Goal: Check status: Check status

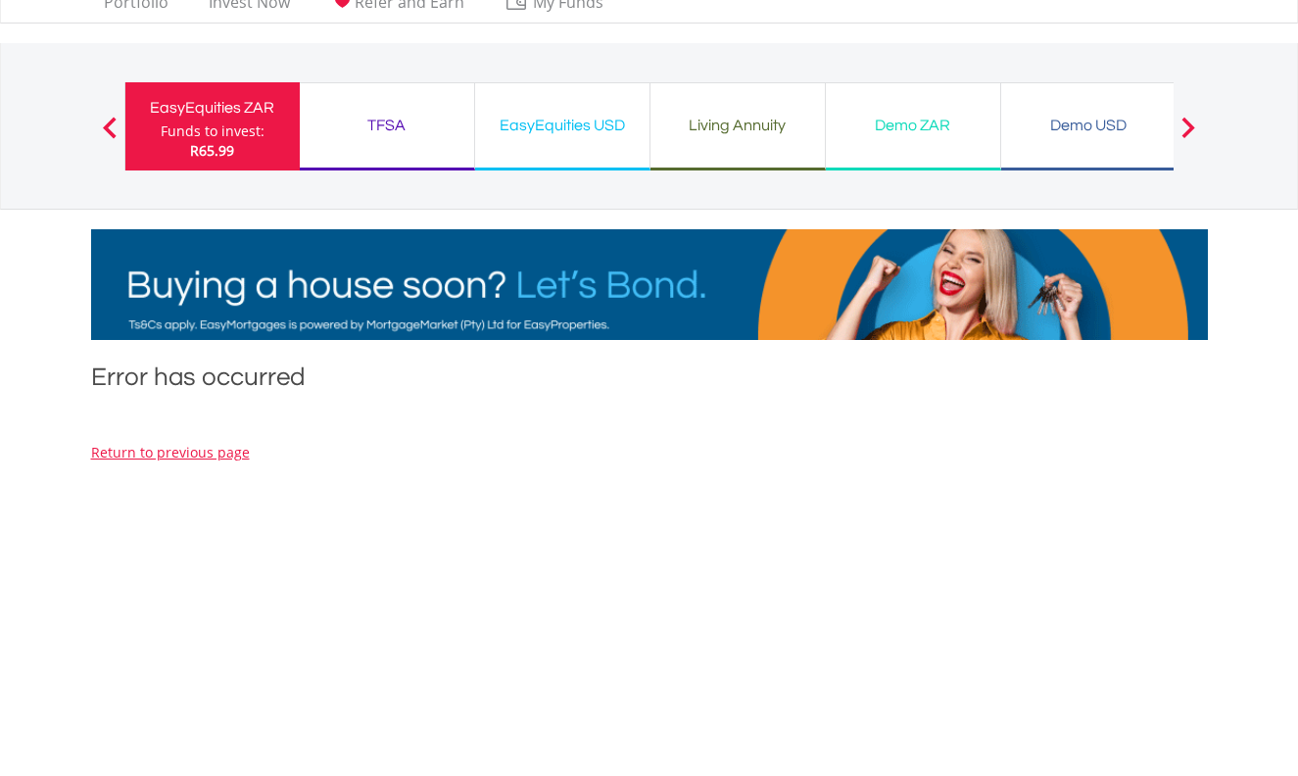
scroll to position [66, 0]
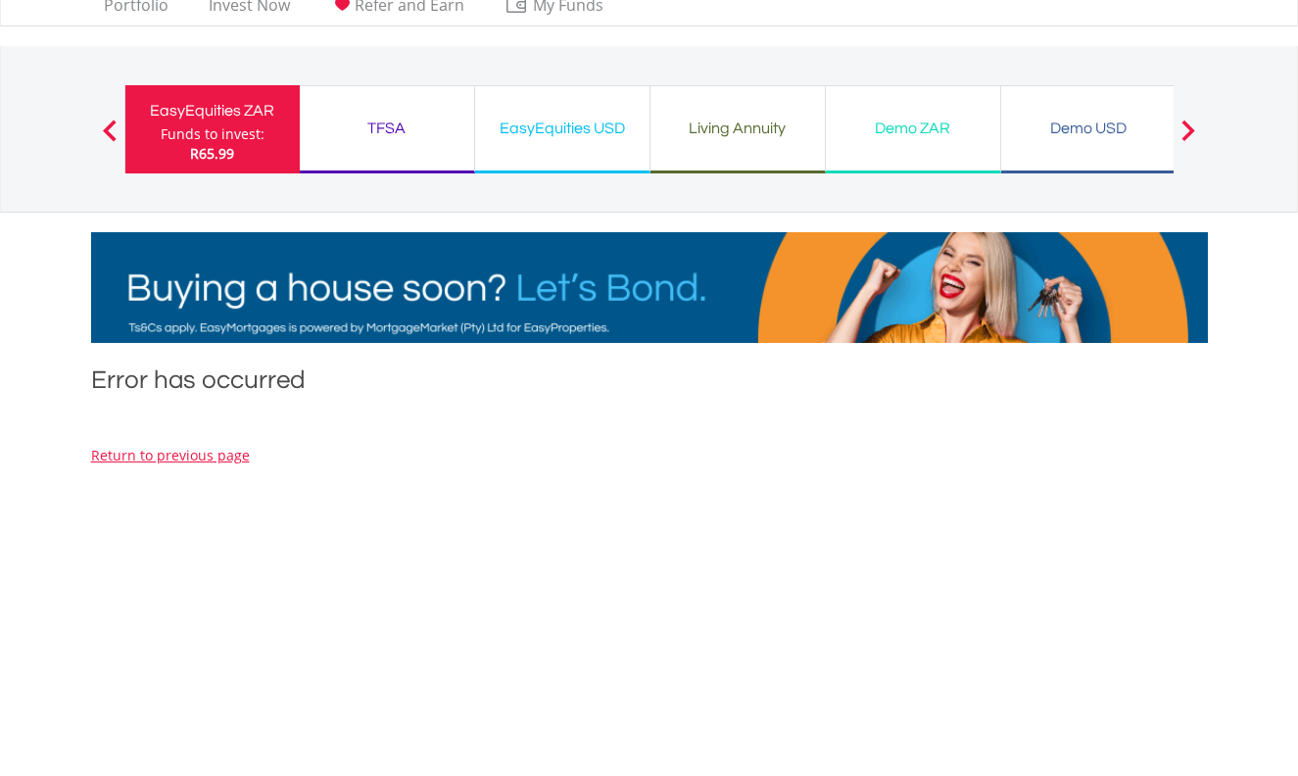
click at [388, 128] on div "TFSA" at bounding box center [387, 128] width 151 height 27
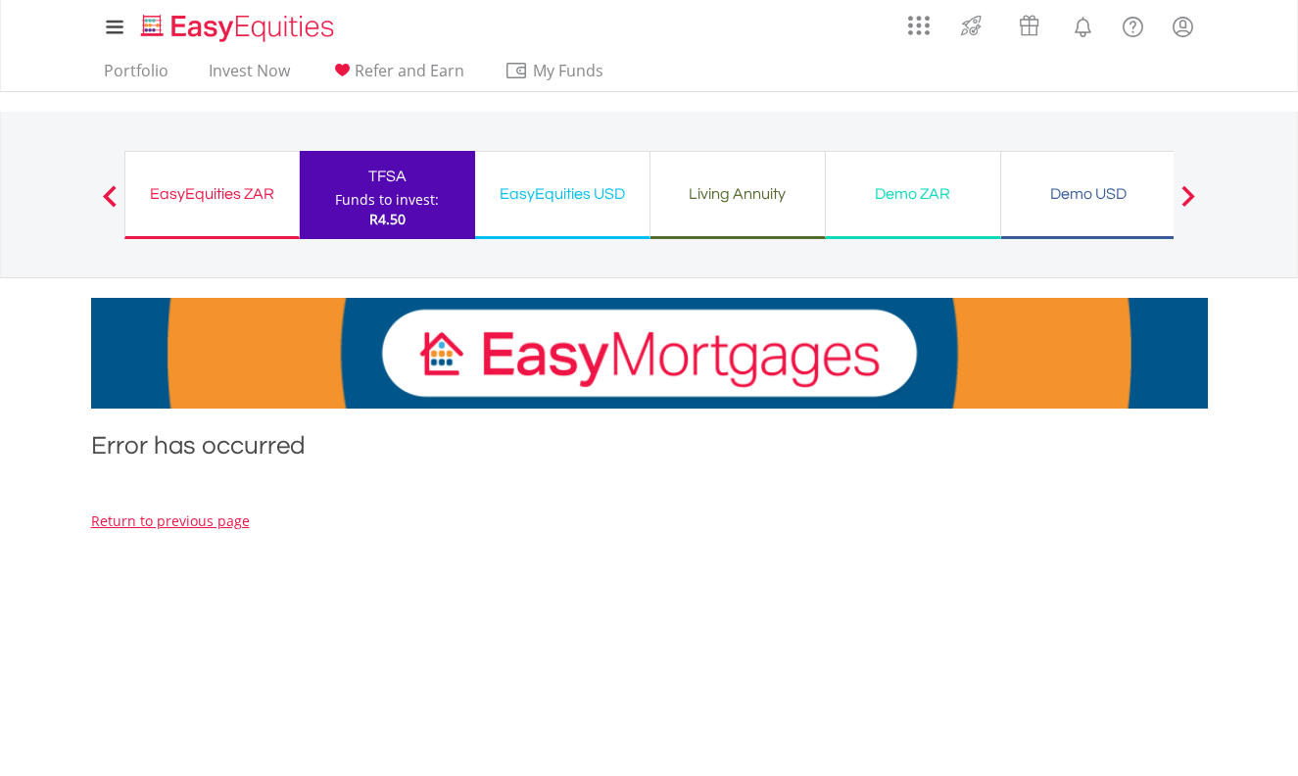
click at [383, 175] on div "TFSA" at bounding box center [388, 176] width 152 height 27
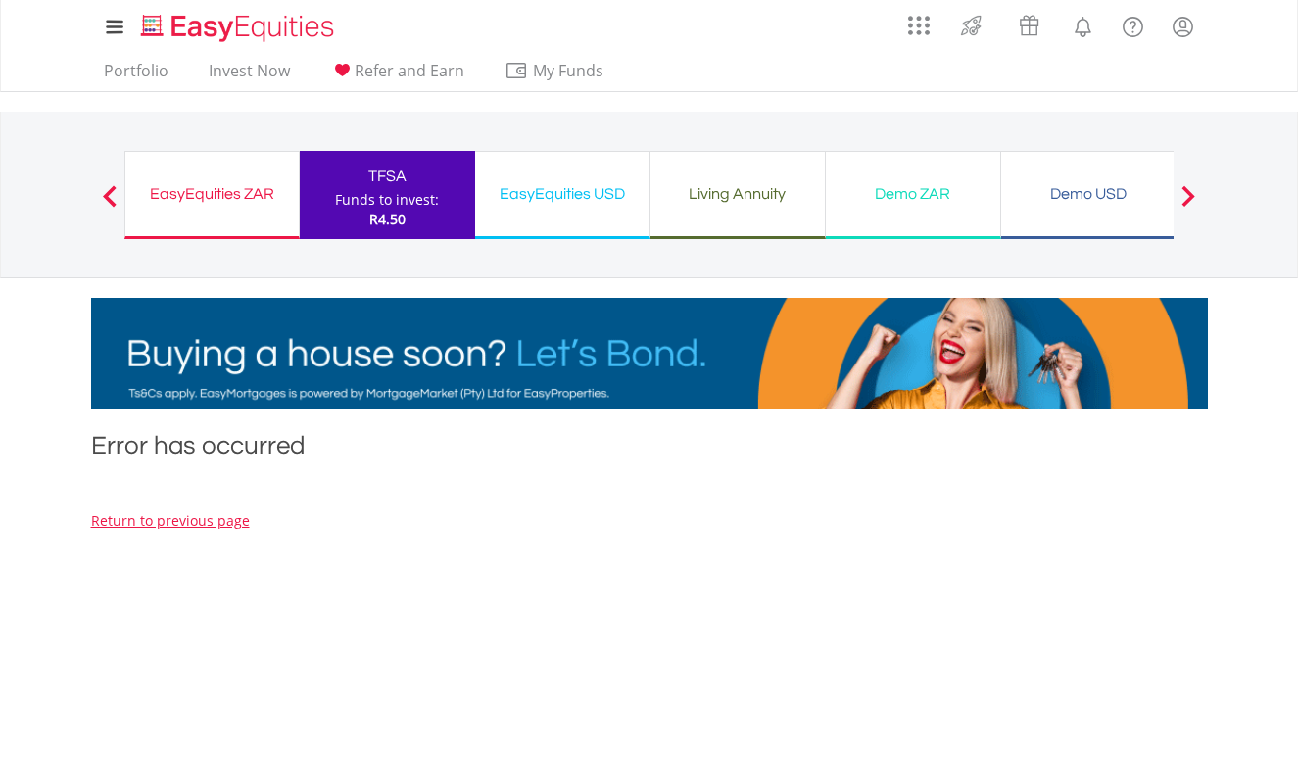
click at [246, 194] on div "EasyEquities ZAR" at bounding box center [212, 193] width 150 height 27
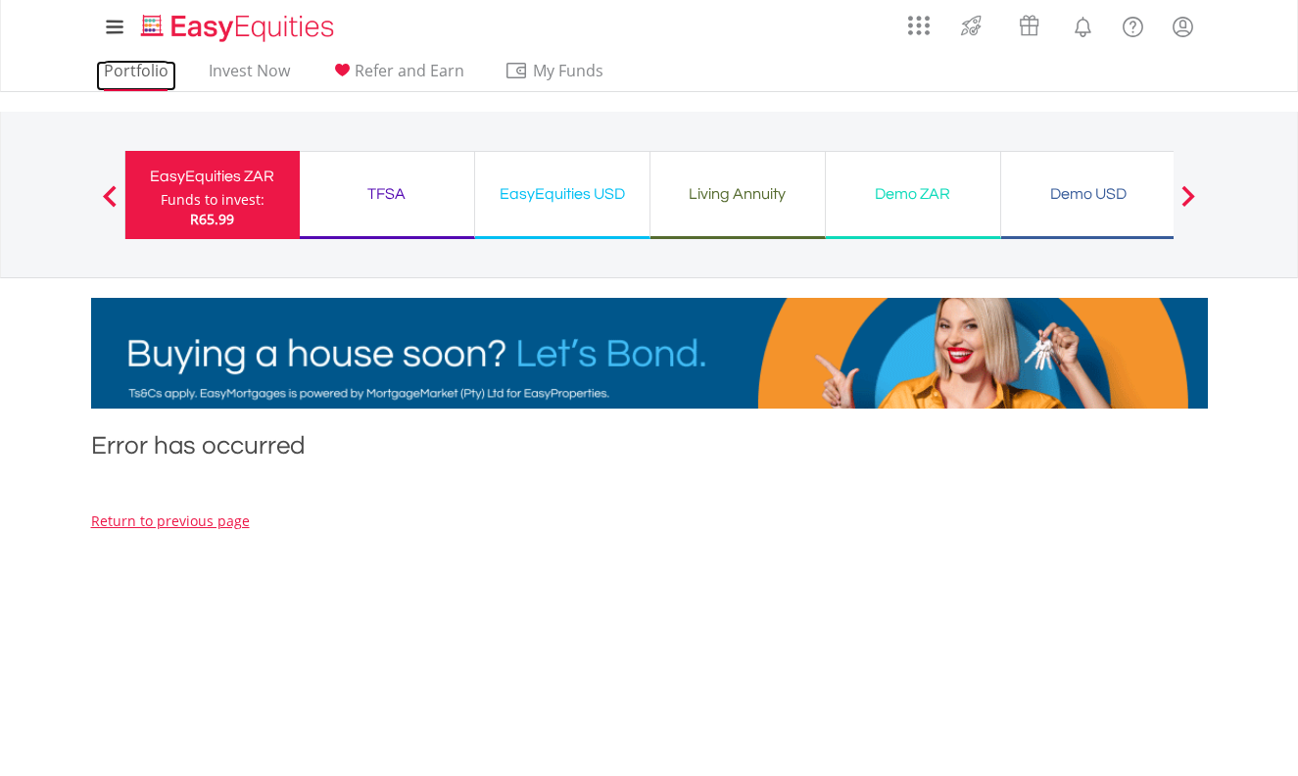
click at [139, 73] on link "Portfolio" at bounding box center [136, 76] width 80 height 30
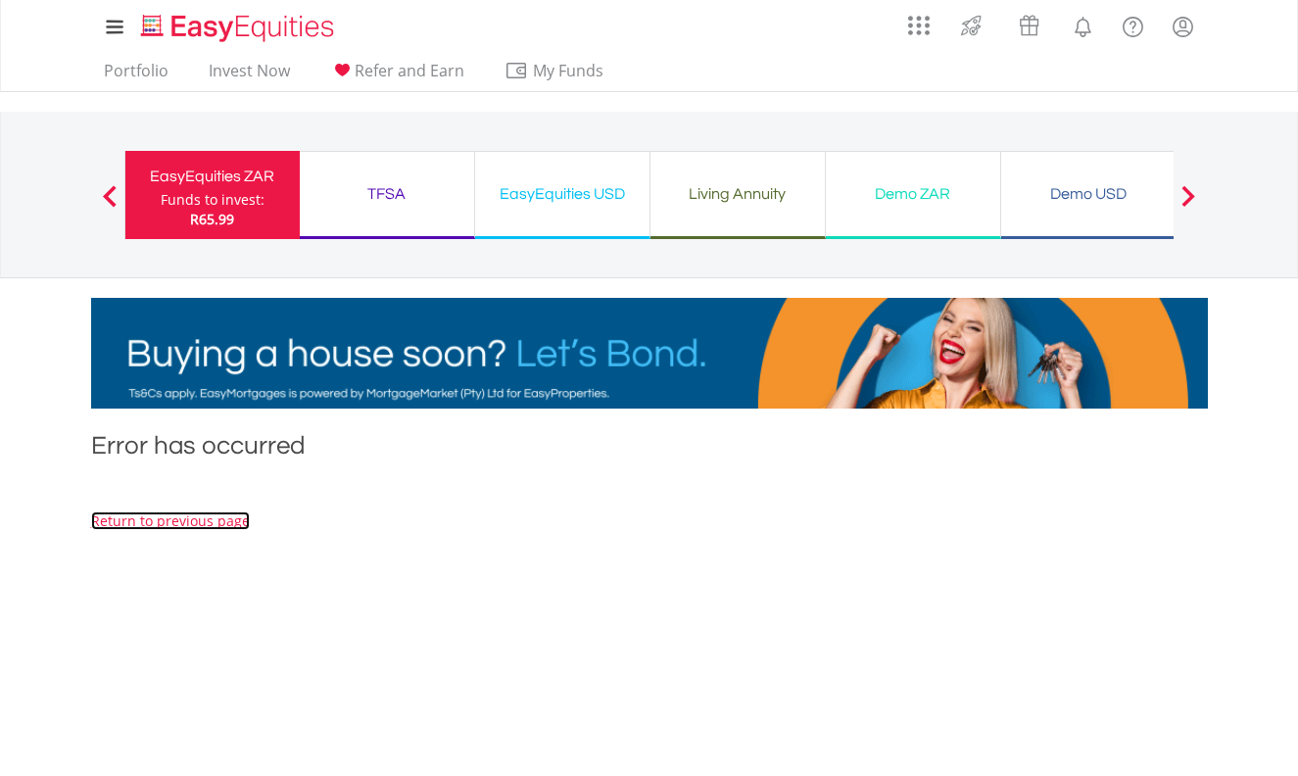
click at [202, 522] on link "Return to previous page" at bounding box center [170, 521] width 159 height 19
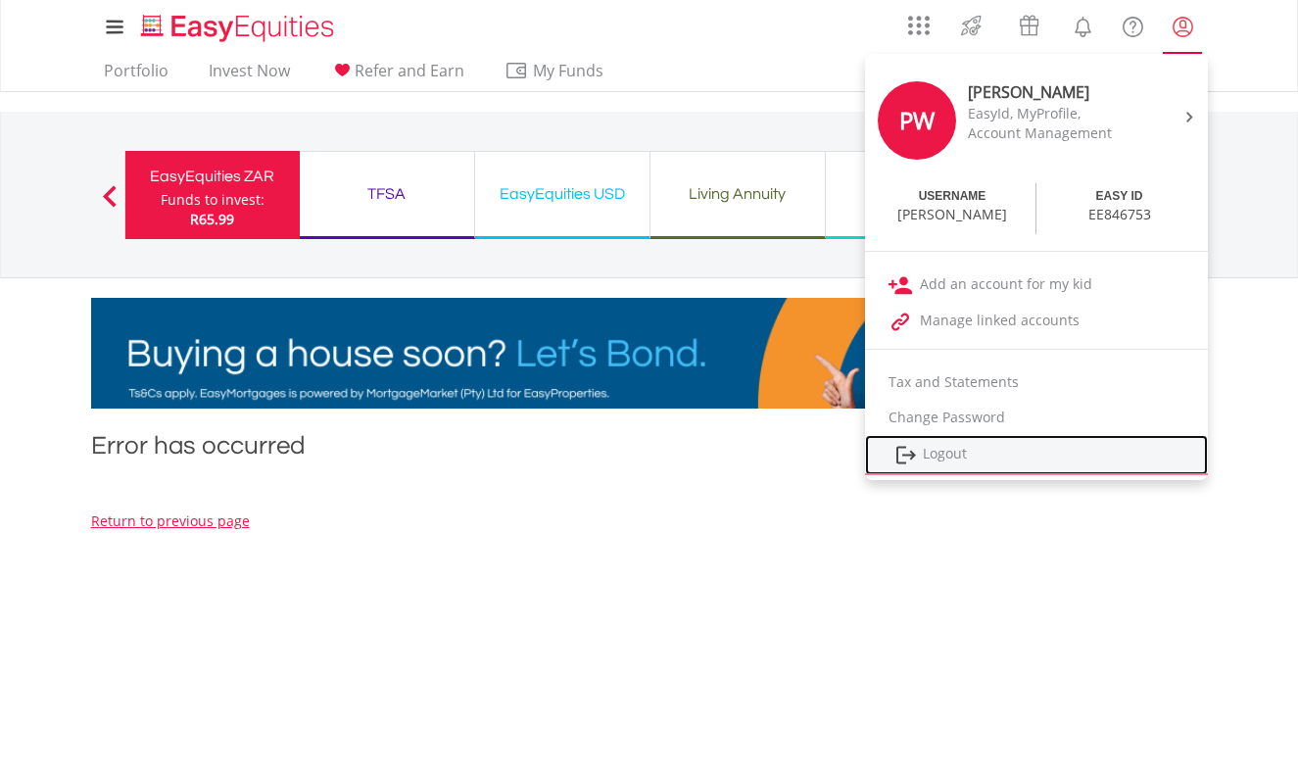
click at [958, 455] on link "Logout" at bounding box center [1036, 455] width 343 height 40
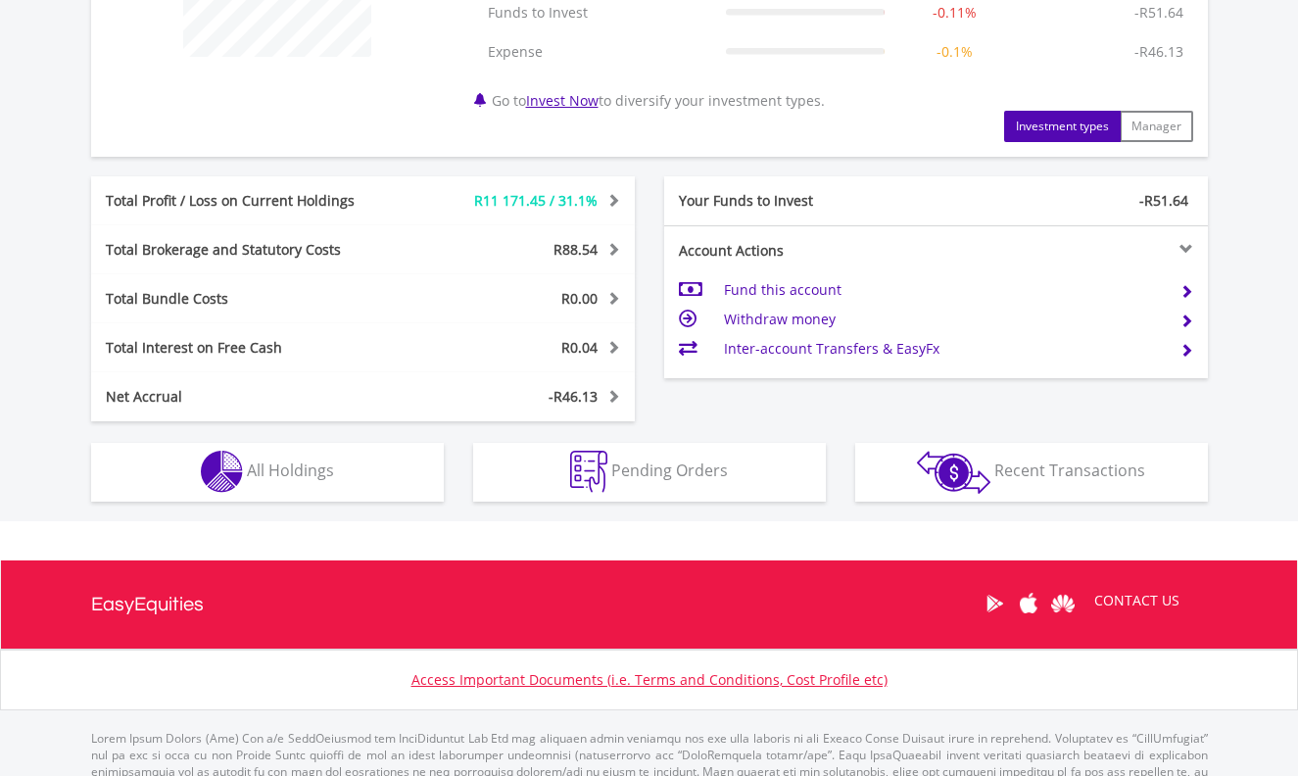
scroll to position [900, 0]
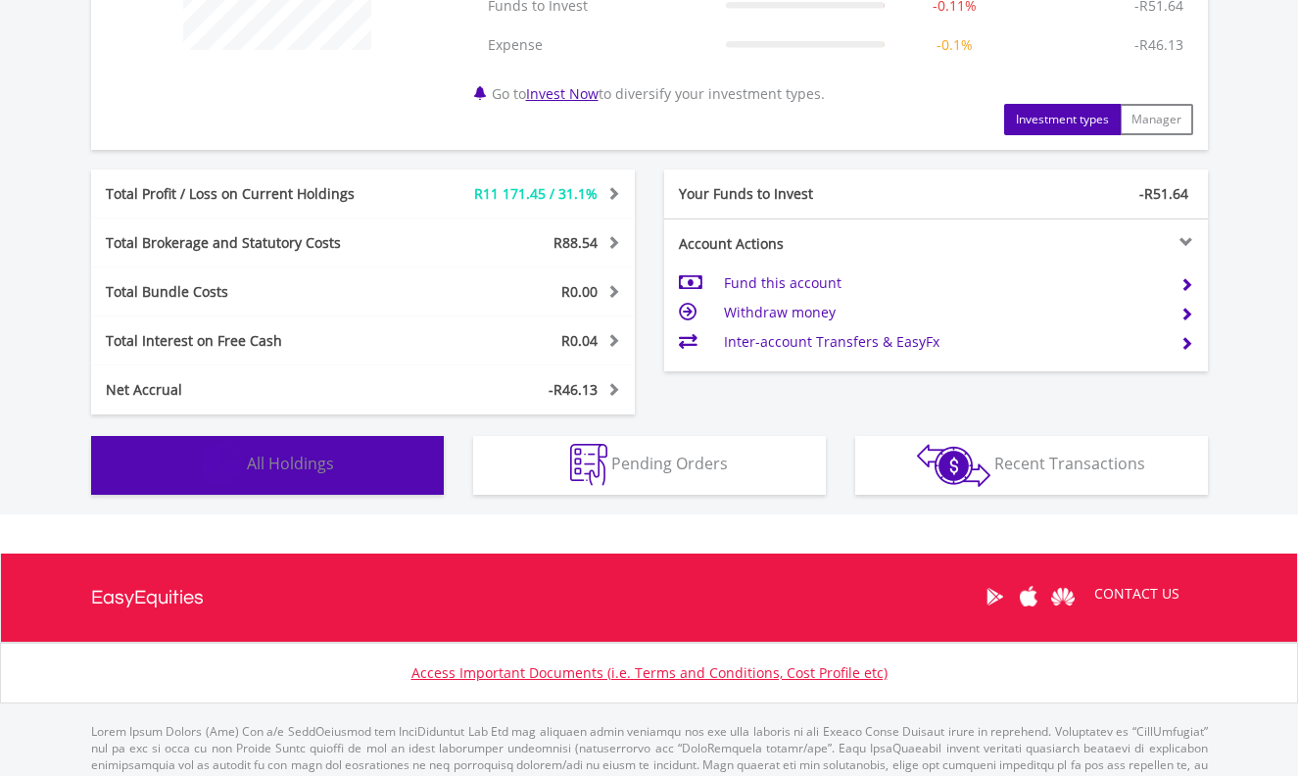
click at [221, 459] on img "button" at bounding box center [222, 465] width 42 height 42
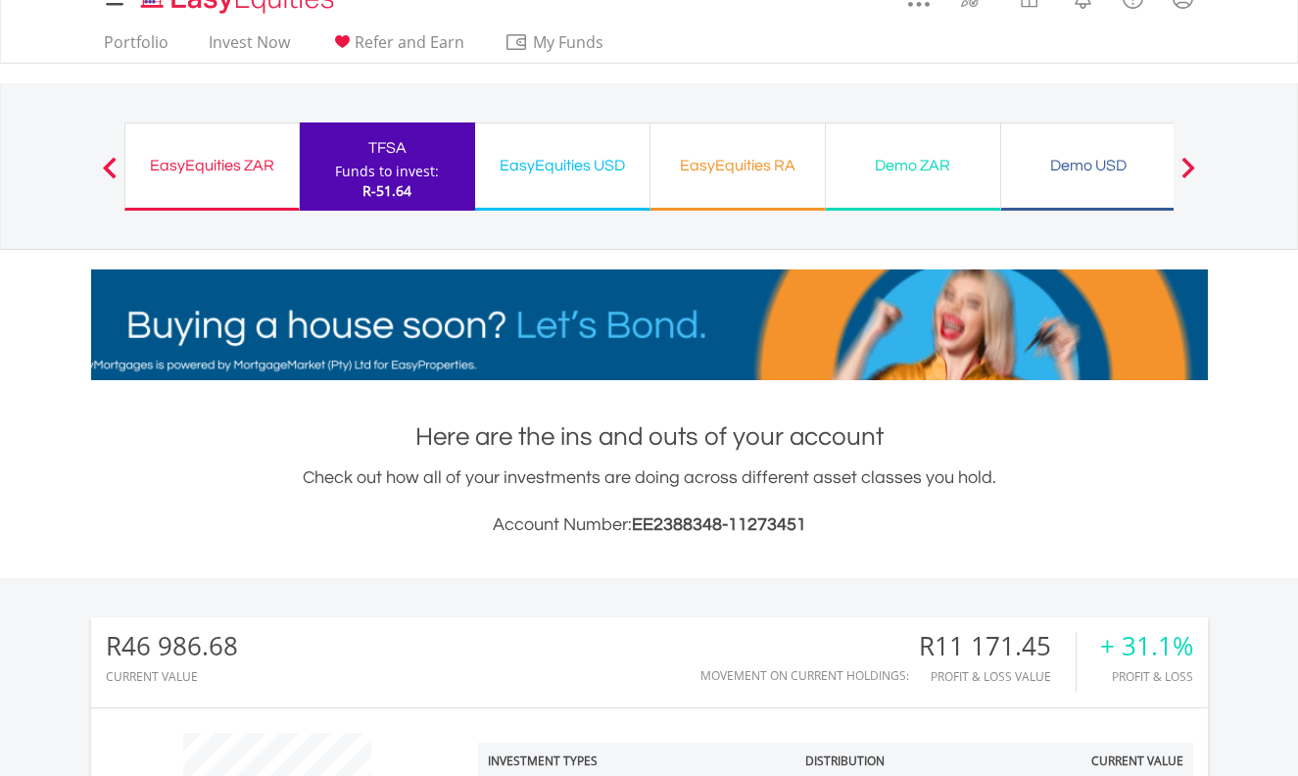
scroll to position [0, 0]
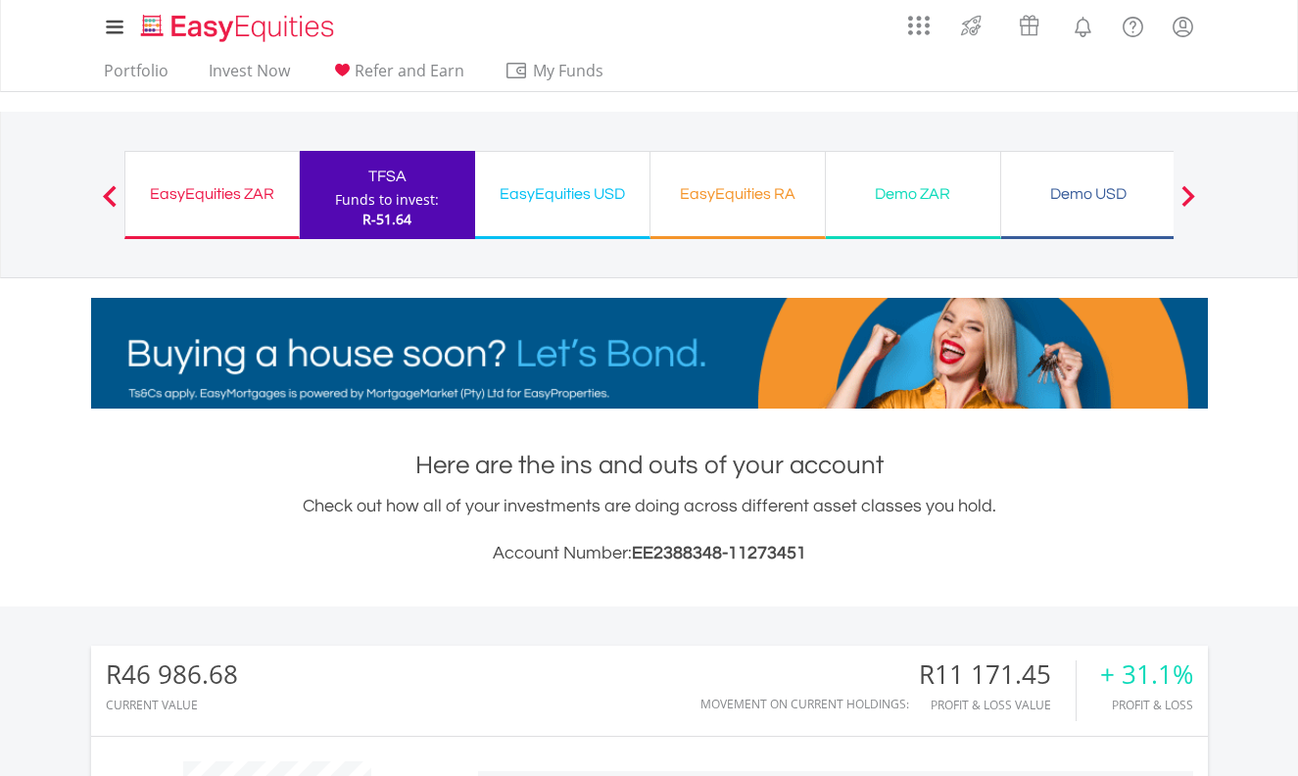
click at [218, 201] on div "EasyEquities ZAR" at bounding box center [212, 193] width 150 height 27
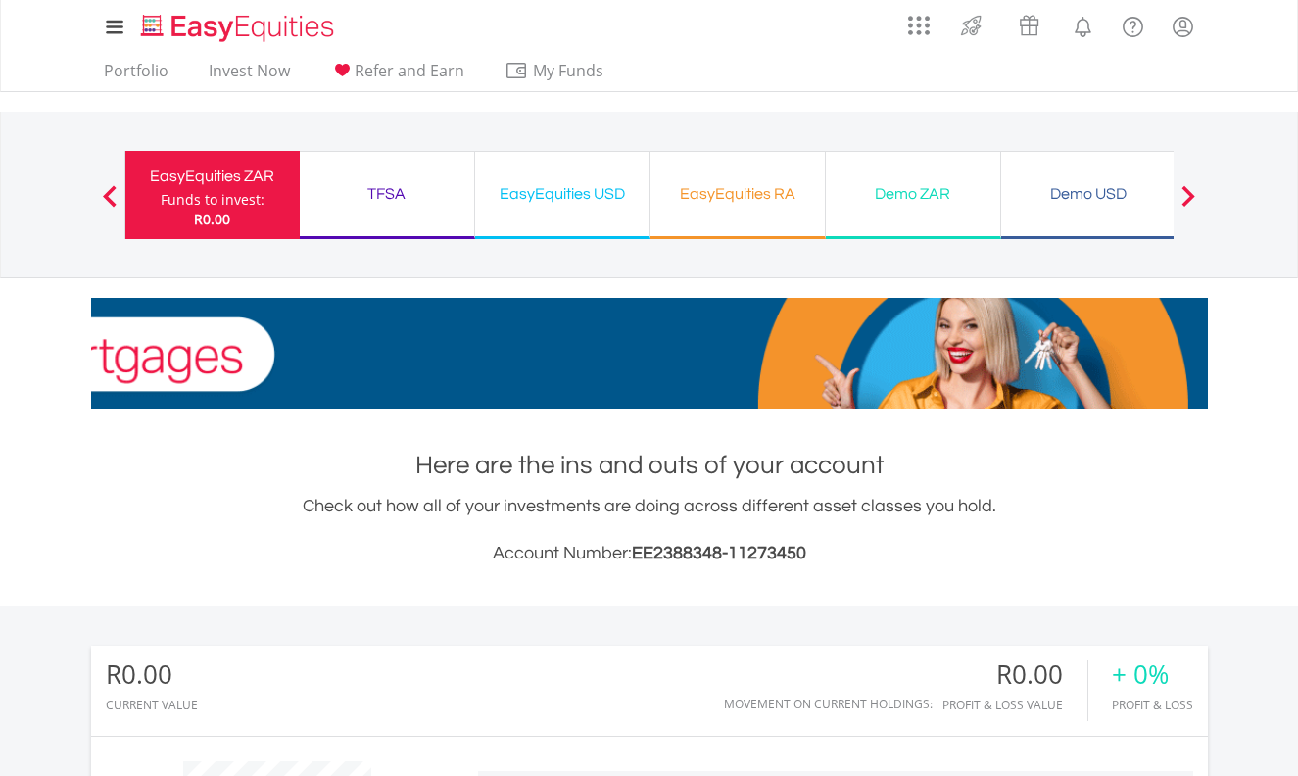
click at [1187, 189] on span at bounding box center [1189, 196] width 14 height 22
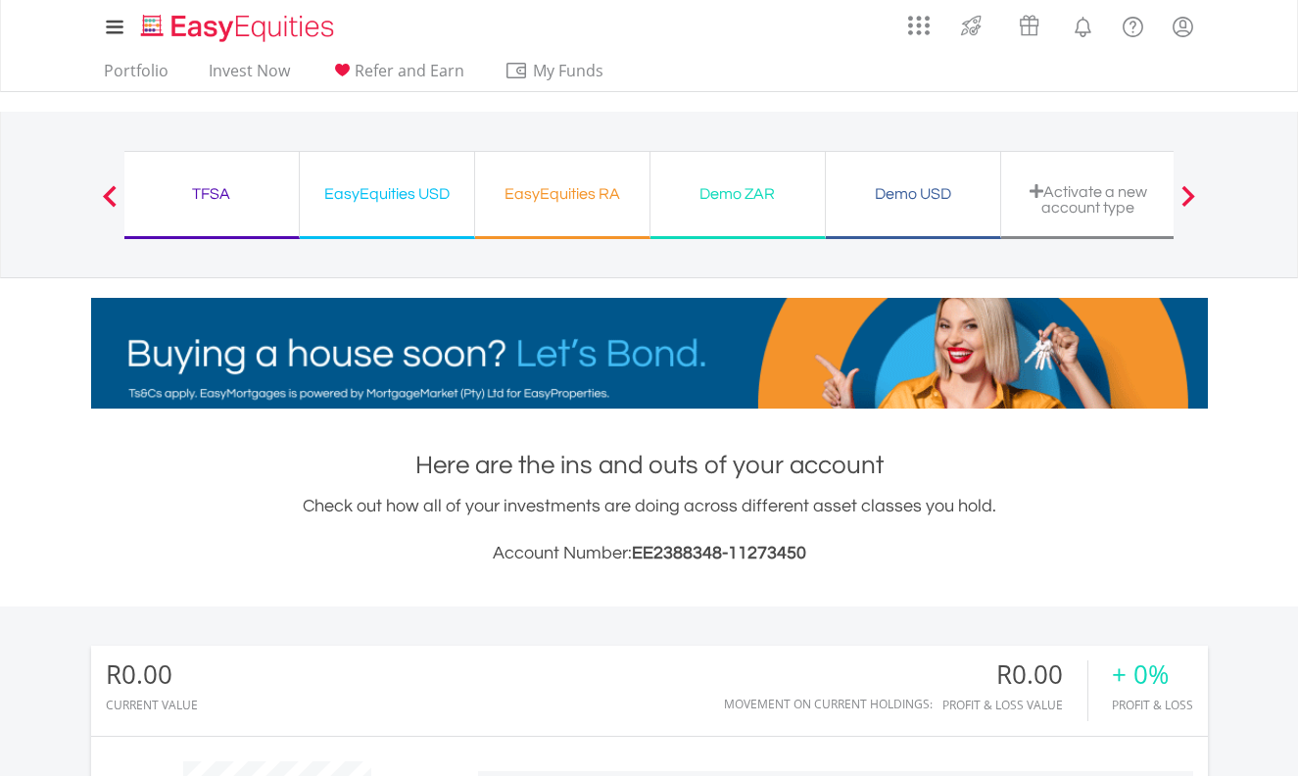
click at [1187, 189] on span at bounding box center [1189, 196] width 14 height 22
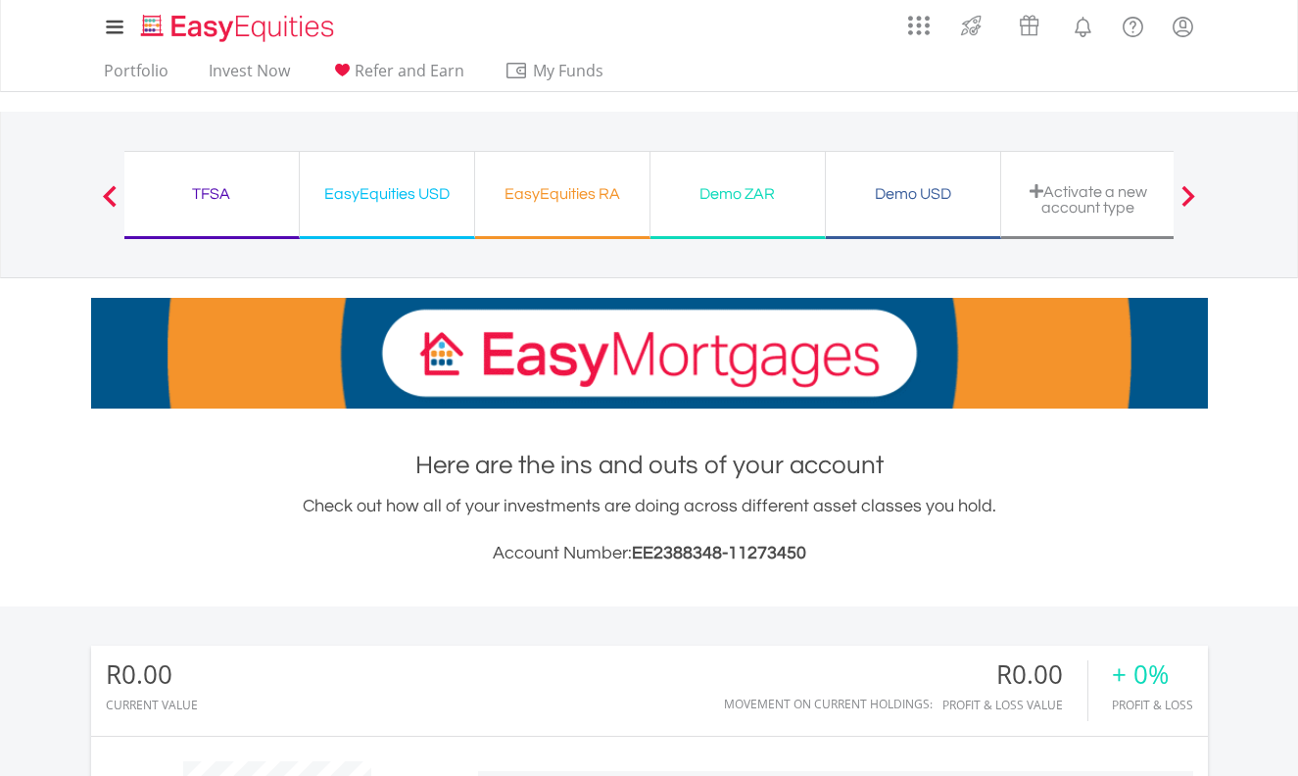
click at [535, 199] on div "EasyEquities RA" at bounding box center [562, 193] width 151 height 27
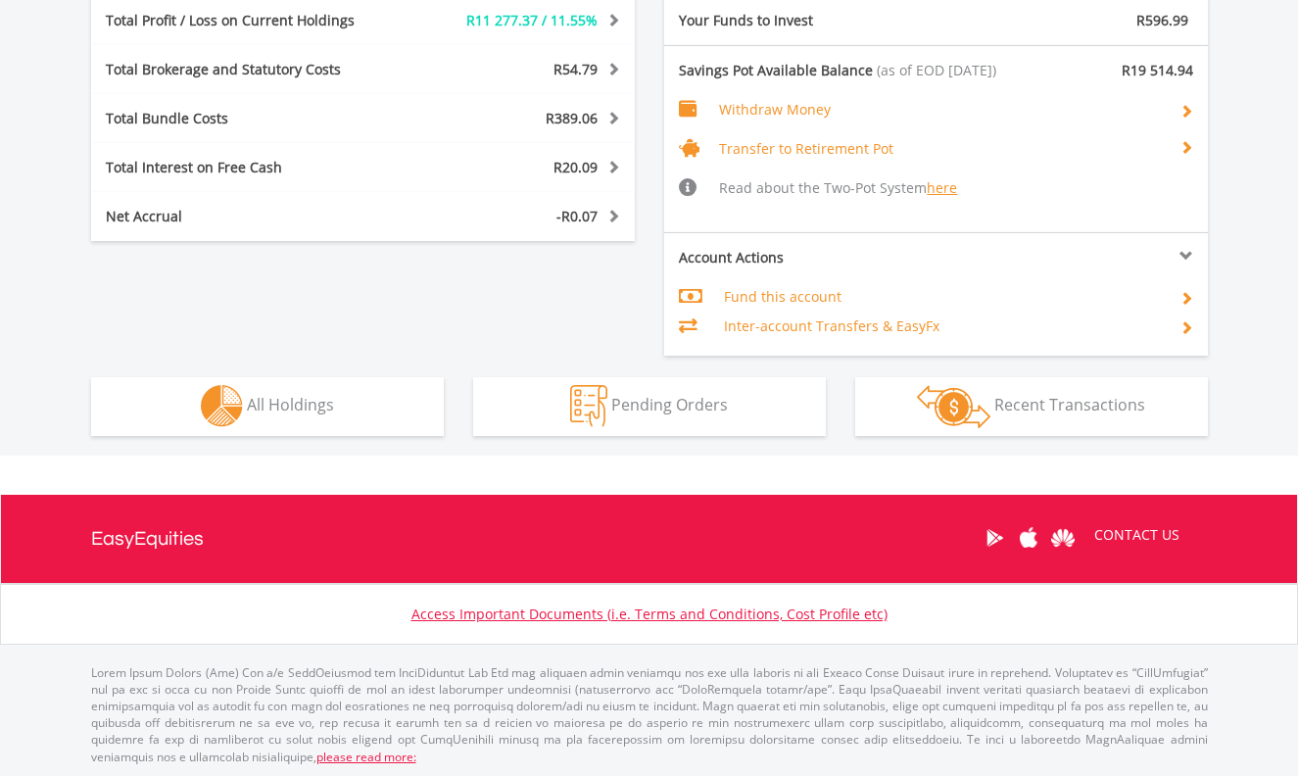
scroll to position [1152, 0]
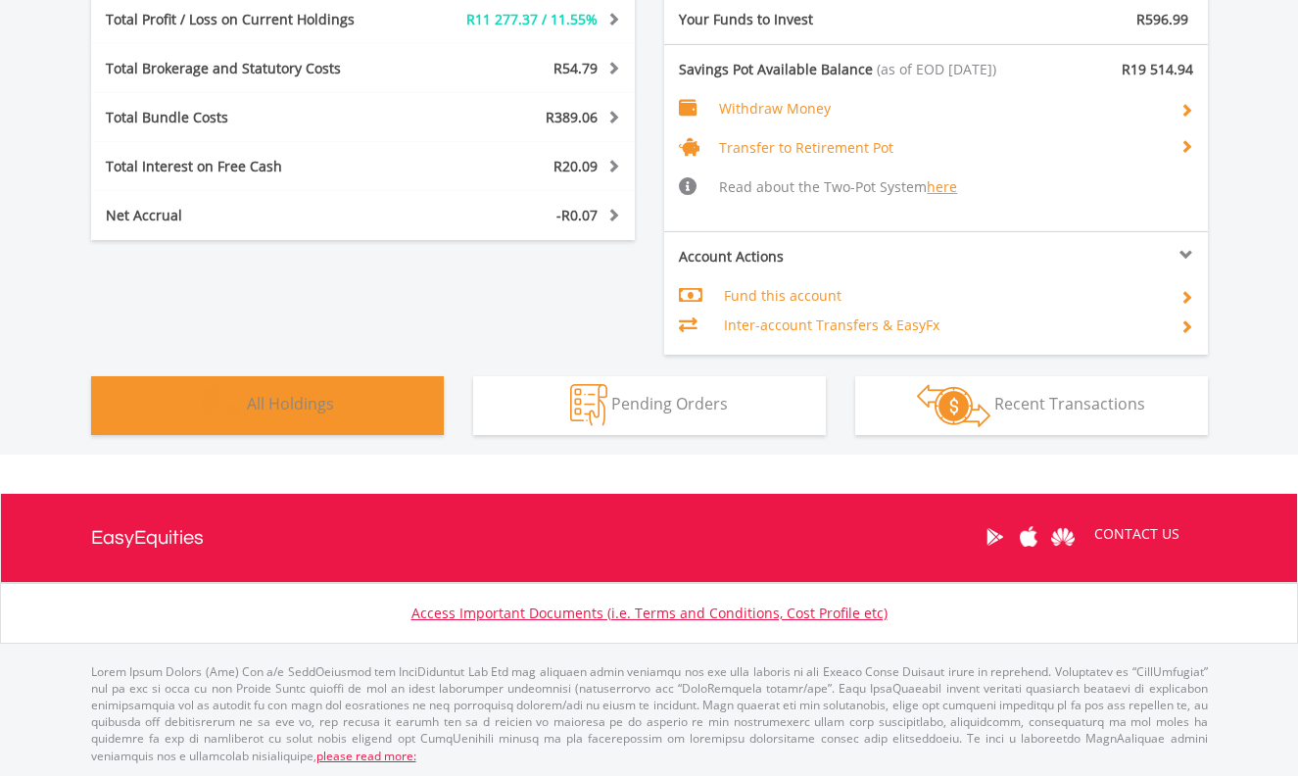
click at [252, 405] on span "All Holdings" at bounding box center [290, 404] width 87 height 22
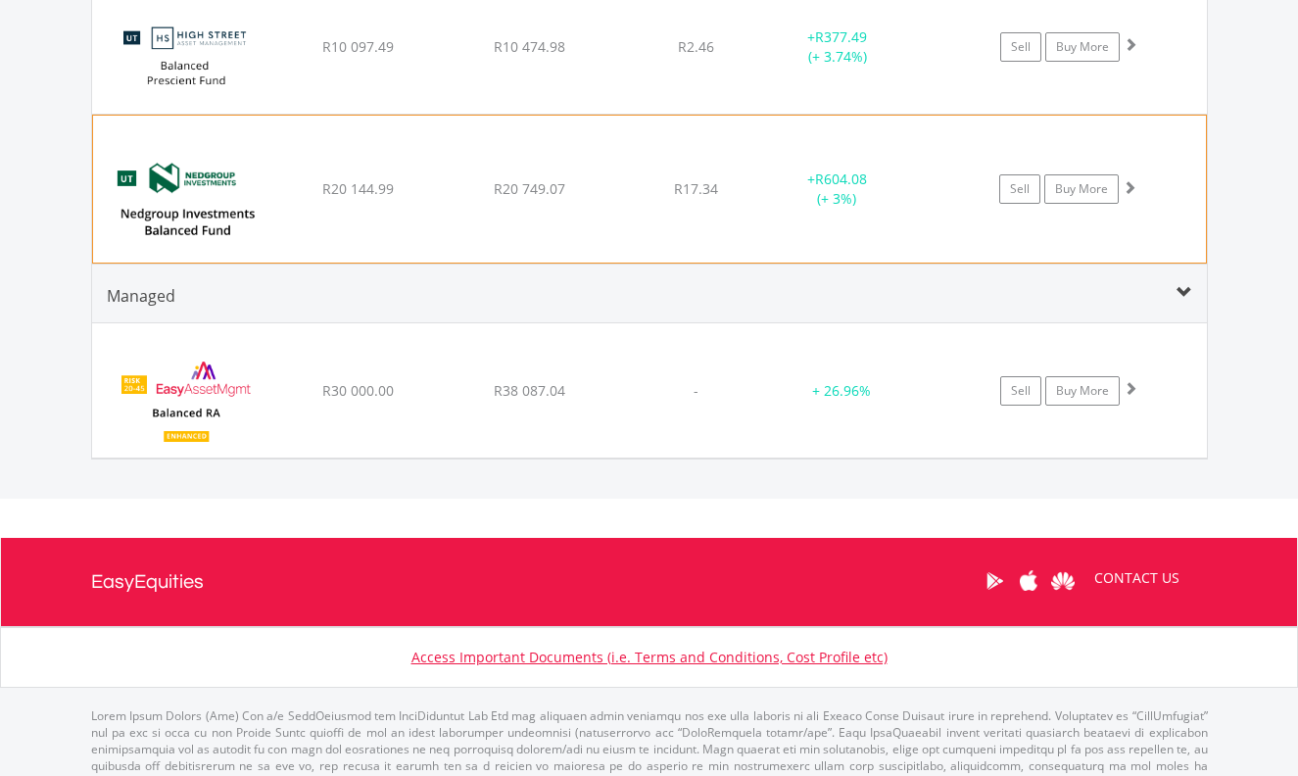
scroll to position [2189, 0]
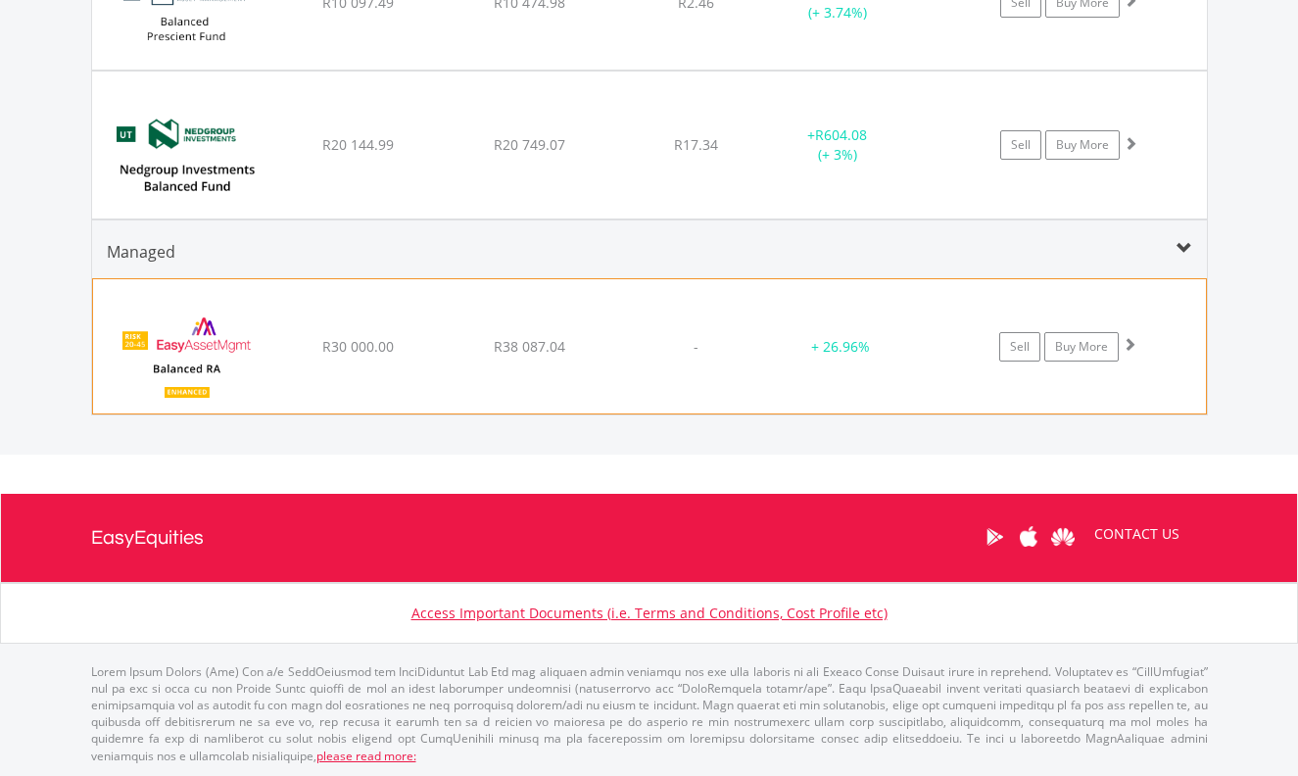
click at [195, 348] on img at bounding box center [187, 356] width 169 height 104
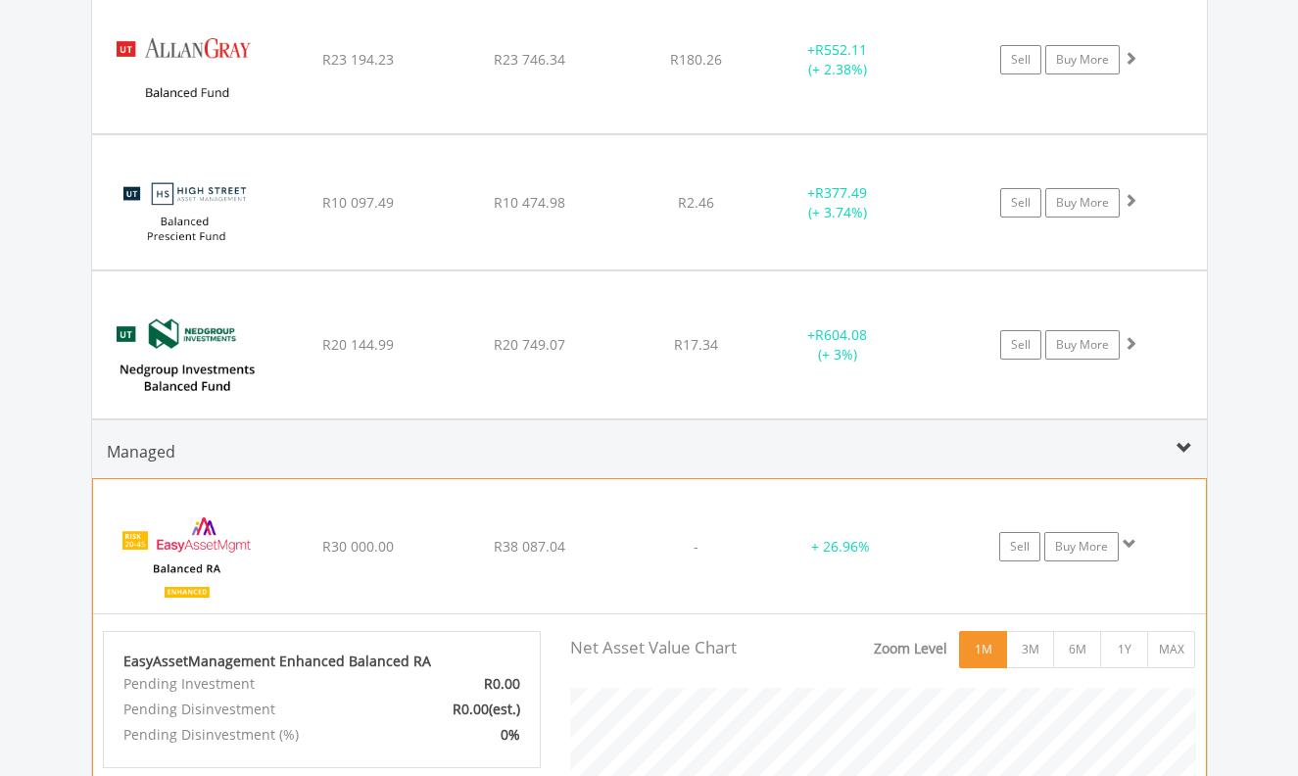
scroll to position [399, 656]
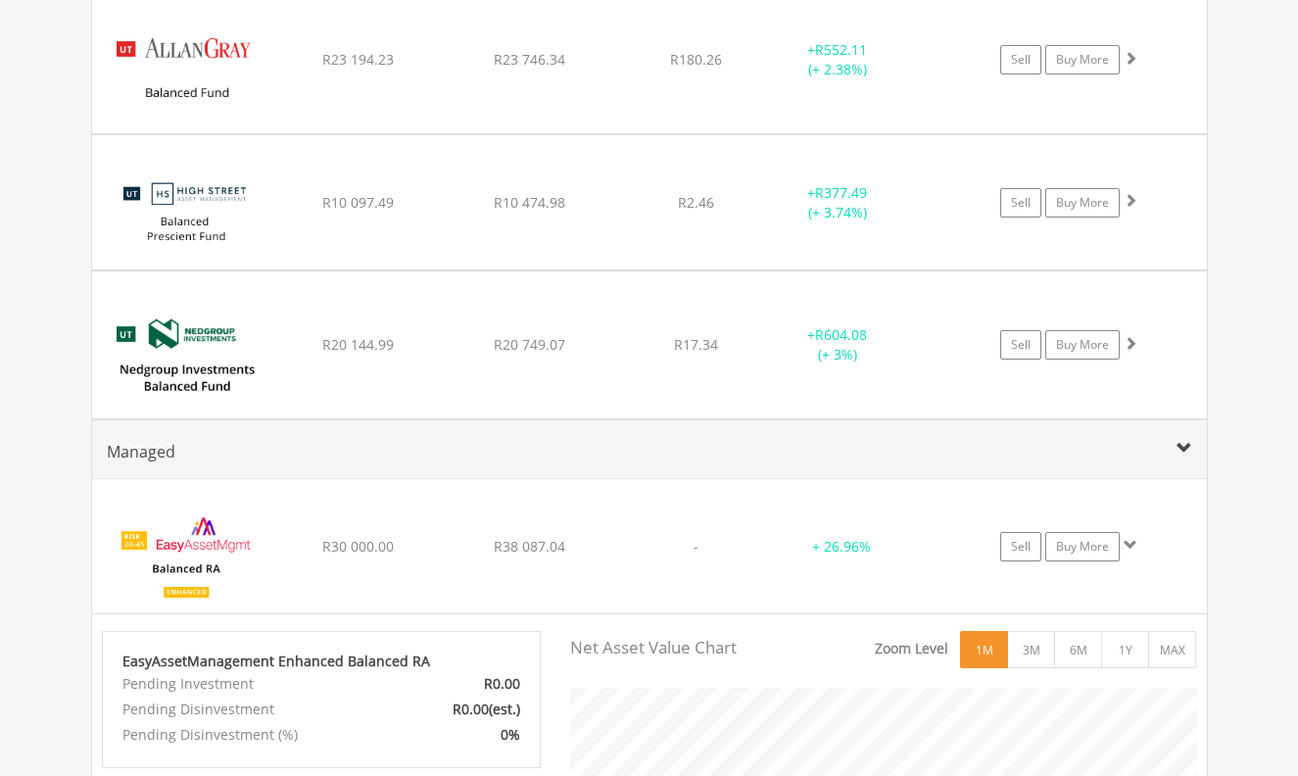
click at [1181, 441] on span at bounding box center [1185, 449] width 16 height 16
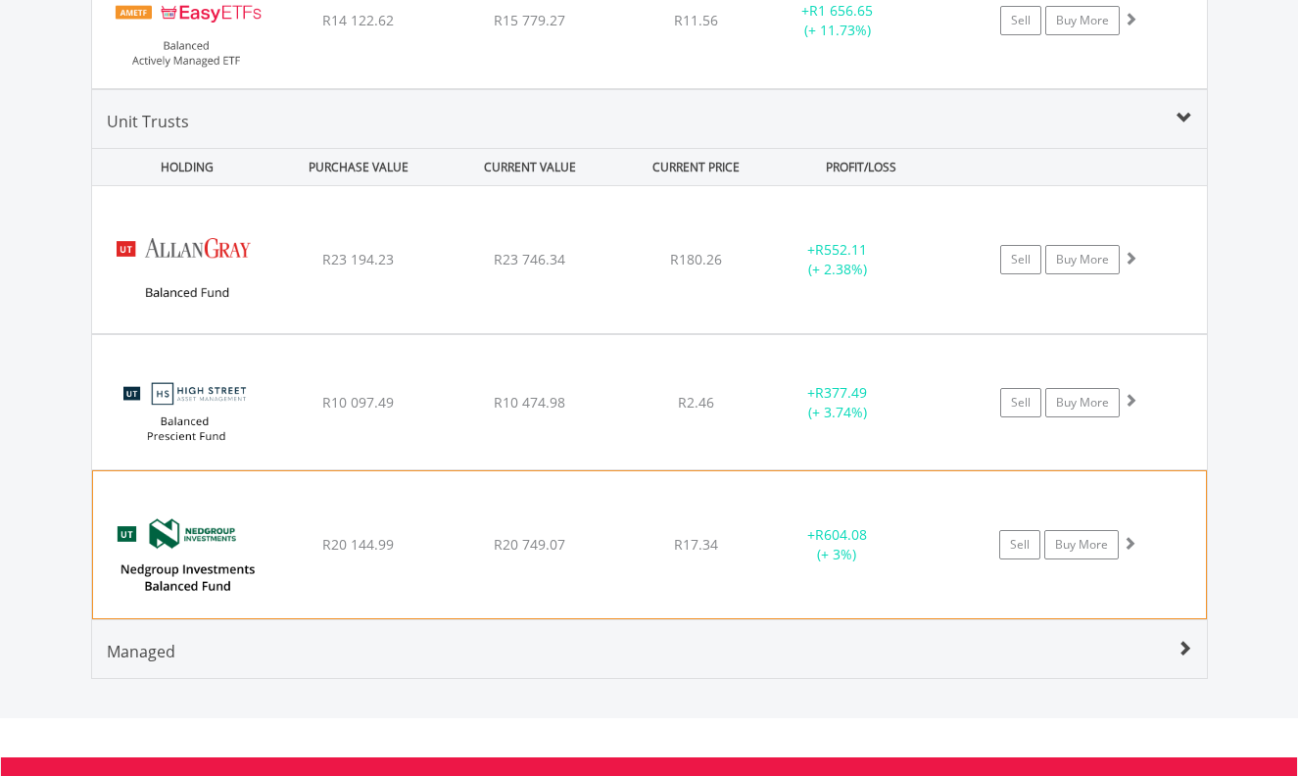
scroll to position [1989, 0]
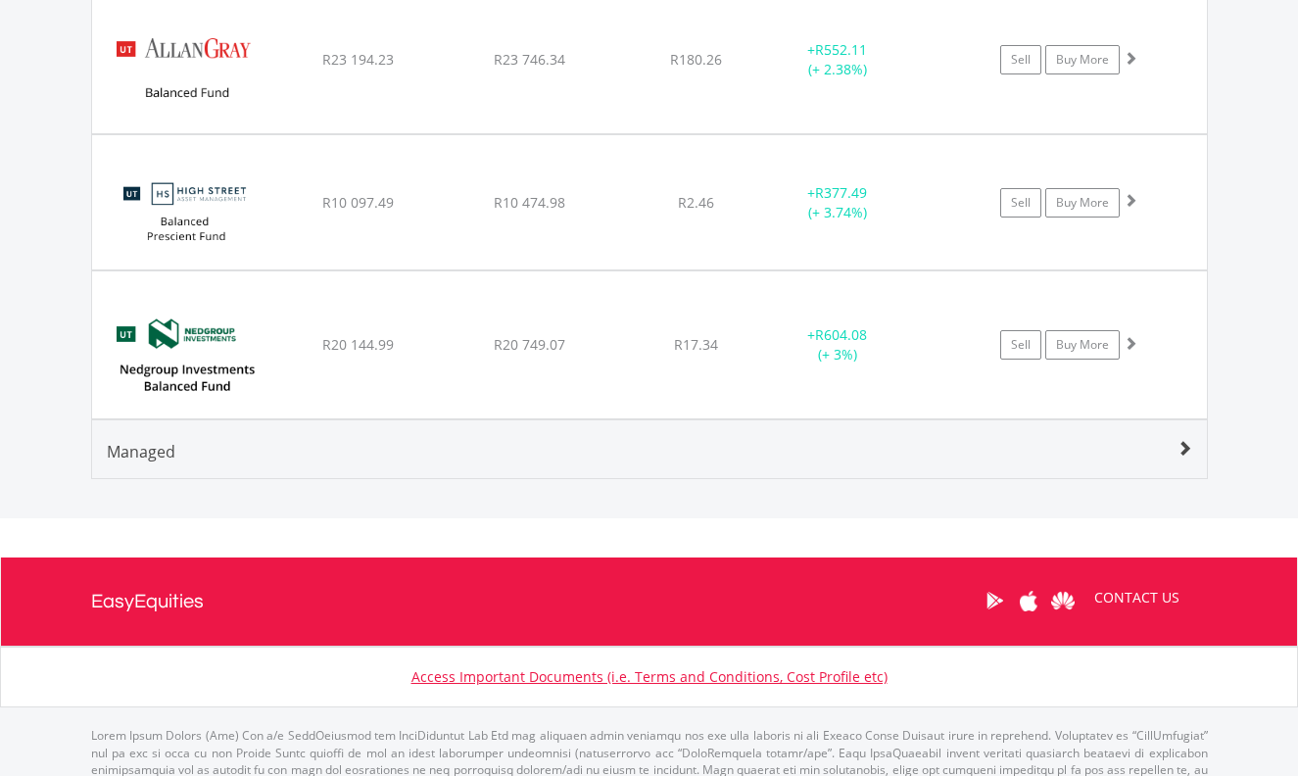
click at [139, 454] on span "Managed" at bounding box center [141, 452] width 69 height 22
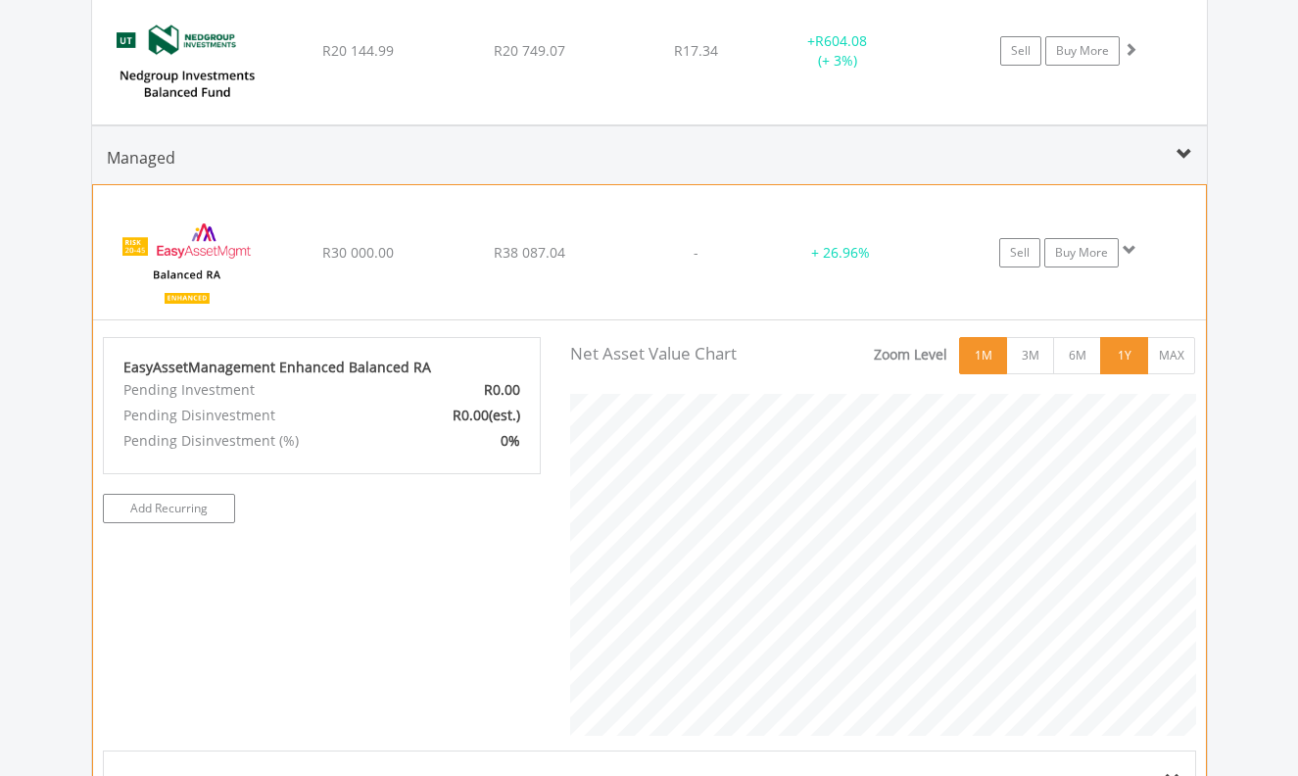
scroll to position [2289, 0]
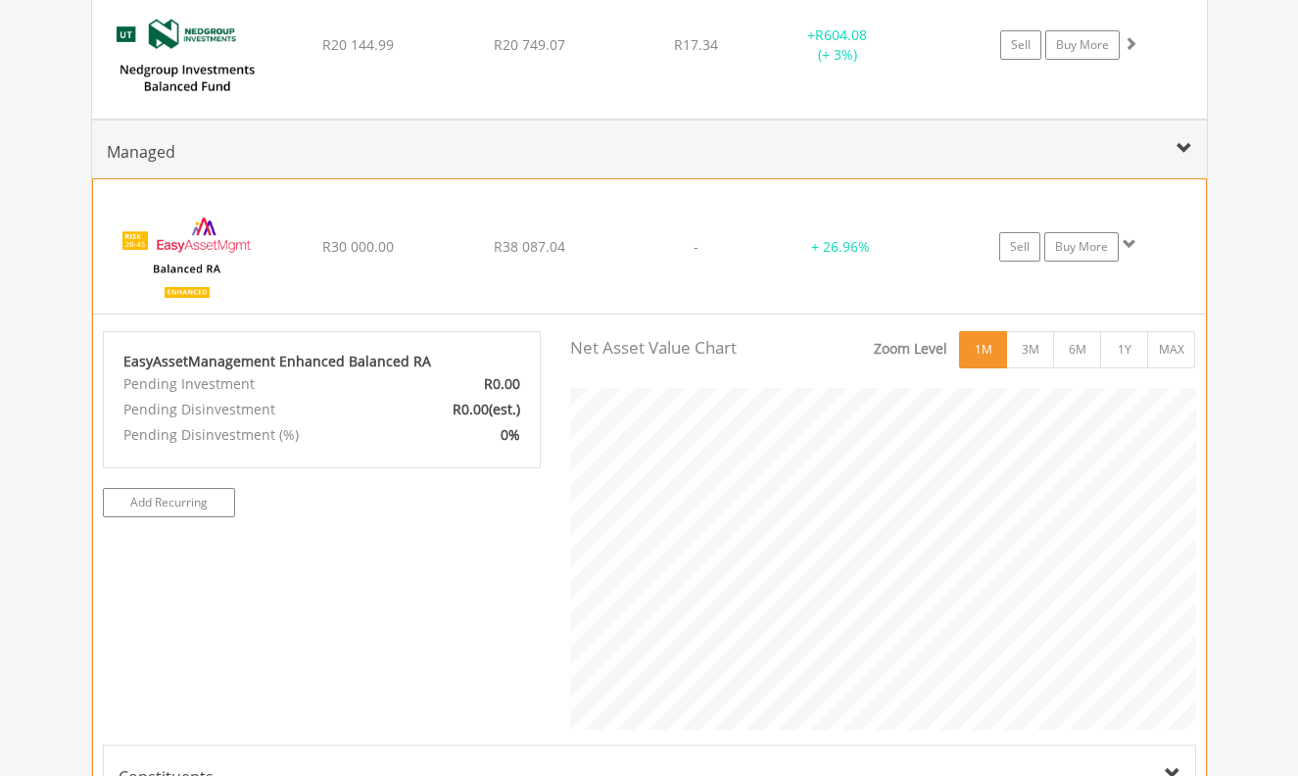
click at [1135, 242] on span at bounding box center [1130, 244] width 14 height 14
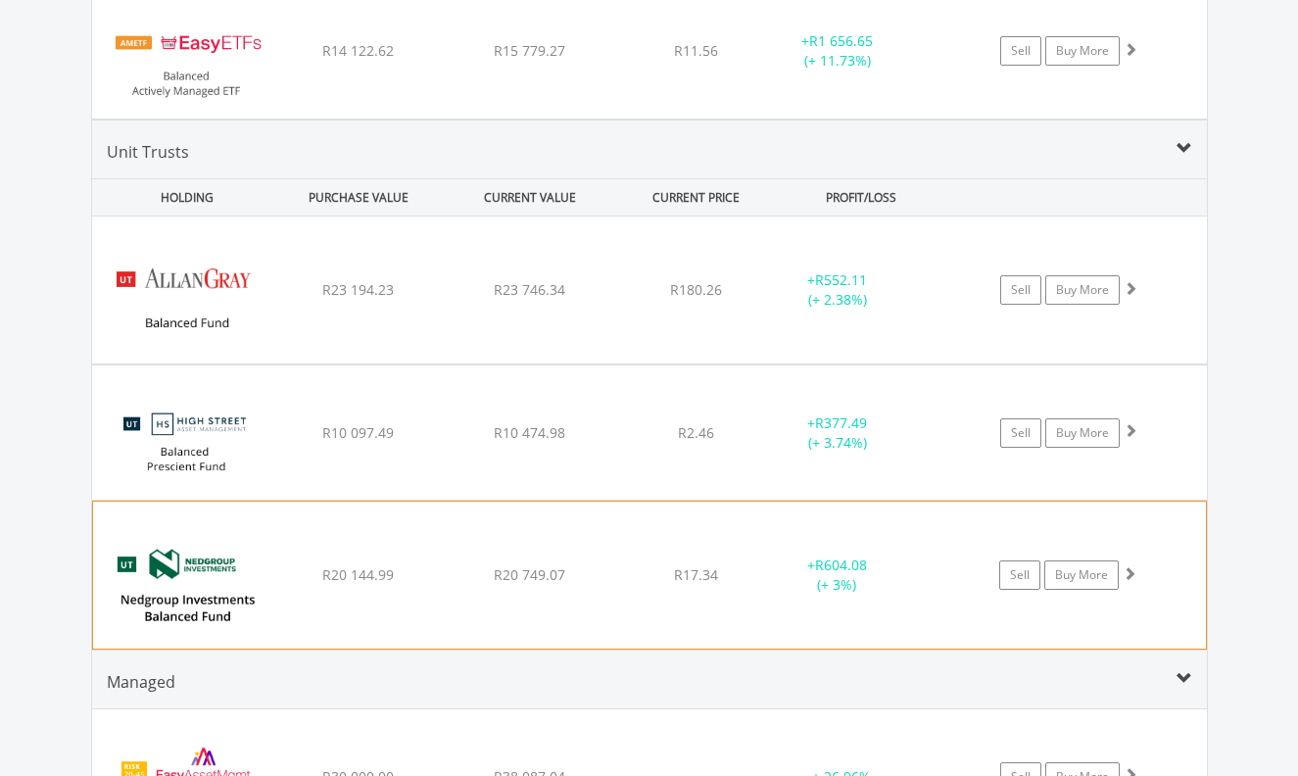
scroll to position [1789, 0]
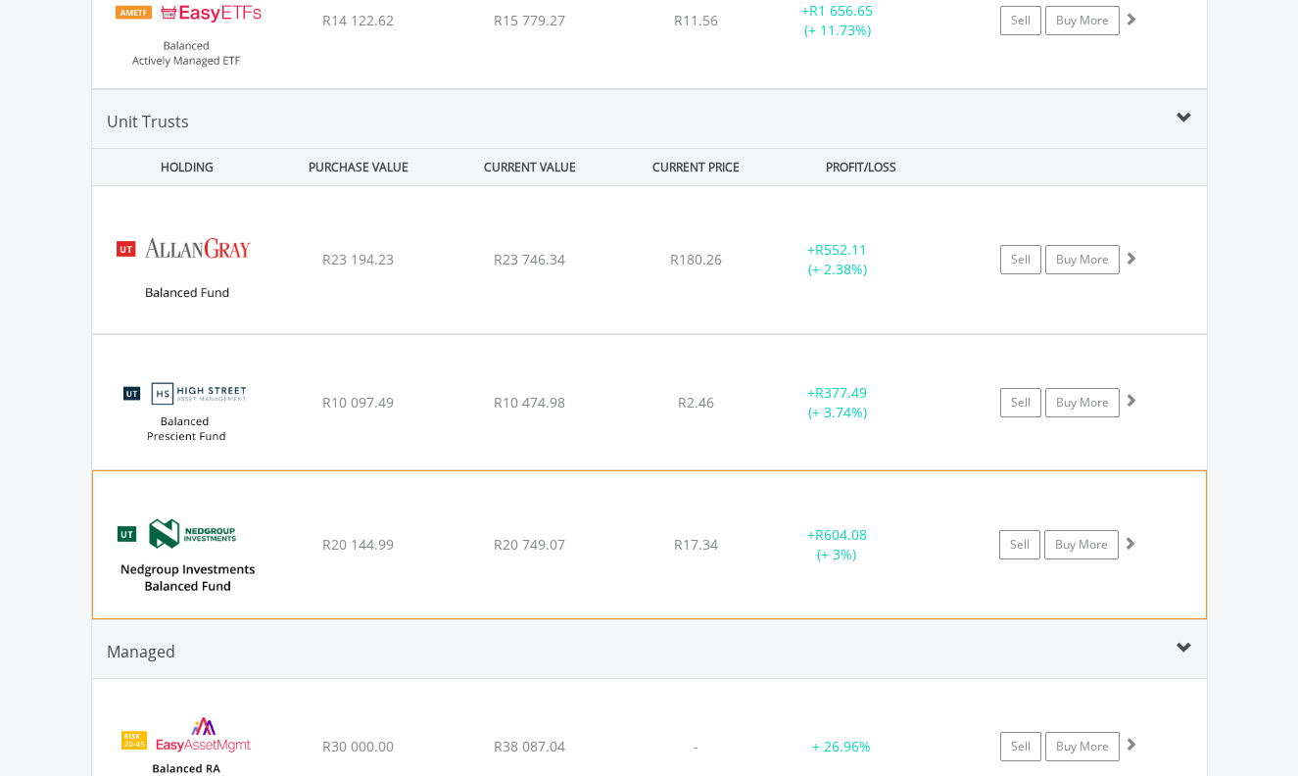
click at [1133, 543] on span at bounding box center [1130, 543] width 14 height 14
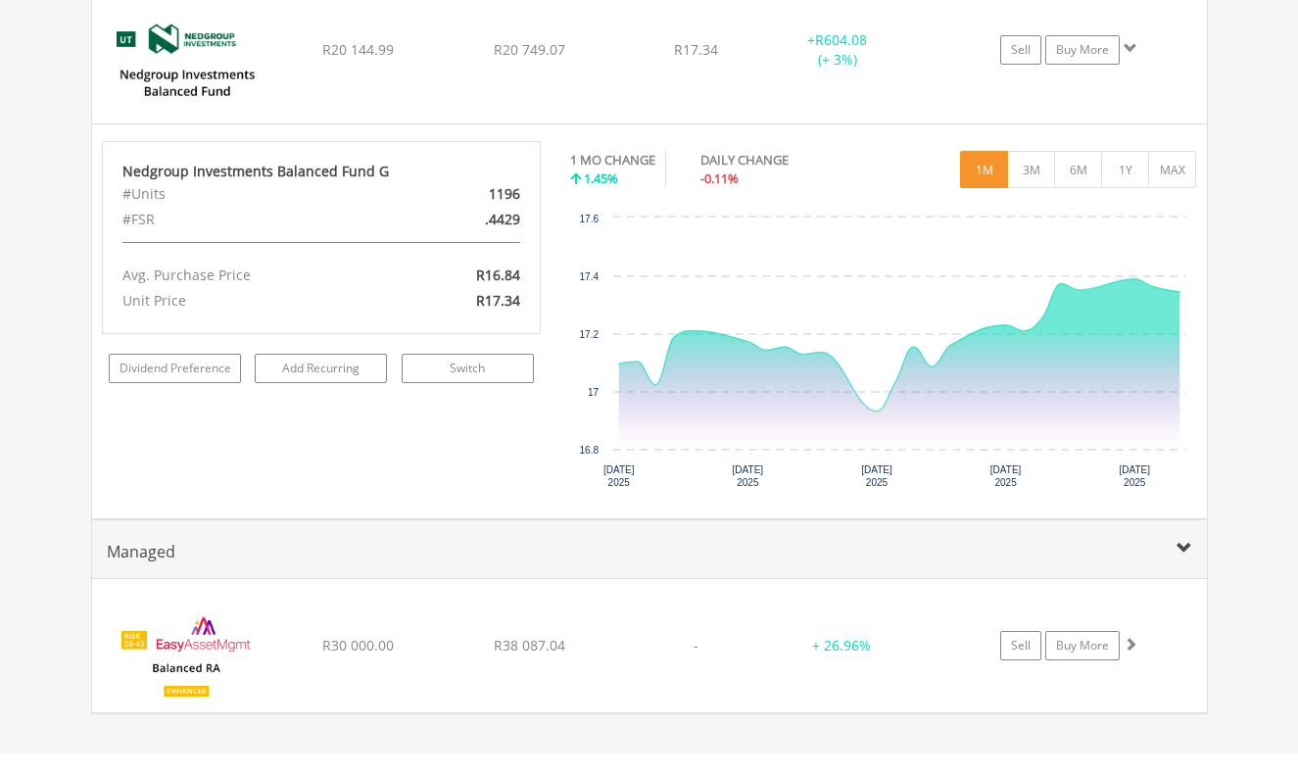
scroll to position [2289, 0]
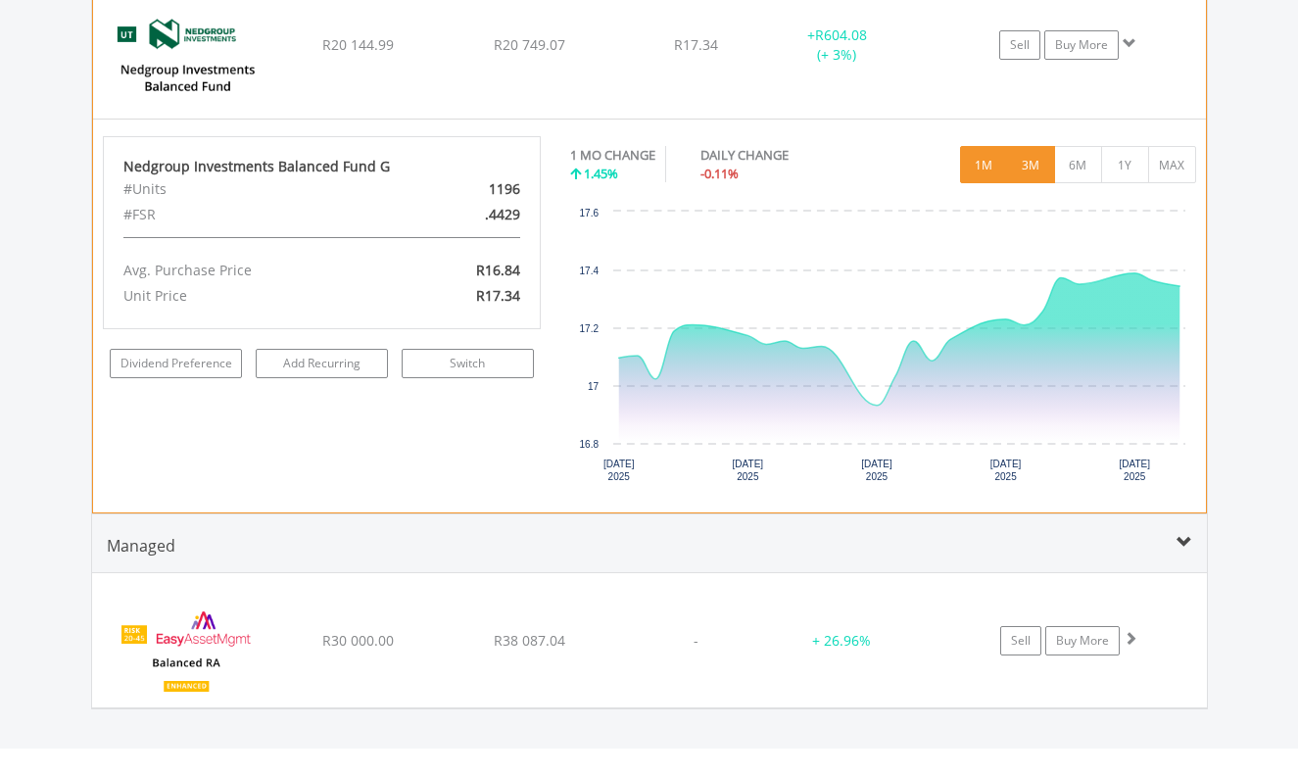
click at [1032, 168] on button "3M" at bounding box center [1031, 164] width 48 height 37
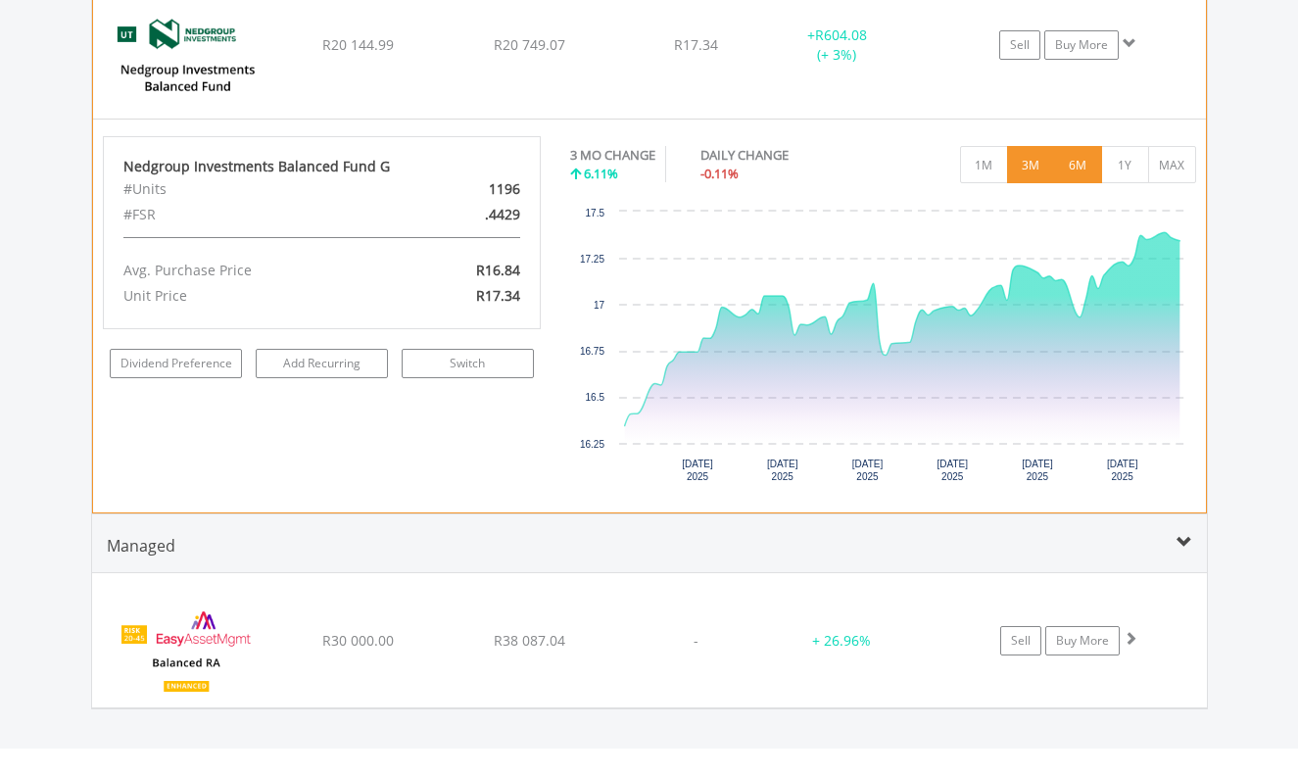
click at [1083, 168] on button "6M" at bounding box center [1078, 164] width 48 height 37
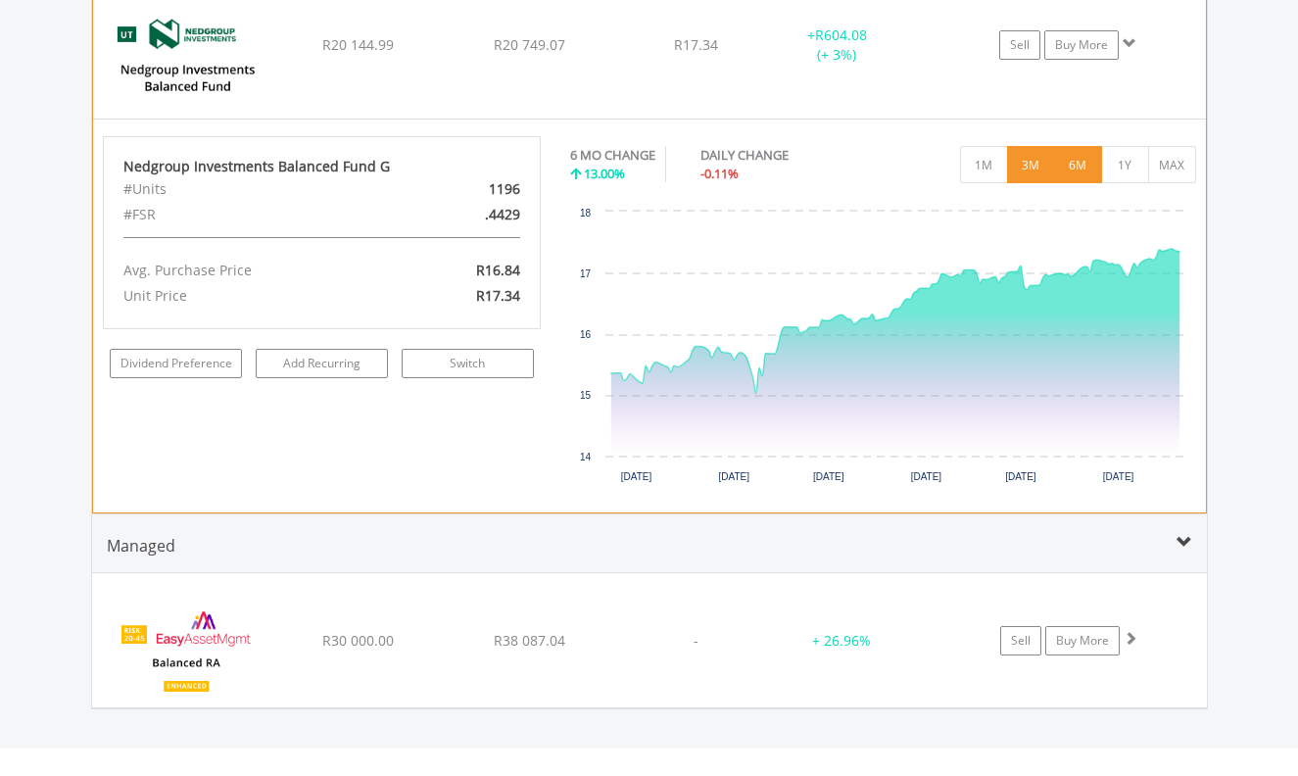
click at [1040, 165] on button "3M" at bounding box center [1031, 164] width 48 height 37
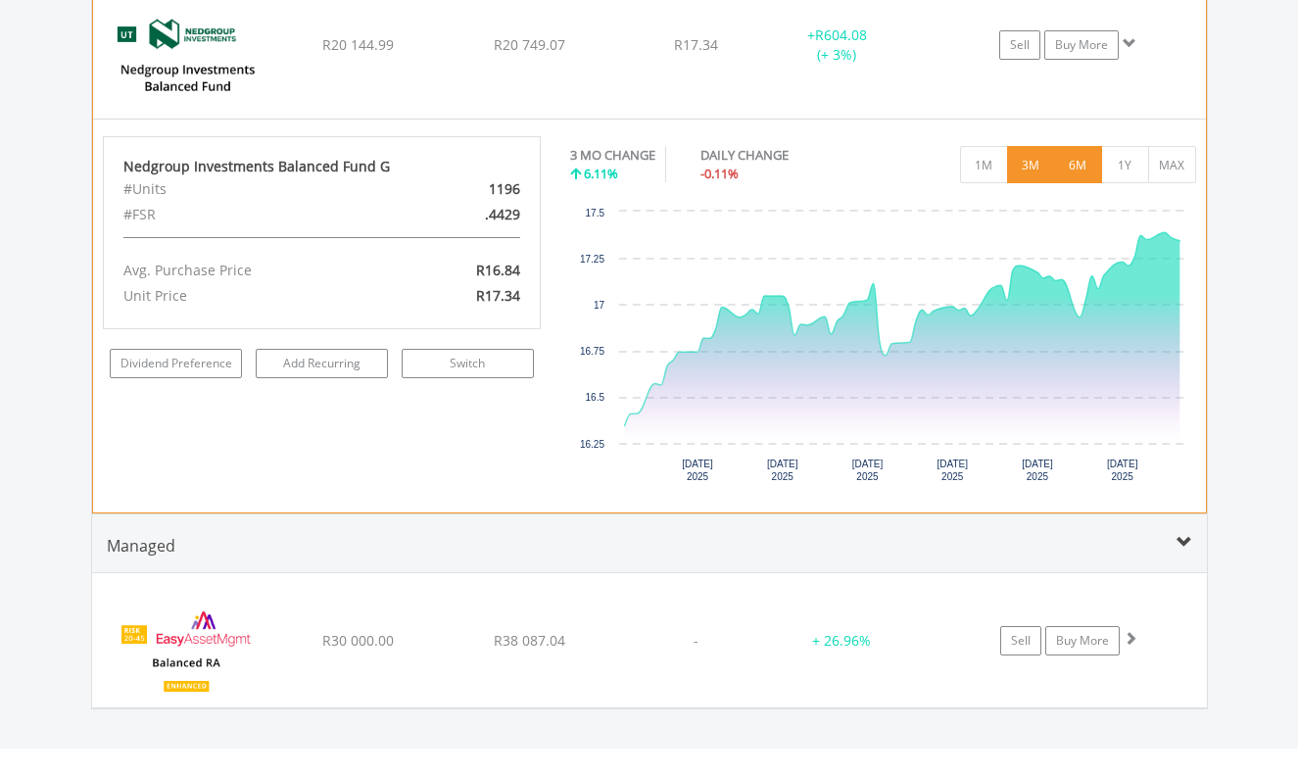
click at [1080, 169] on button "6M" at bounding box center [1078, 164] width 48 height 37
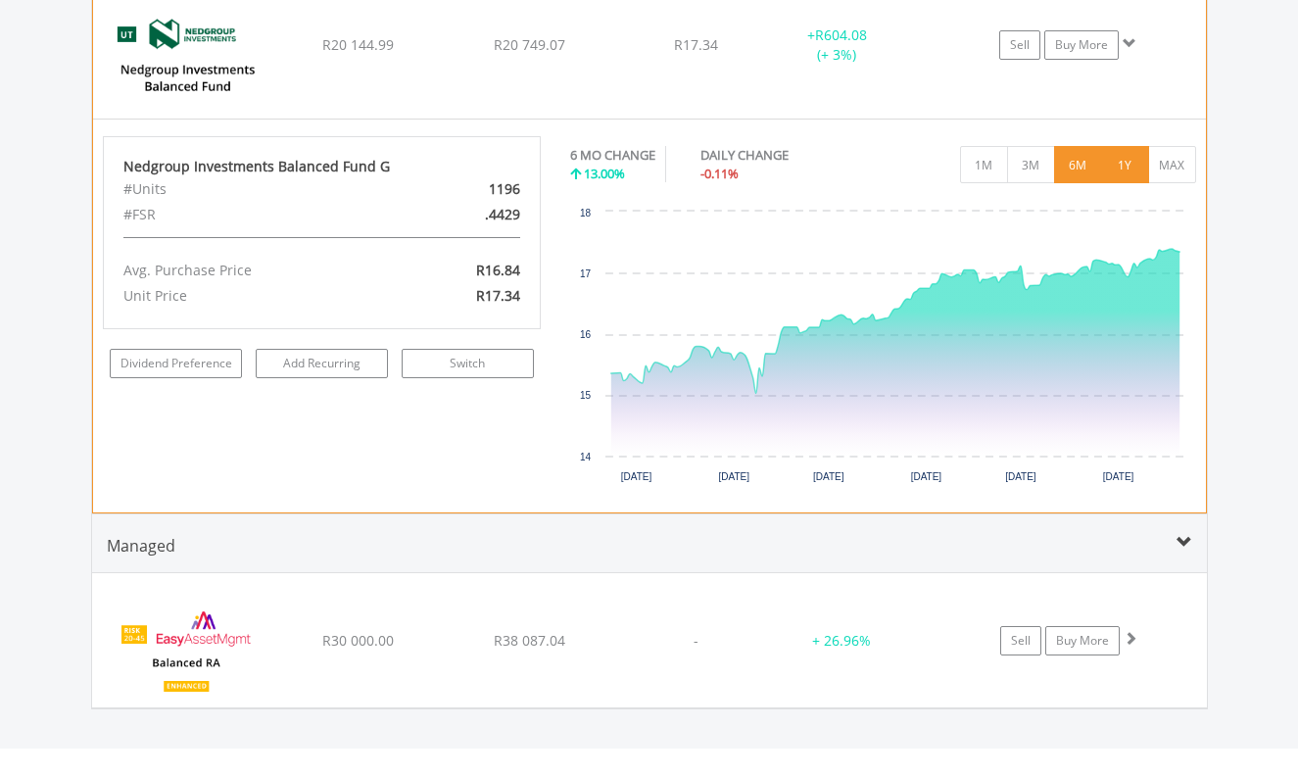
click at [1129, 168] on button "1Y" at bounding box center [1125, 164] width 48 height 37
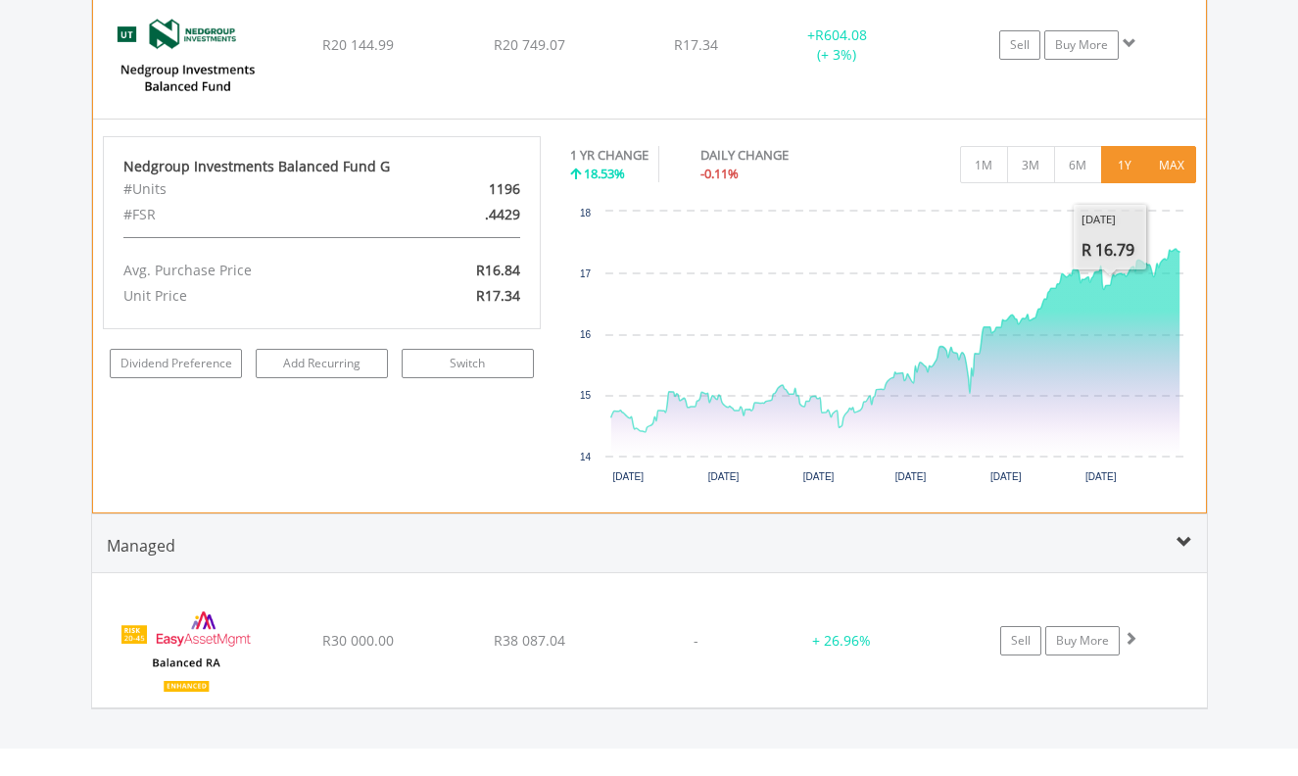
click at [1164, 165] on button "MAX" at bounding box center [1172, 164] width 48 height 37
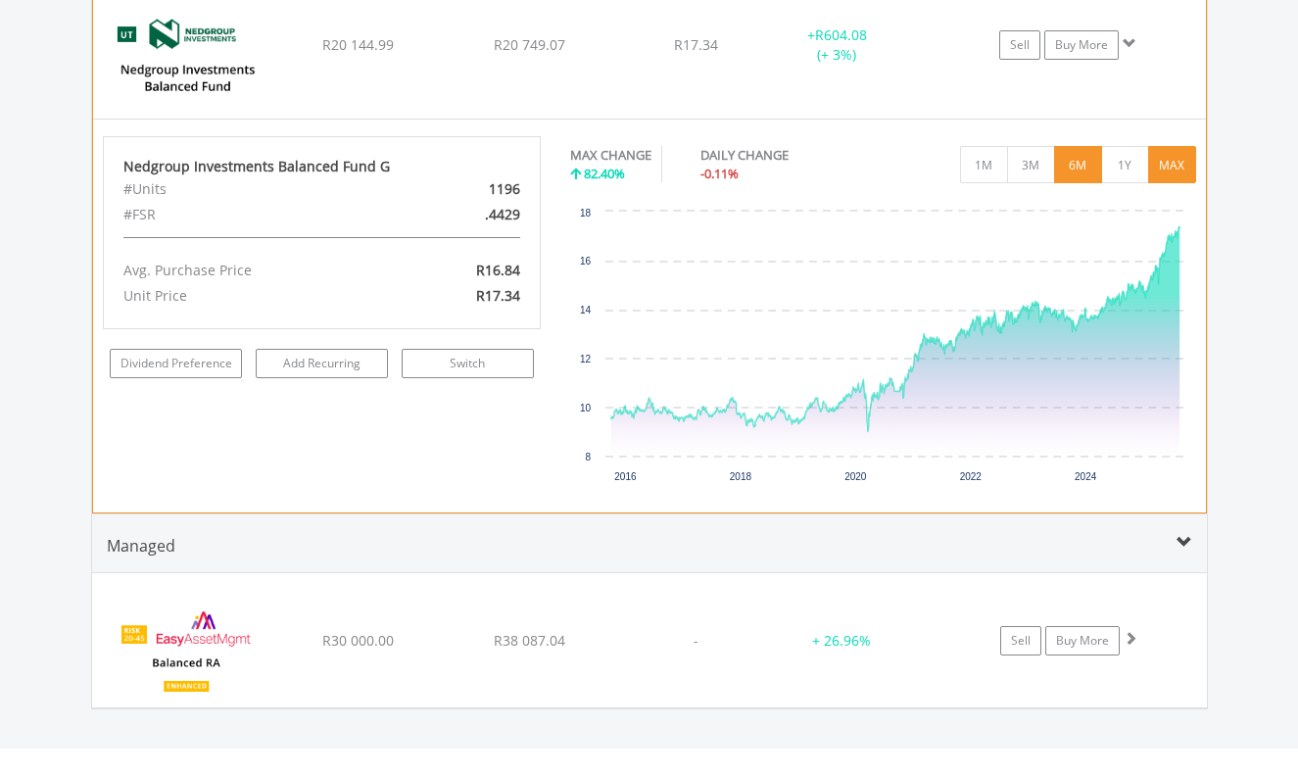
click at [1085, 168] on button "6M" at bounding box center [1078, 164] width 48 height 37
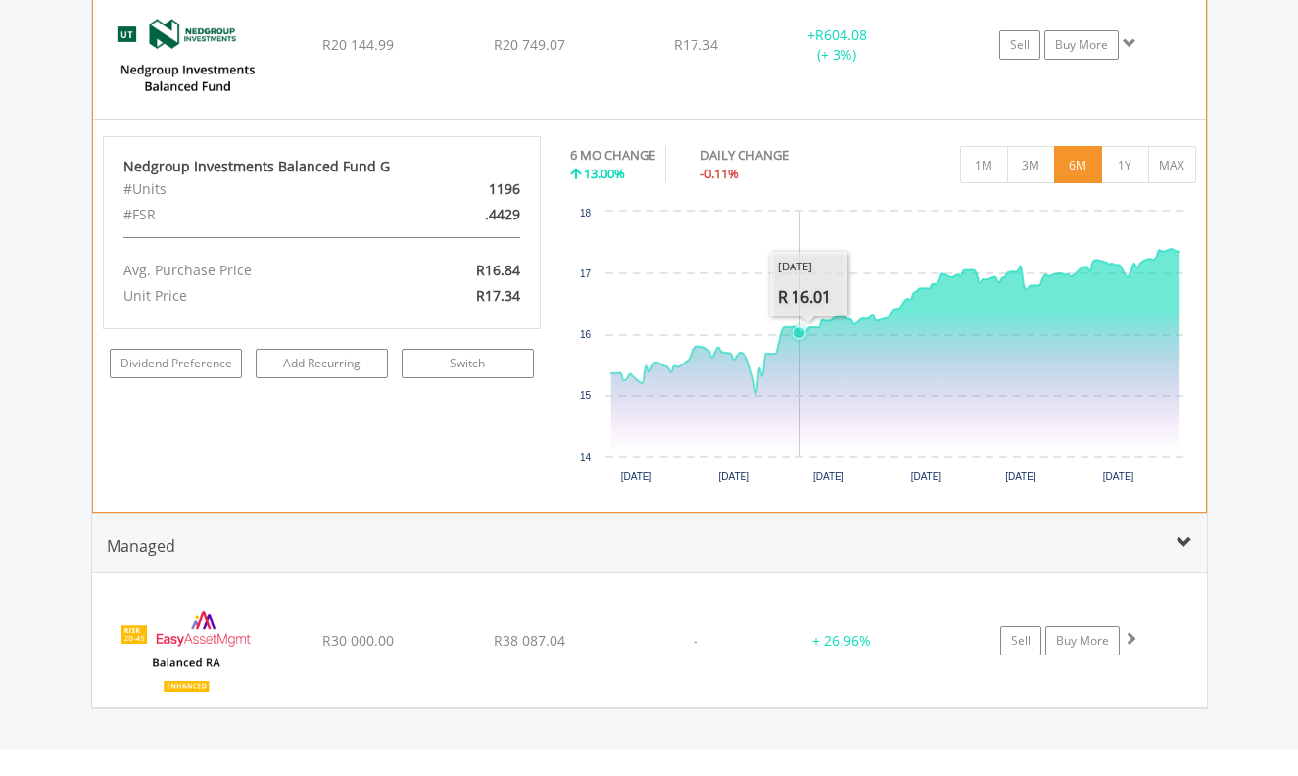
scroll to position [1789, 0]
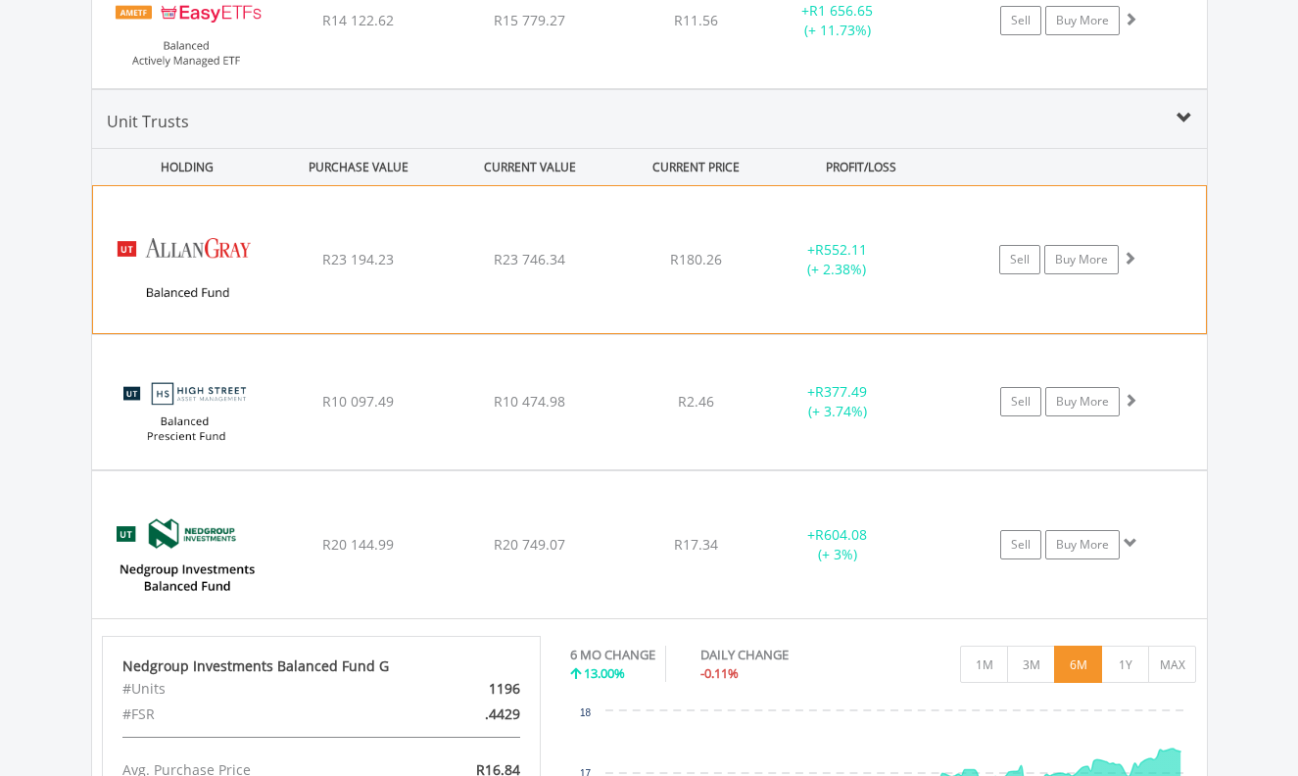
click at [1133, 256] on span at bounding box center [1130, 258] width 14 height 14
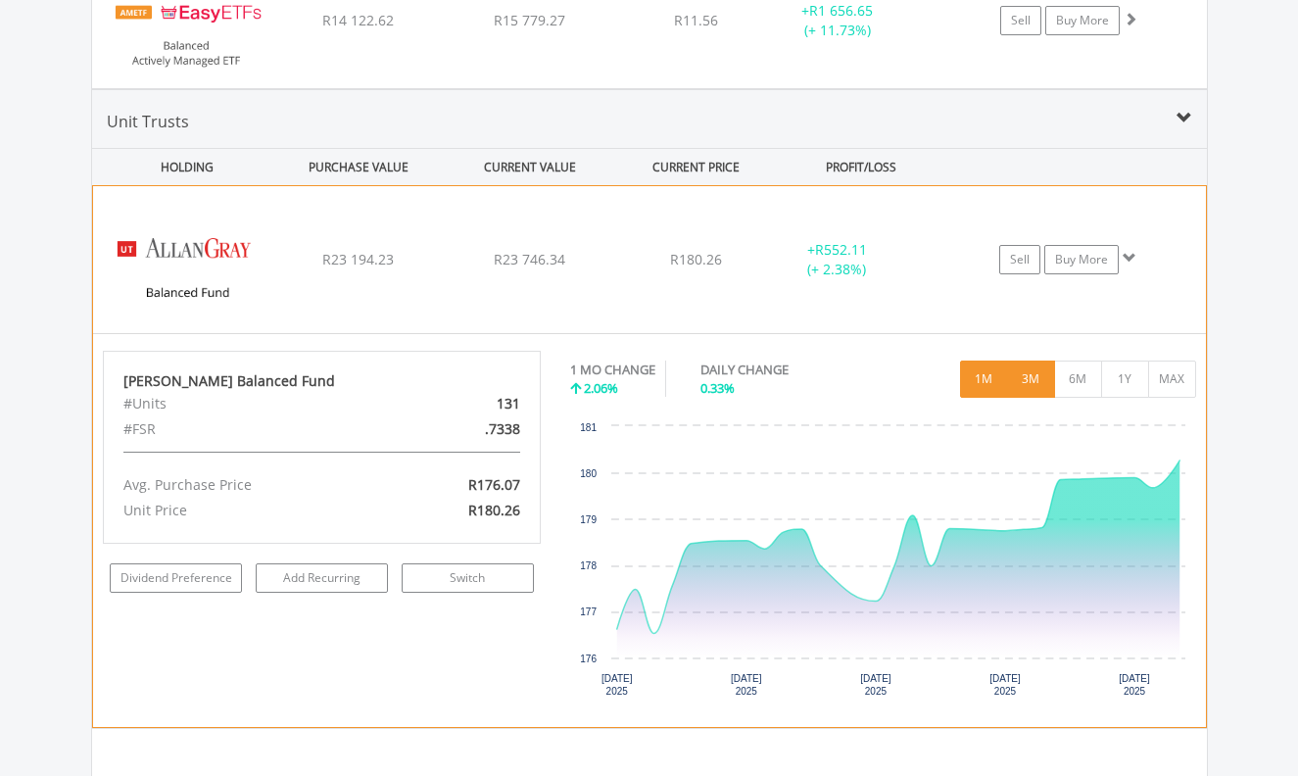
click at [1038, 382] on button "3M" at bounding box center [1031, 379] width 48 height 37
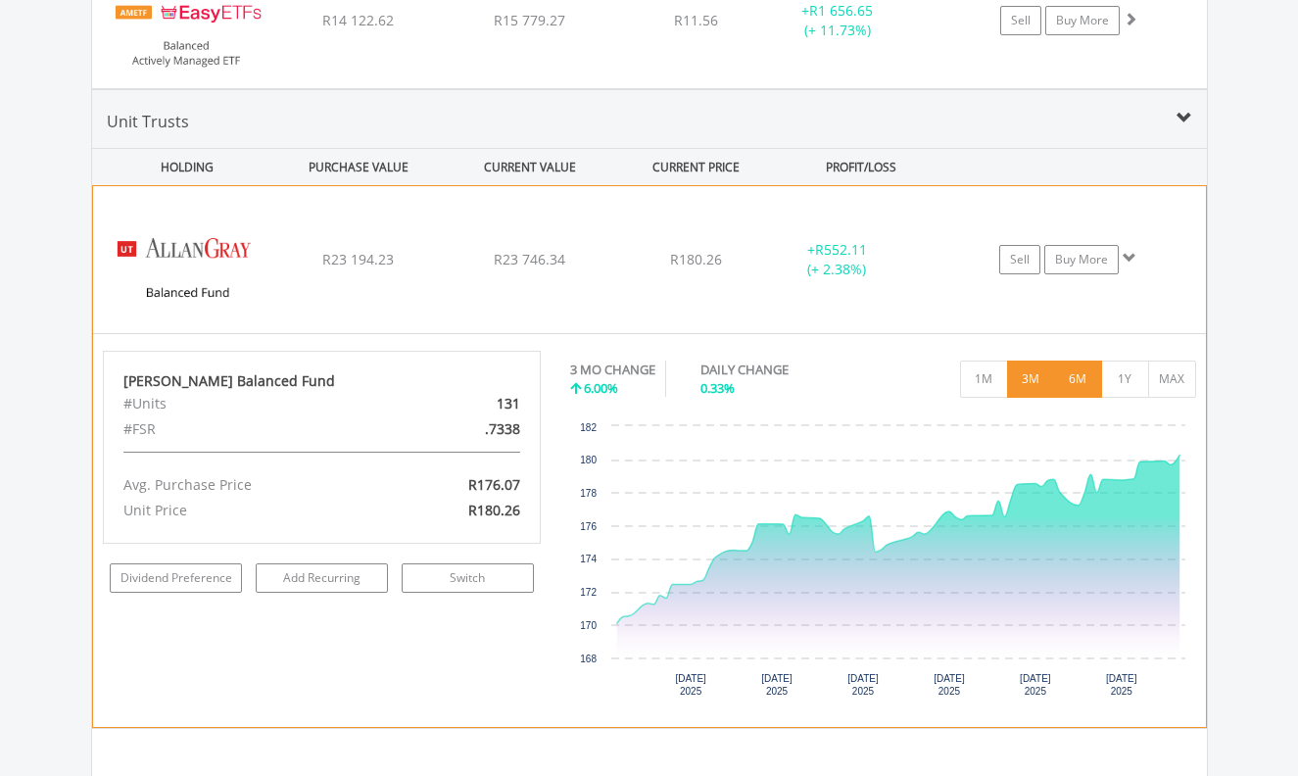
click at [1080, 381] on button "6M" at bounding box center [1078, 379] width 48 height 37
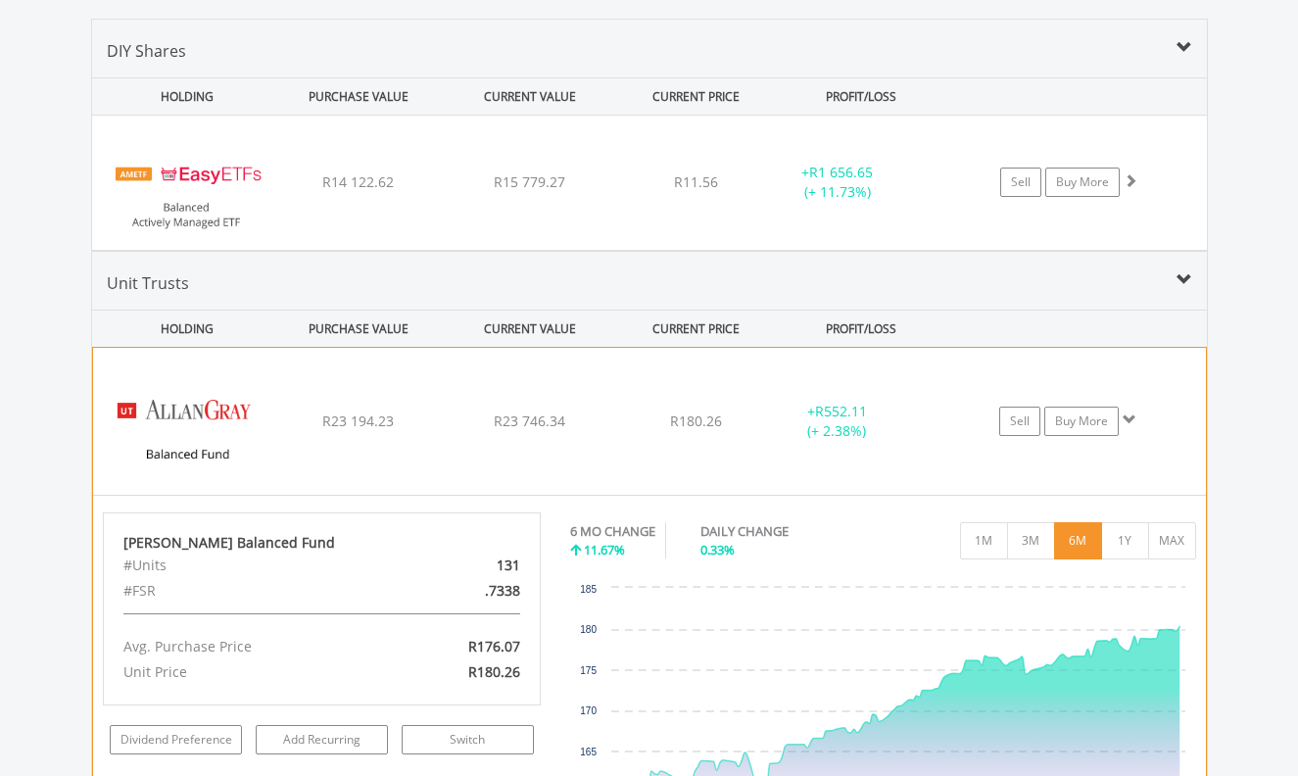
scroll to position [1489, 0]
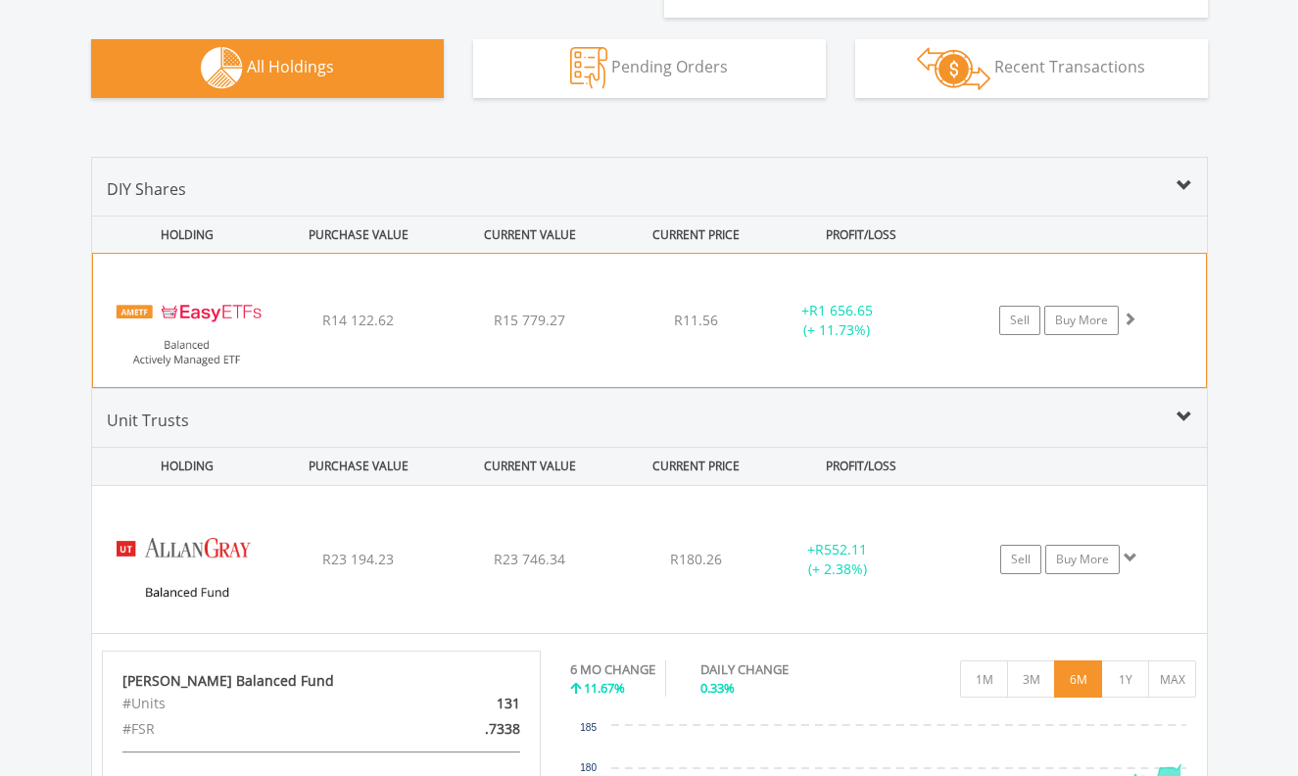
click at [1131, 320] on span at bounding box center [1130, 319] width 14 height 14
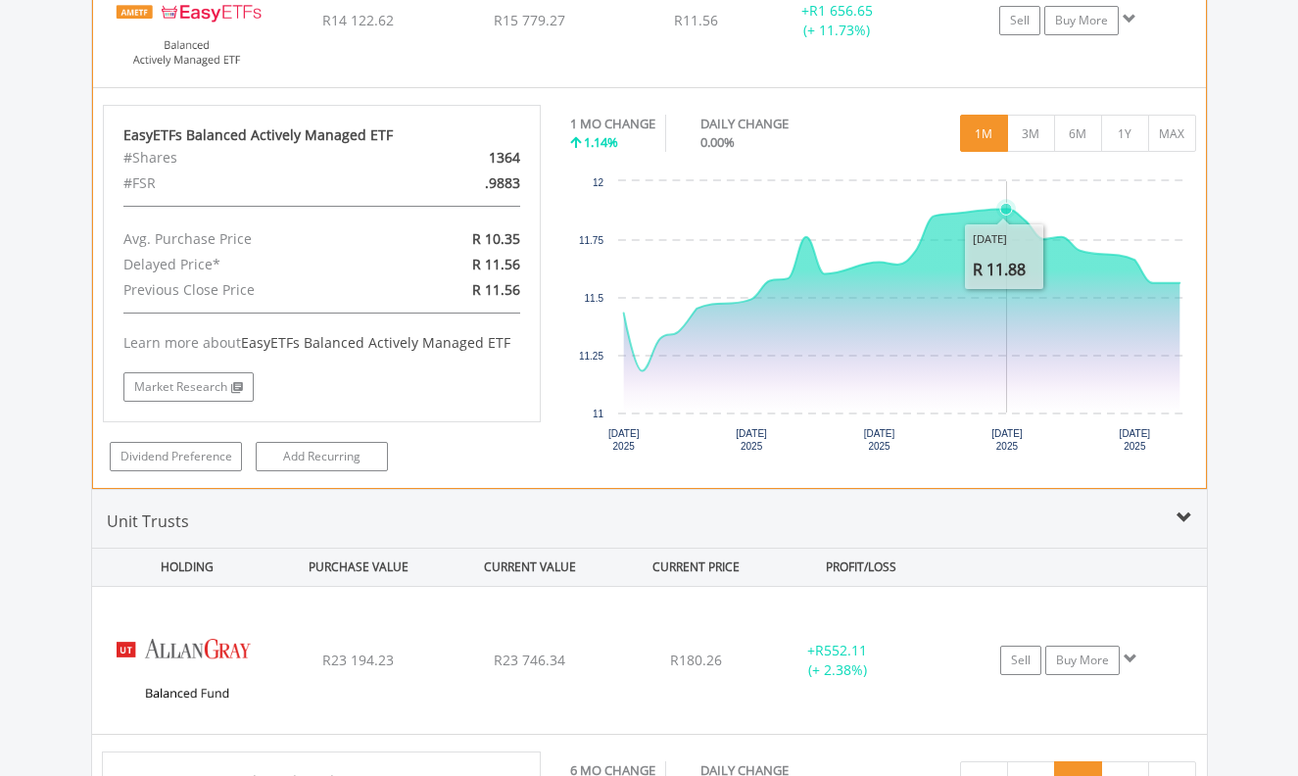
scroll to position [1689, 0]
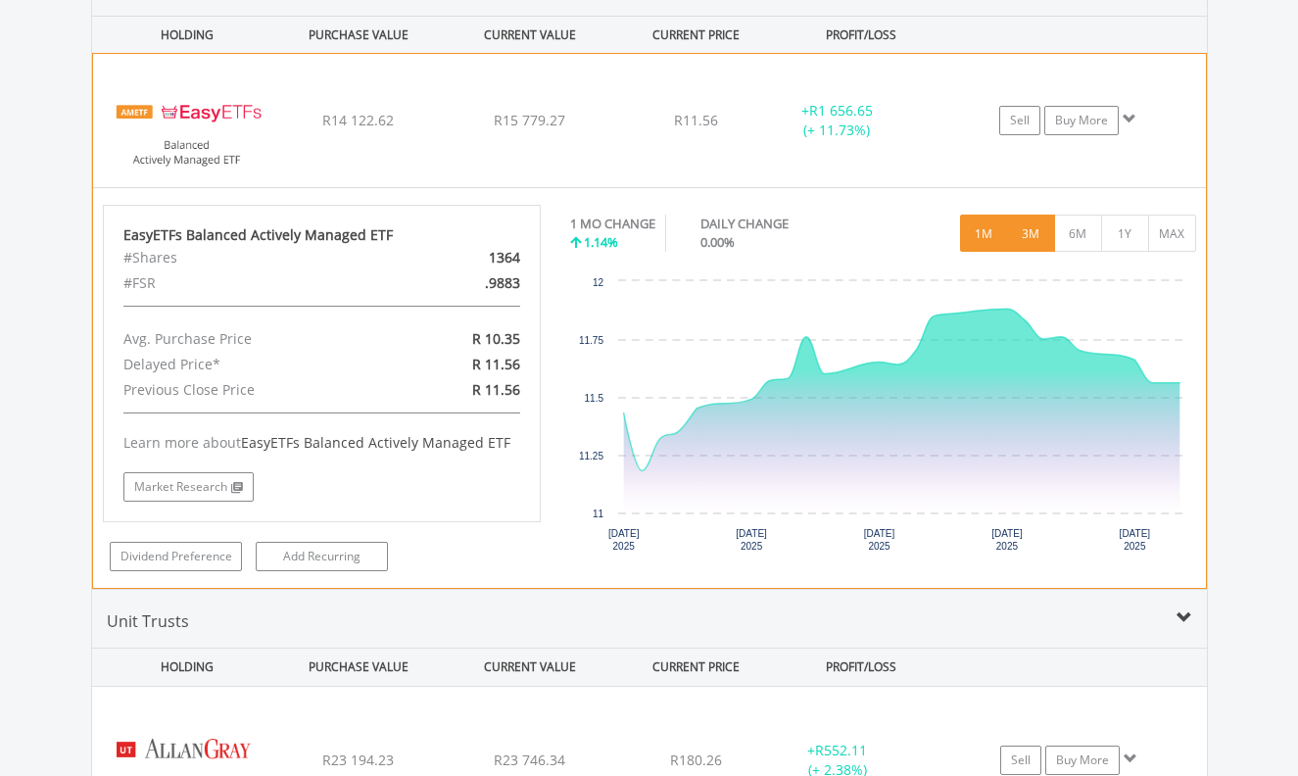
click at [1033, 236] on button "3M" at bounding box center [1031, 233] width 48 height 37
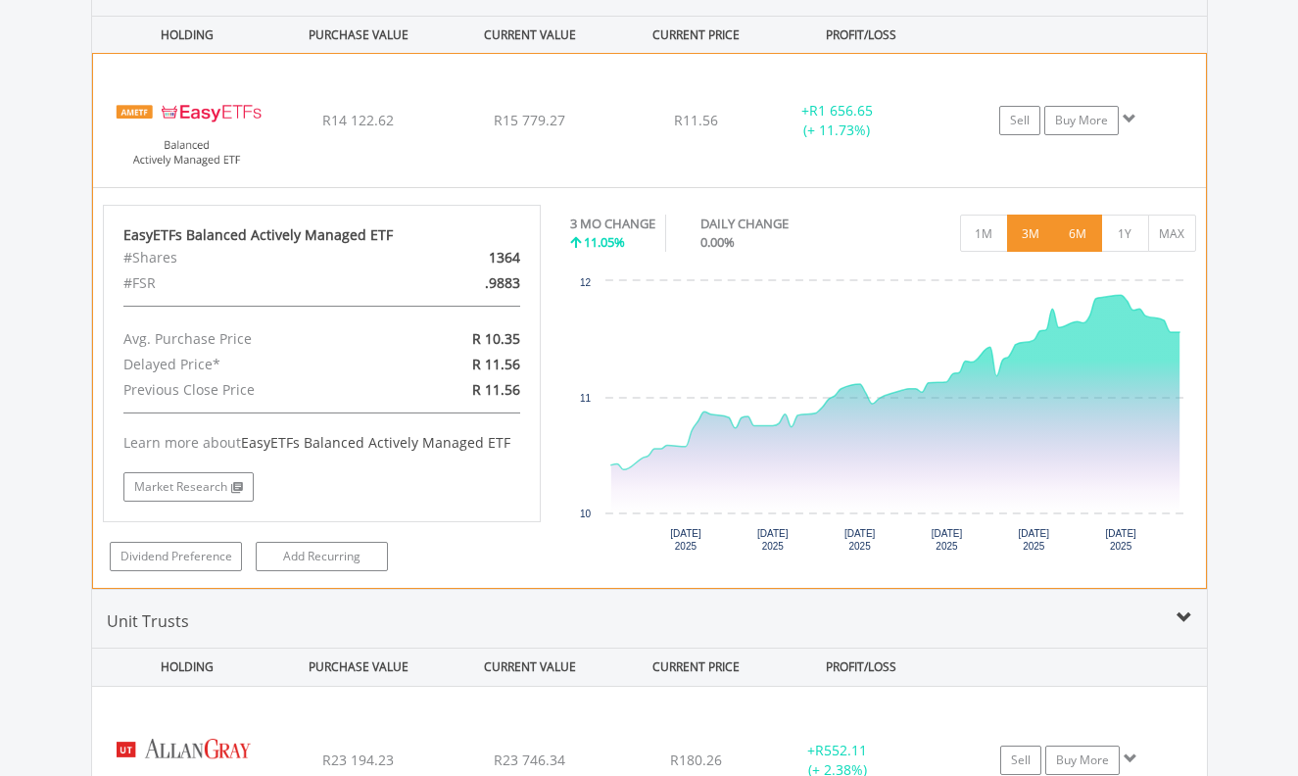
click at [1080, 237] on button "6M" at bounding box center [1078, 233] width 48 height 37
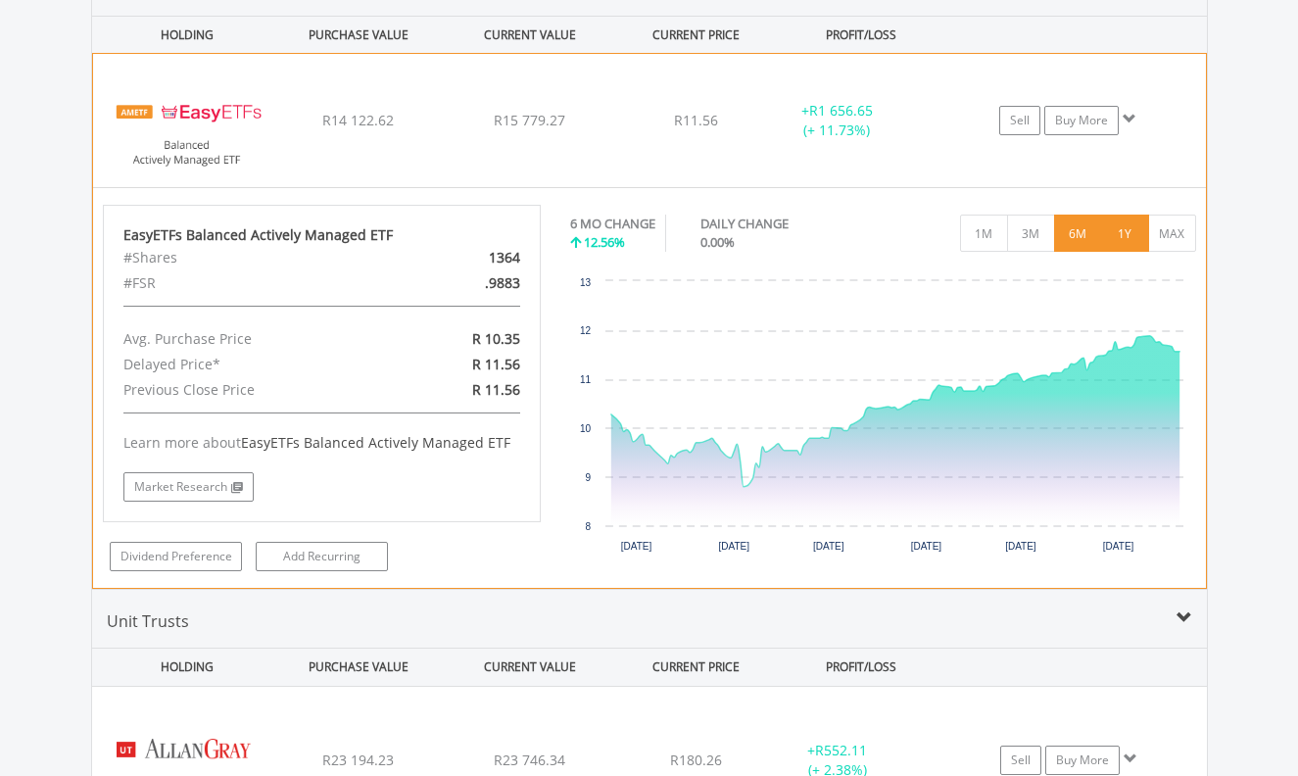
click at [1134, 237] on button "1Y" at bounding box center [1125, 233] width 48 height 37
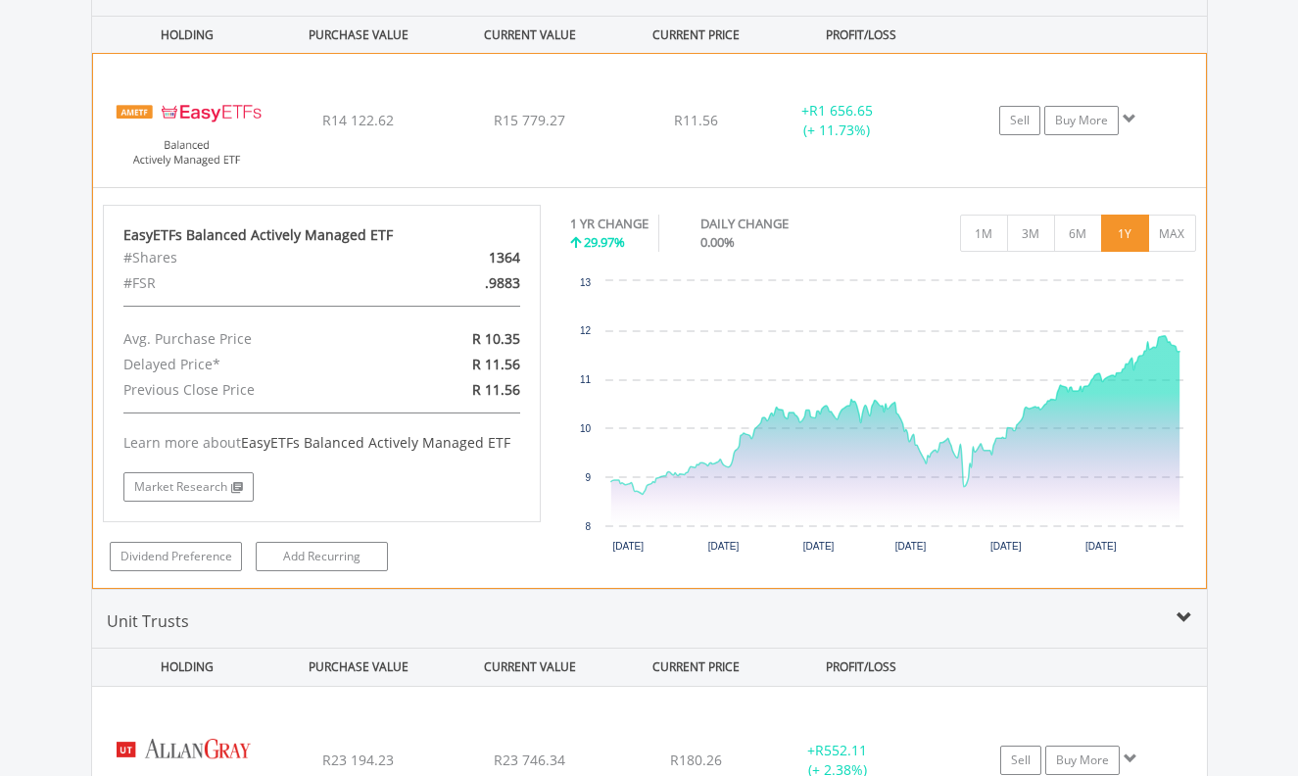
click at [1134, 118] on span at bounding box center [1130, 119] width 14 height 14
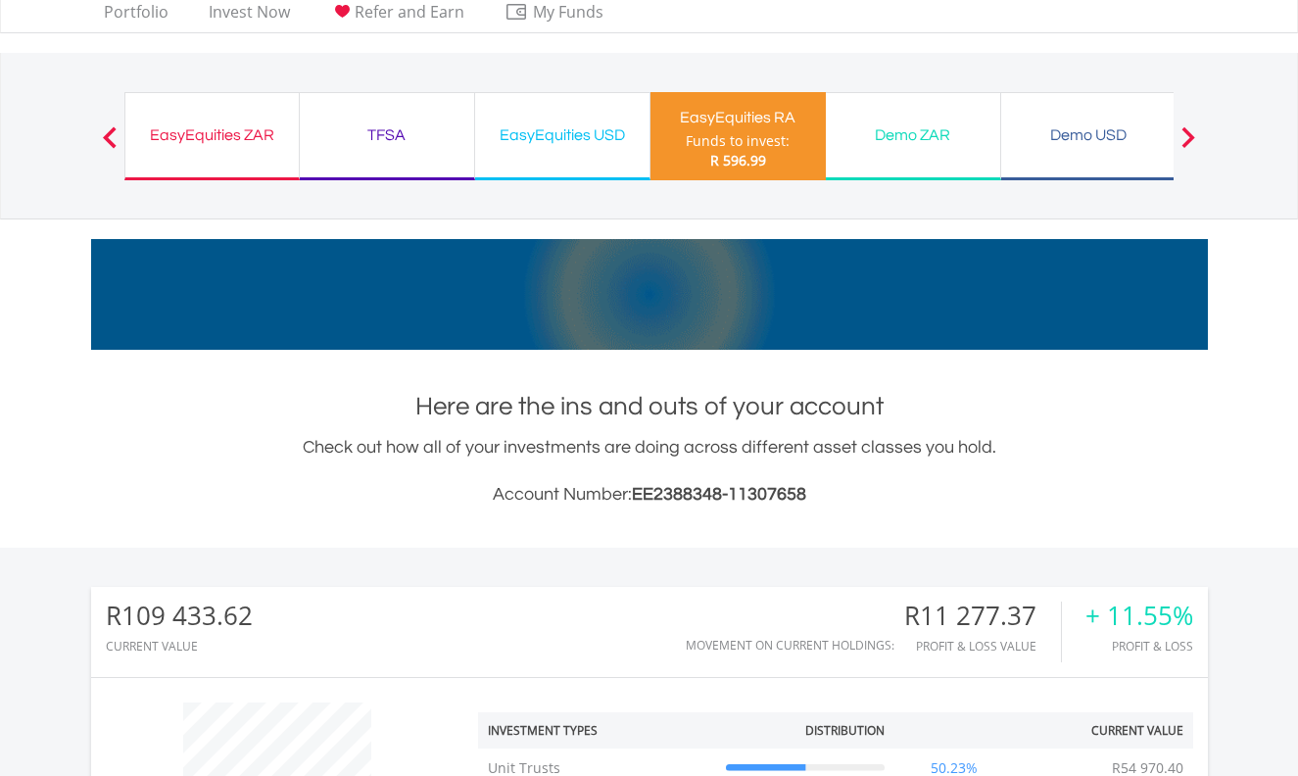
scroll to position [0, 0]
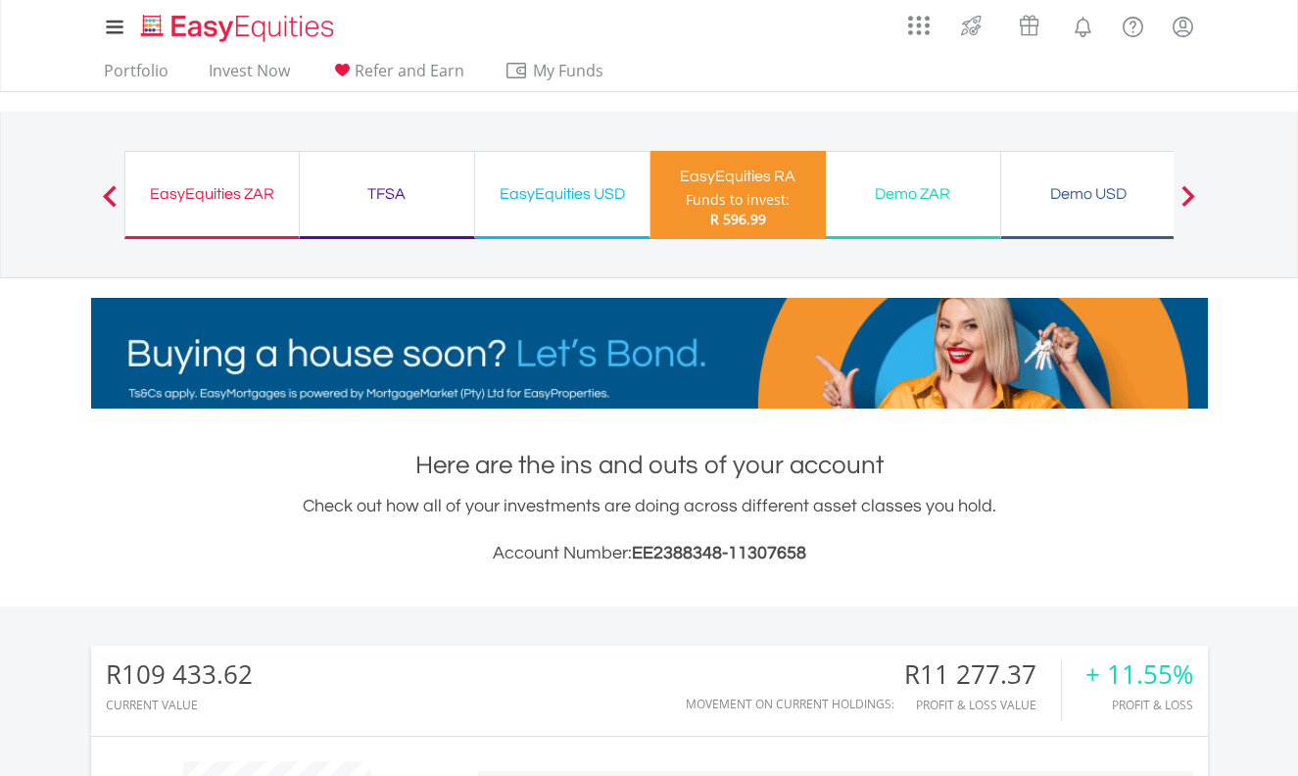
click at [392, 196] on div "TFSA" at bounding box center [387, 193] width 151 height 27
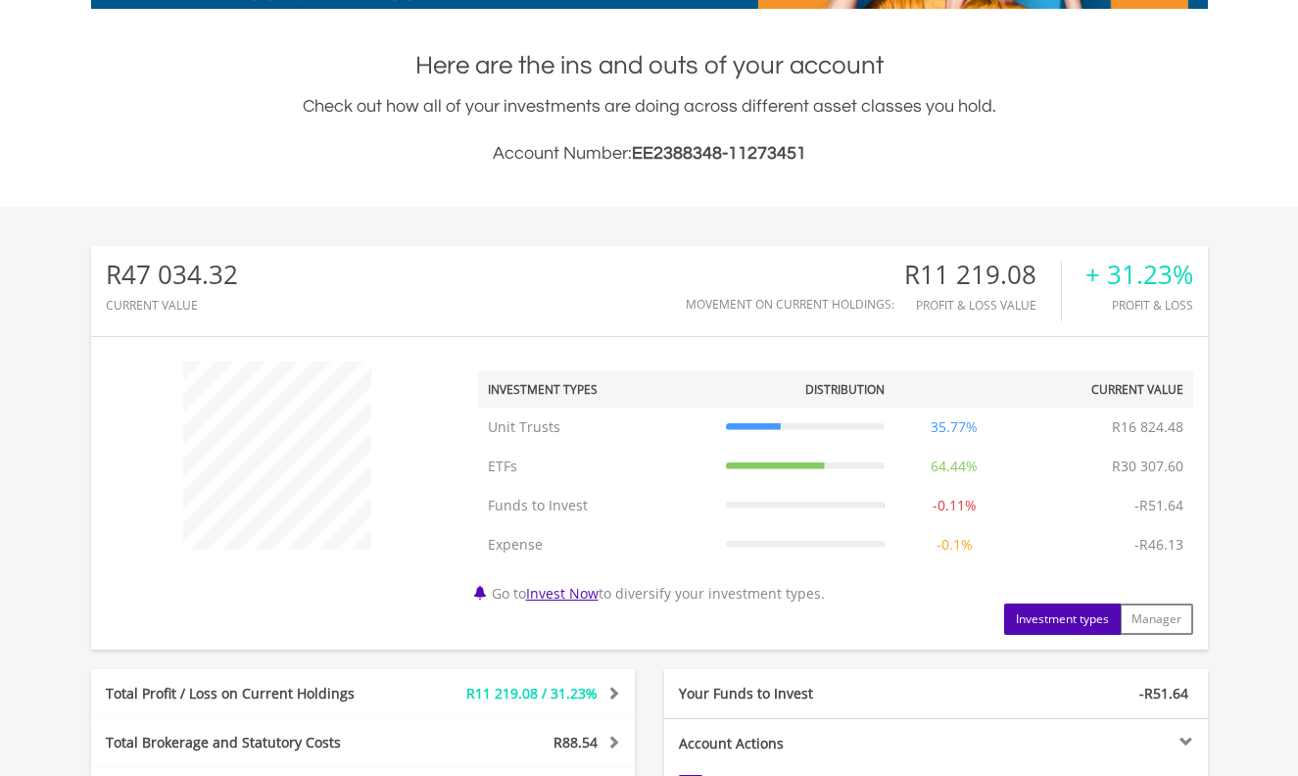
scroll to position [188, 372]
drag, startPoint x: 1200, startPoint y: 276, endPoint x: 1092, endPoint y: 284, distance: 109.1
click at [1092, 284] on div "R47 034.32 CURRENT VALUE Movement on Current Holdings: R11 219.08 Profit & Loss…" at bounding box center [649, 291] width 1117 height 90
click at [1221, 332] on div "R47 034.32 CURRENT VALUE Movement on Current Holdings: R11 219.08 Profit & Loss…" at bounding box center [649, 610] width 1313 height 807
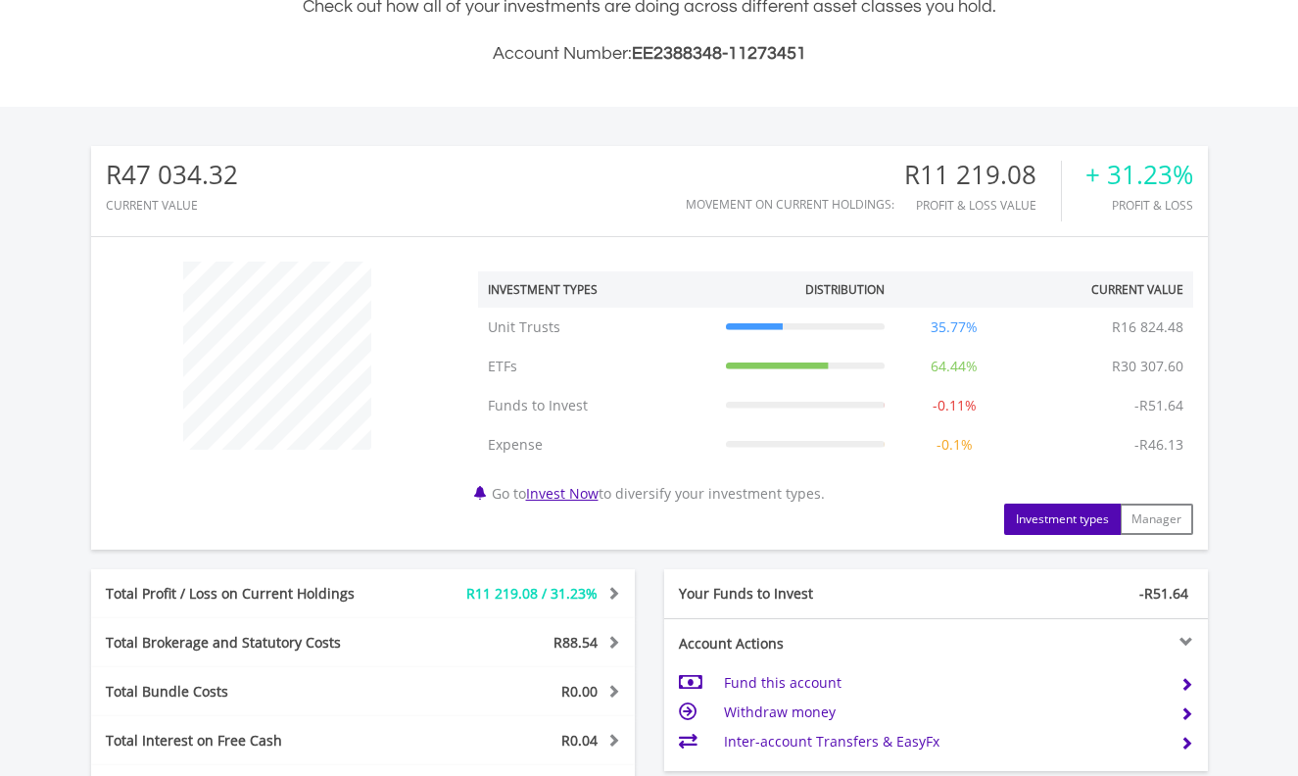
scroll to position [800, 0]
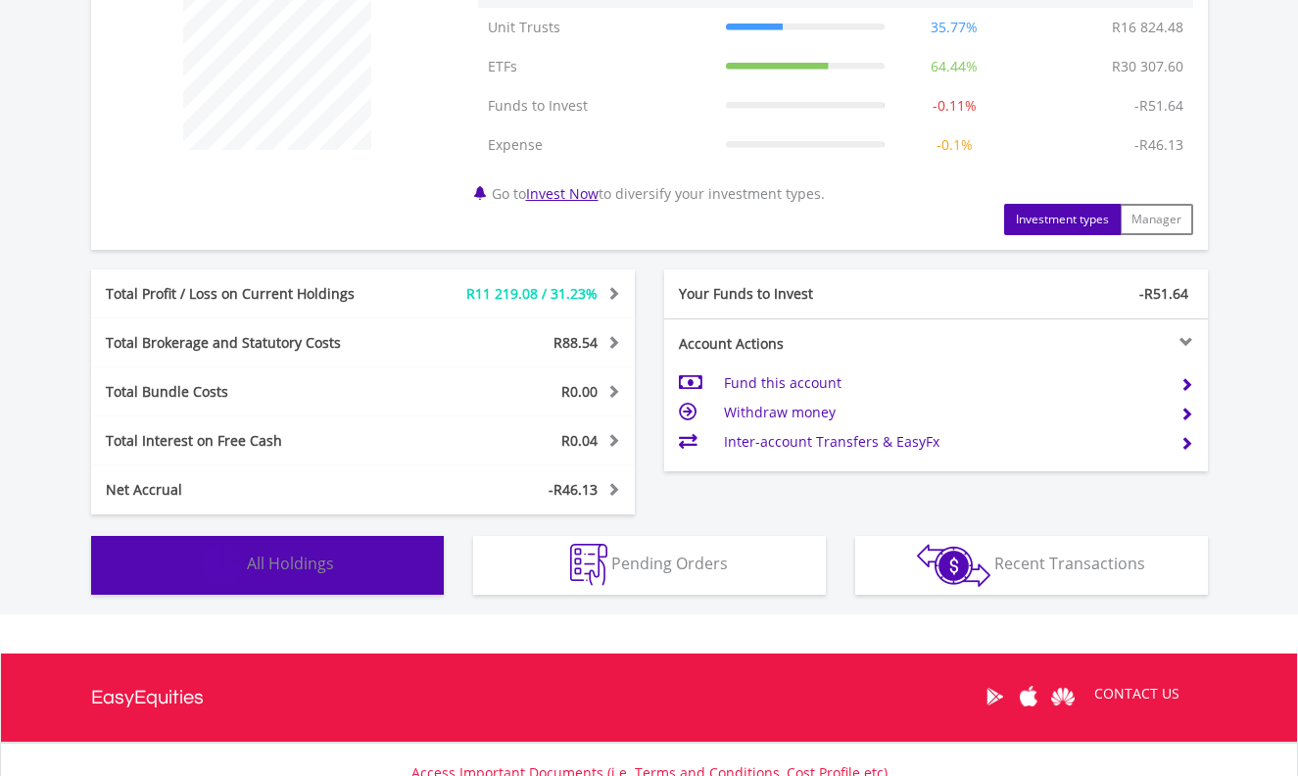
click at [267, 565] on span "All Holdings" at bounding box center [290, 564] width 87 height 22
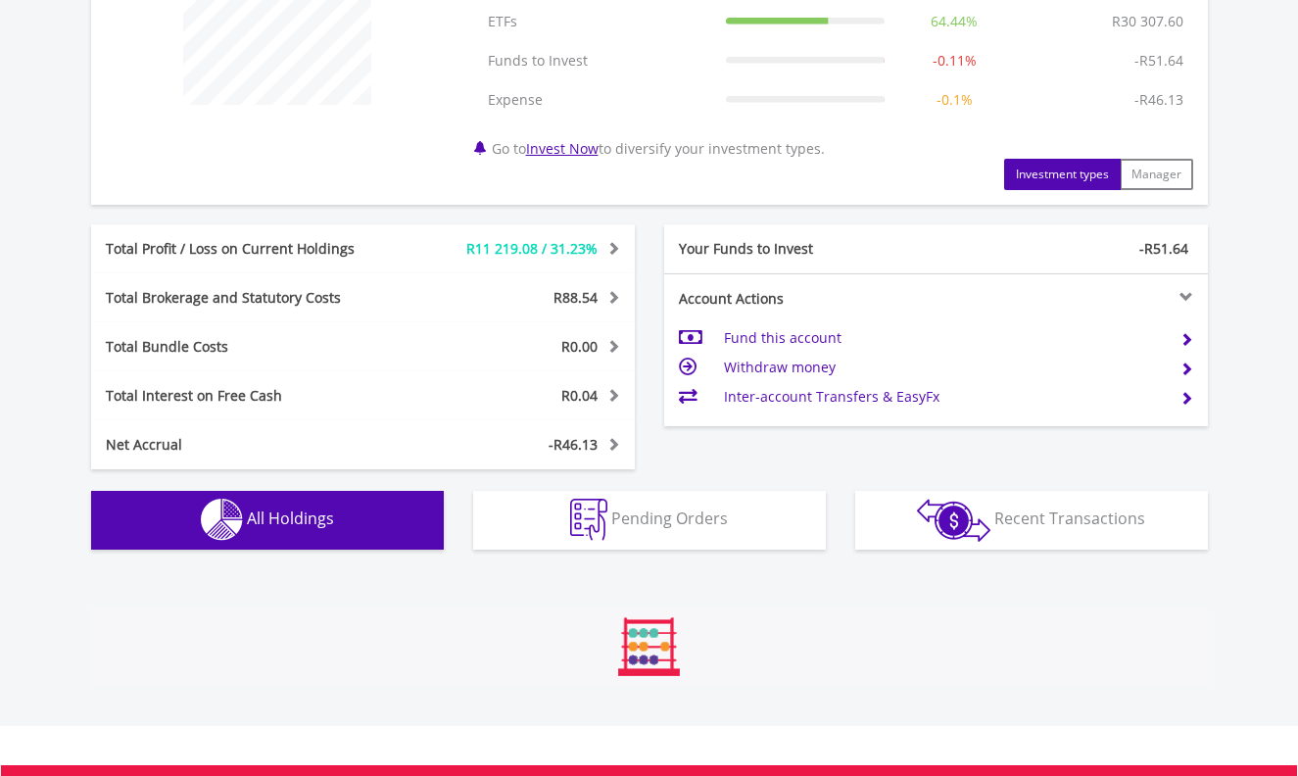
scroll to position [1452, 0]
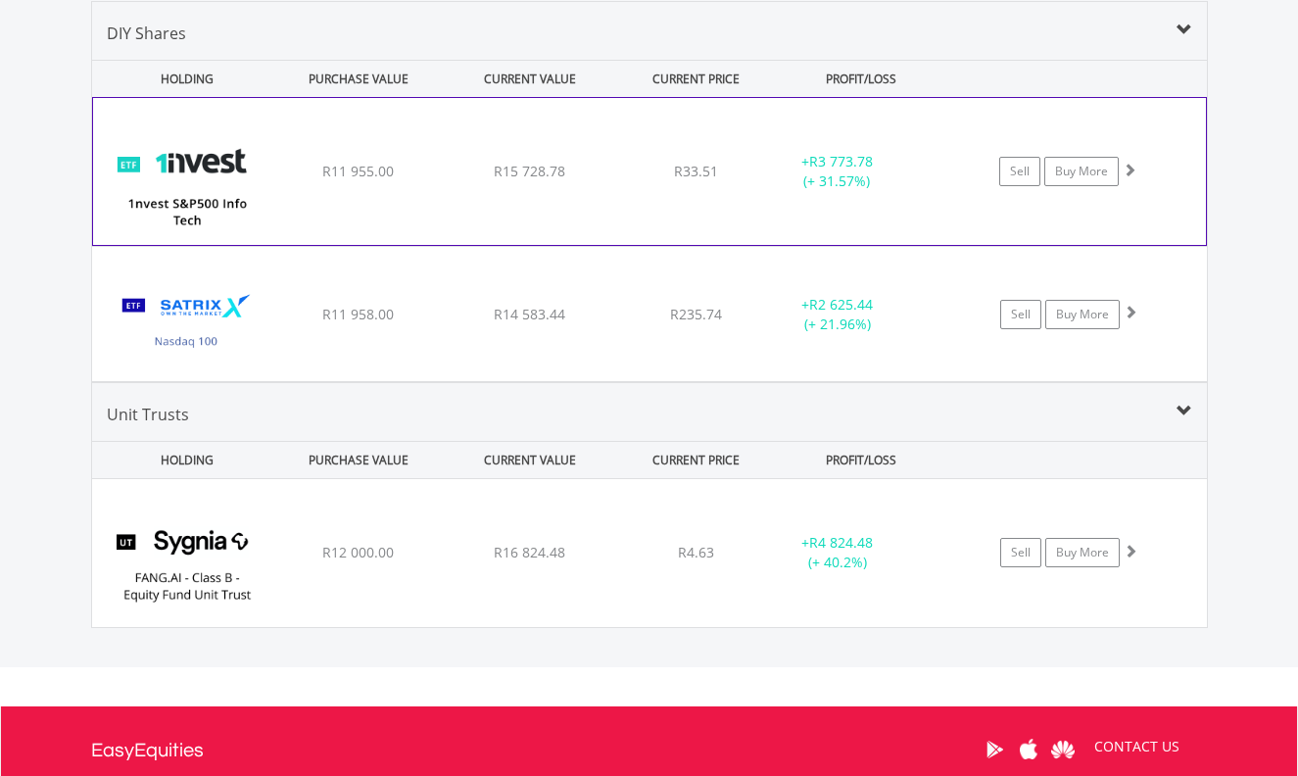
click at [1134, 165] on span at bounding box center [1130, 170] width 14 height 14
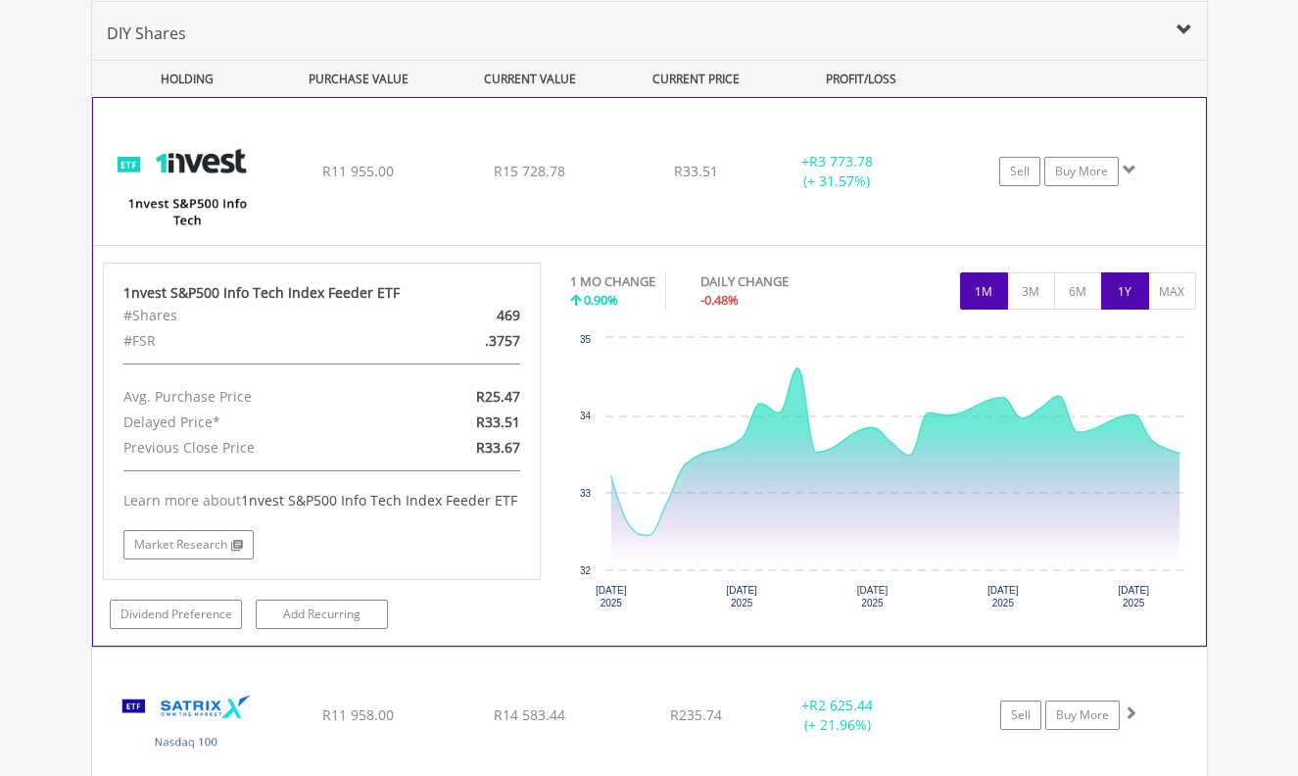
click at [1132, 296] on button "1Y" at bounding box center [1125, 290] width 48 height 37
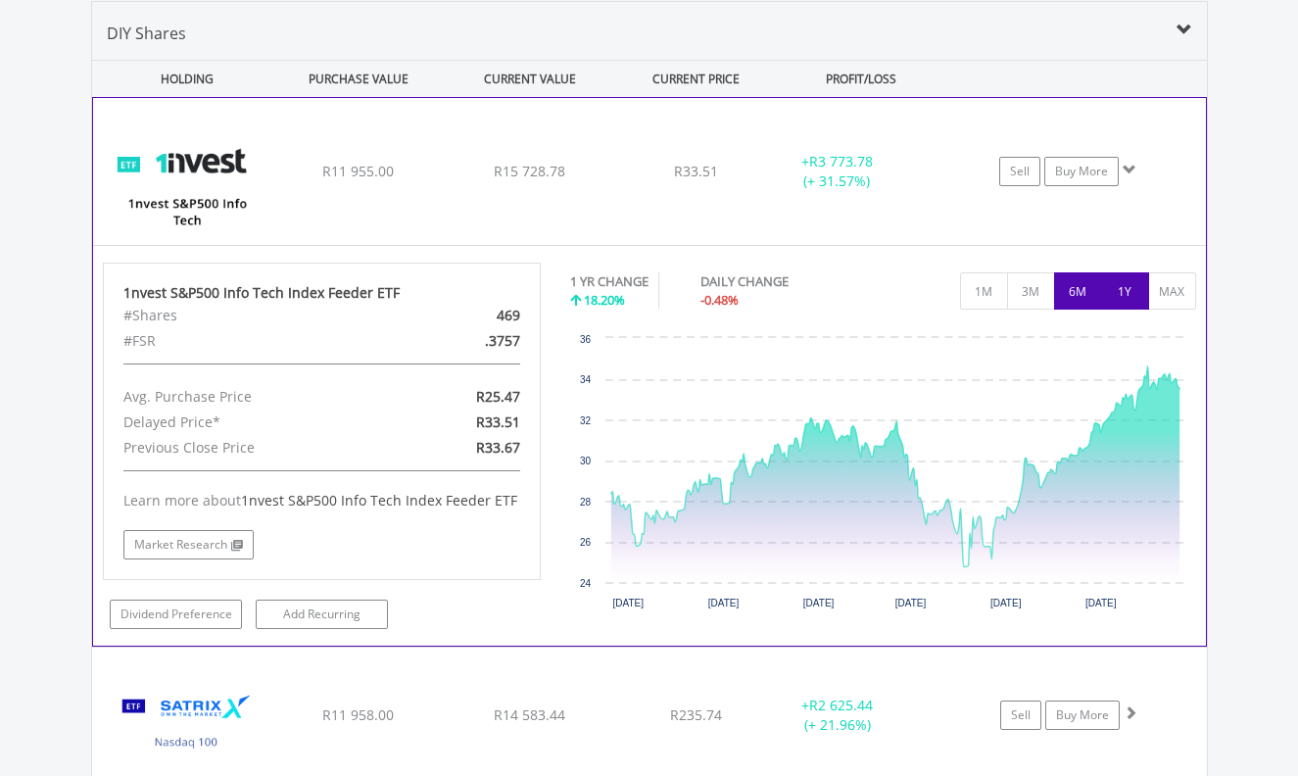
click at [1085, 292] on button "6M" at bounding box center [1078, 290] width 48 height 37
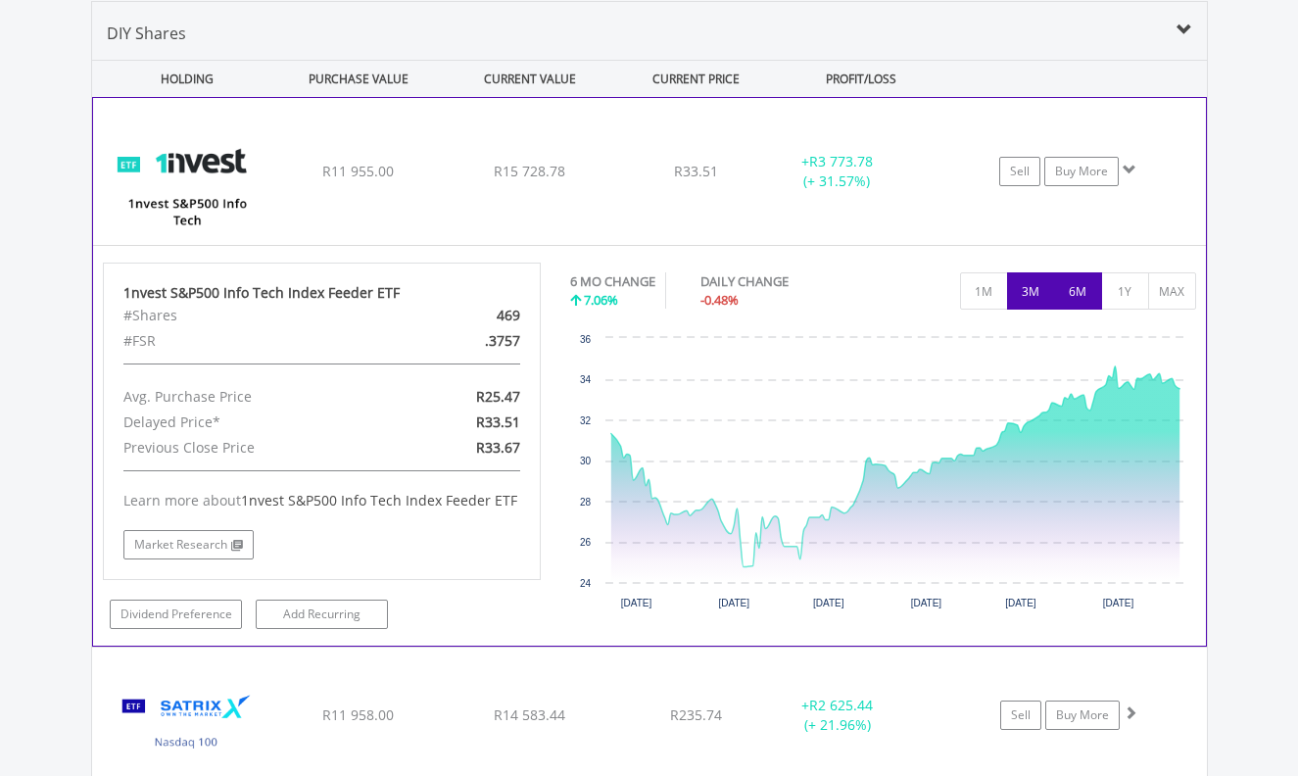
click at [1036, 292] on button "3M" at bounding box center [1031, 290] width 48 height 37
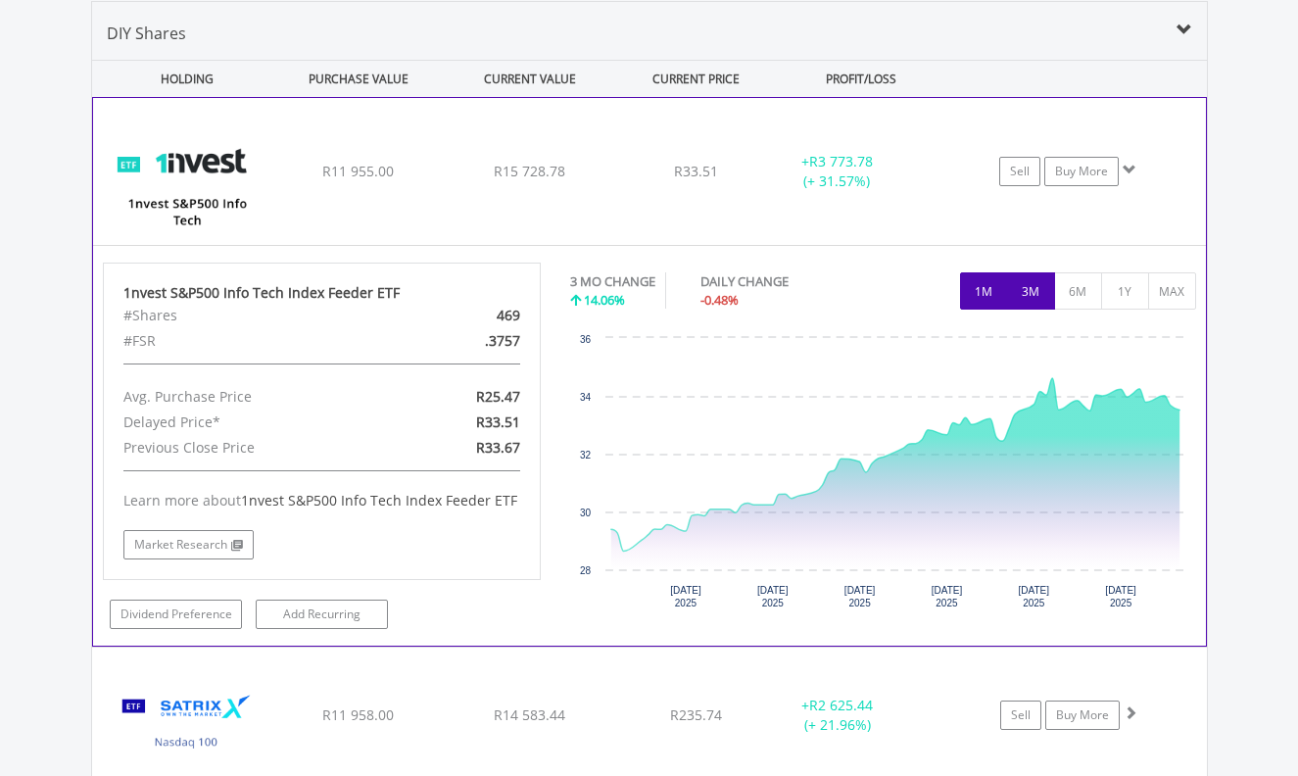
click at [987, 291] on button "1M" at bounding box center [984, 290] width 48 height 37
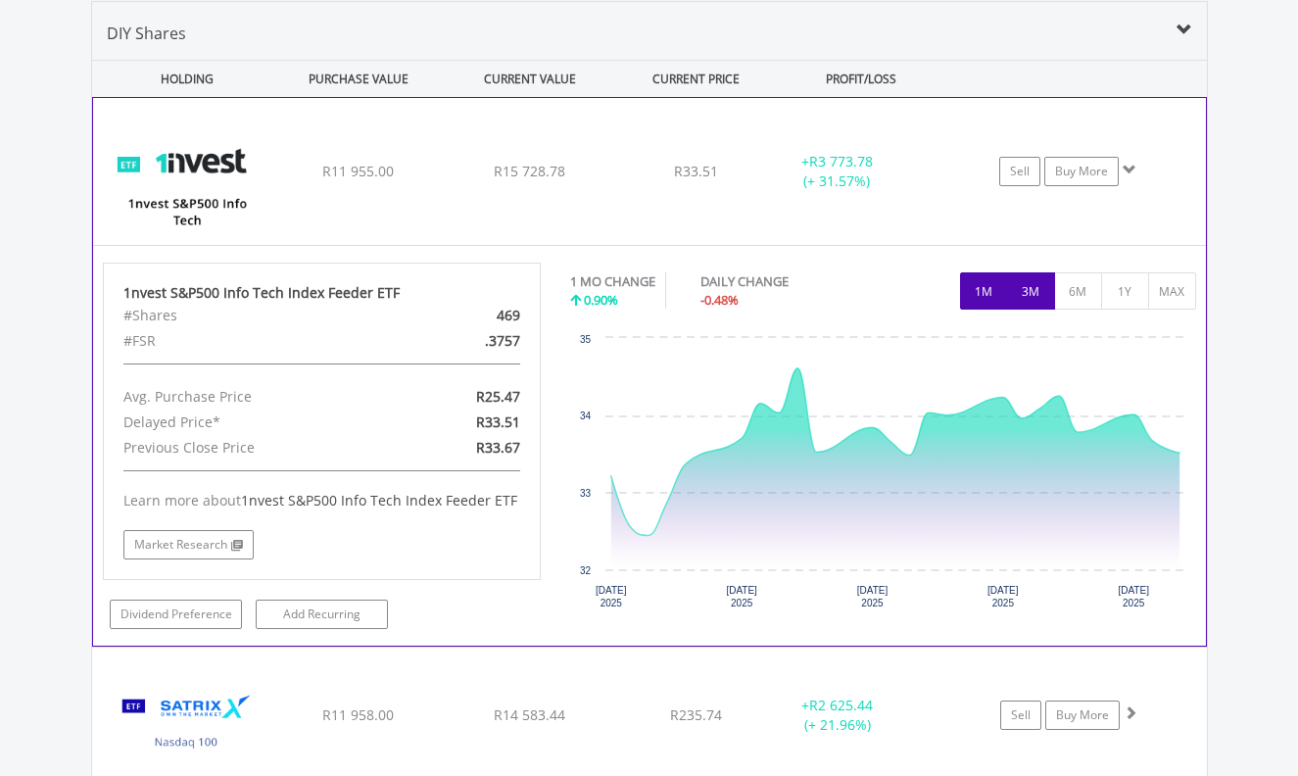
click at [1027, 294] on button "3M" at bounding box center [1031, 290] width 48 height 37
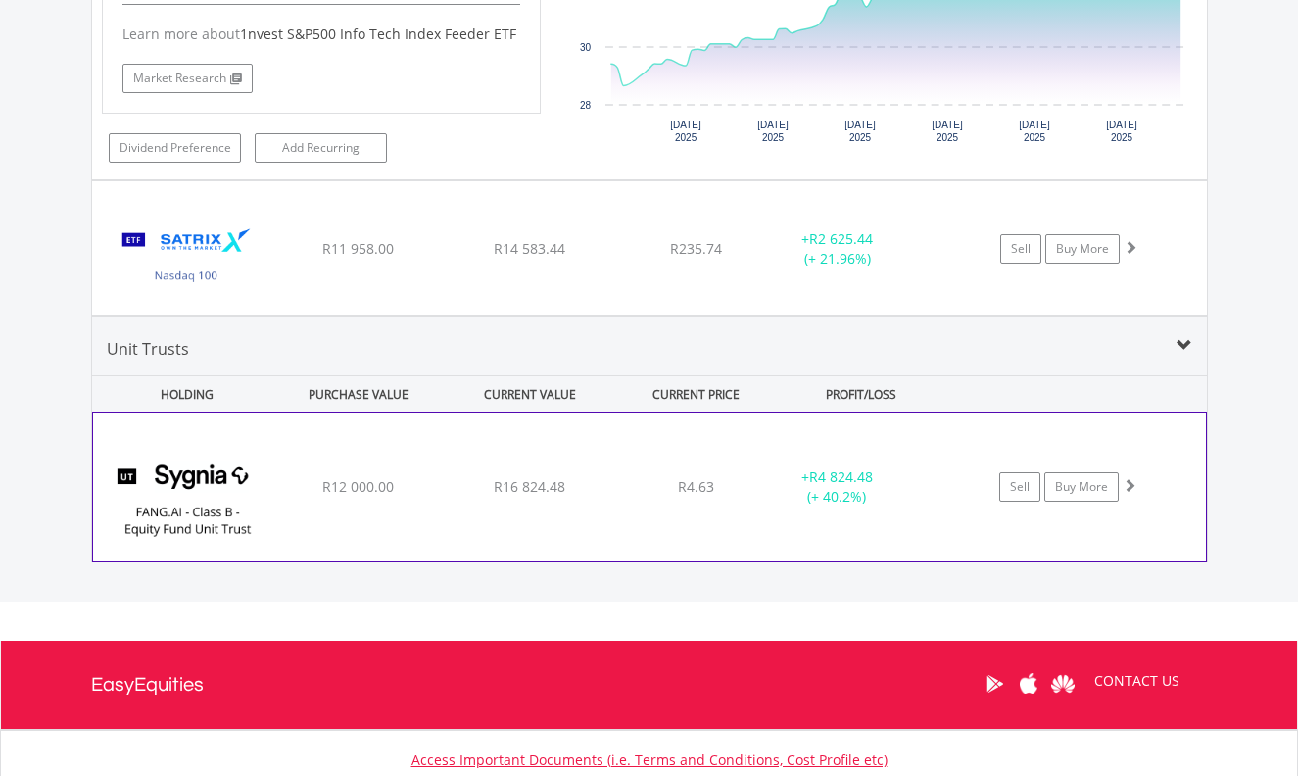
scroll to position [1952, 0]
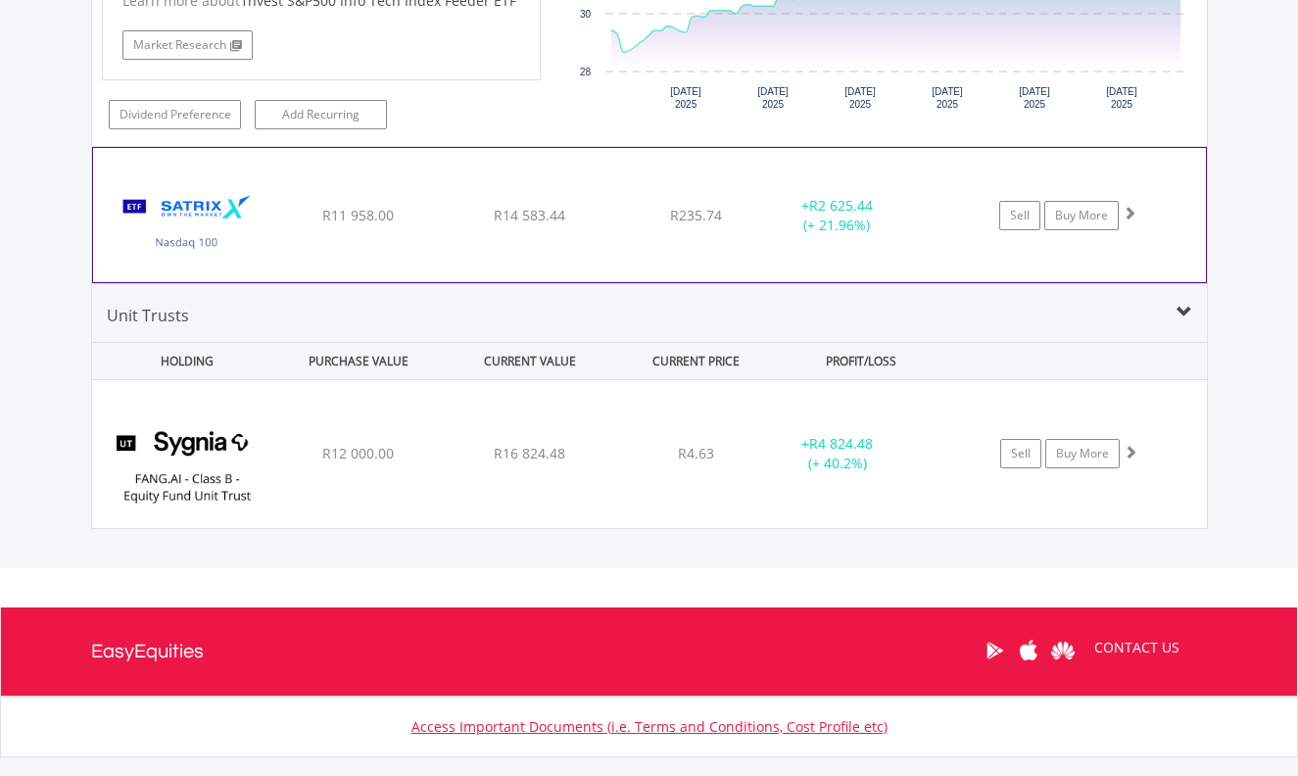
click at [1132, 210] on span at bounding box center [1130, 213] width 14 height 14
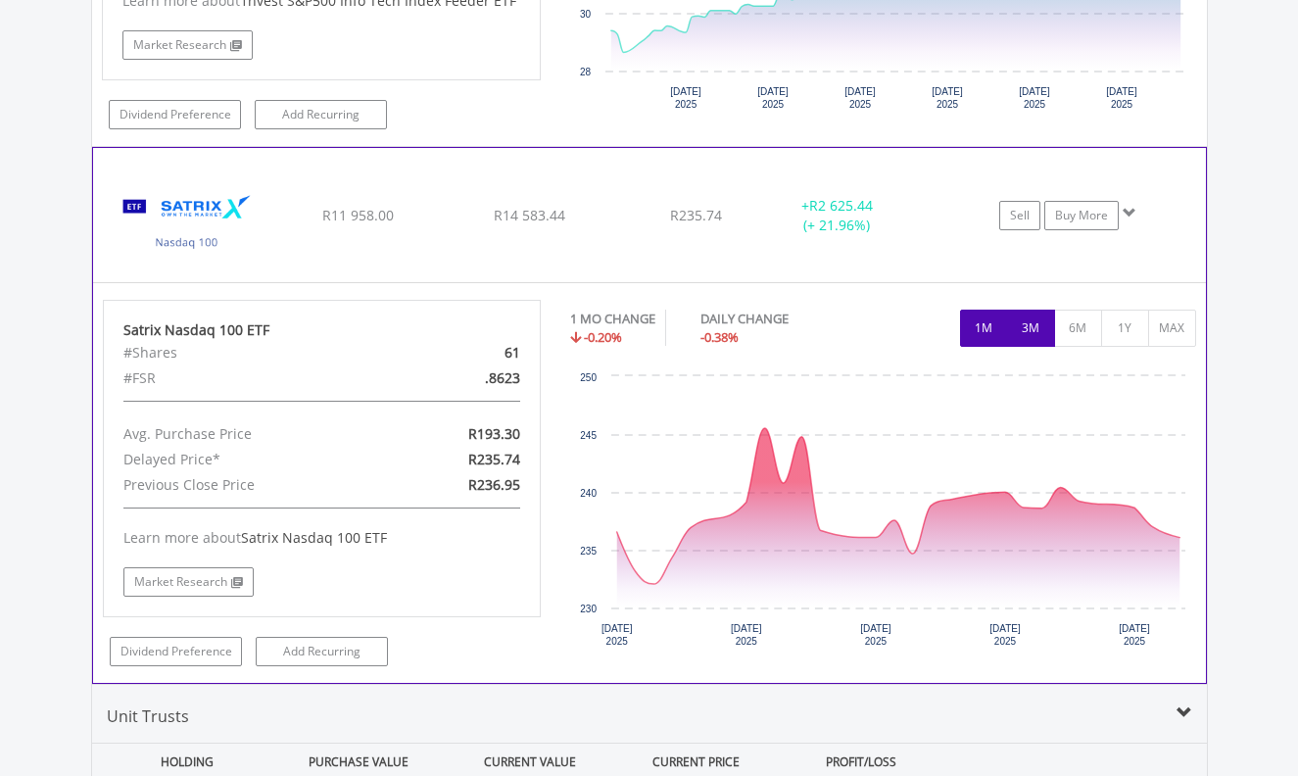
click at [1033, 329] on button "3M" at bounding box center [1031, 328] width 48 height 37
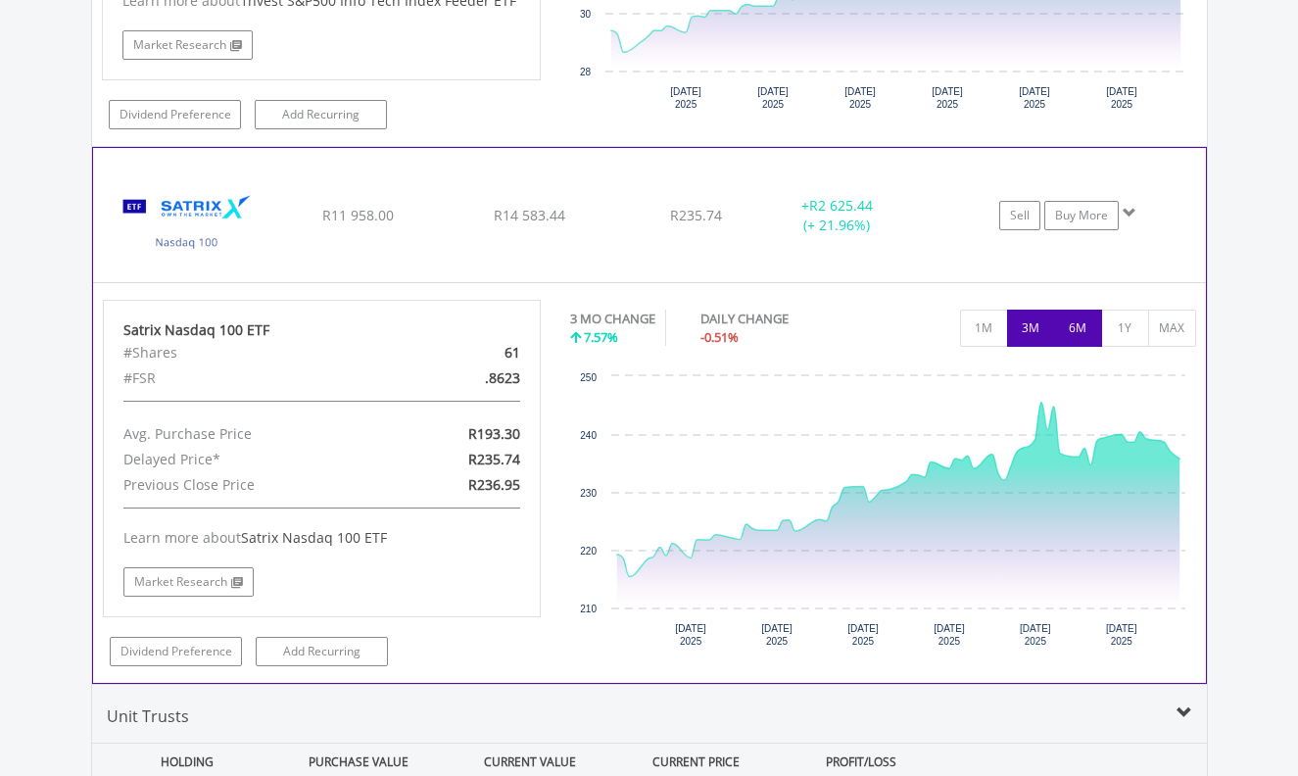
click at [1076, 329] on button "6M" at bounding box center [1078, 328] width 48 height 37
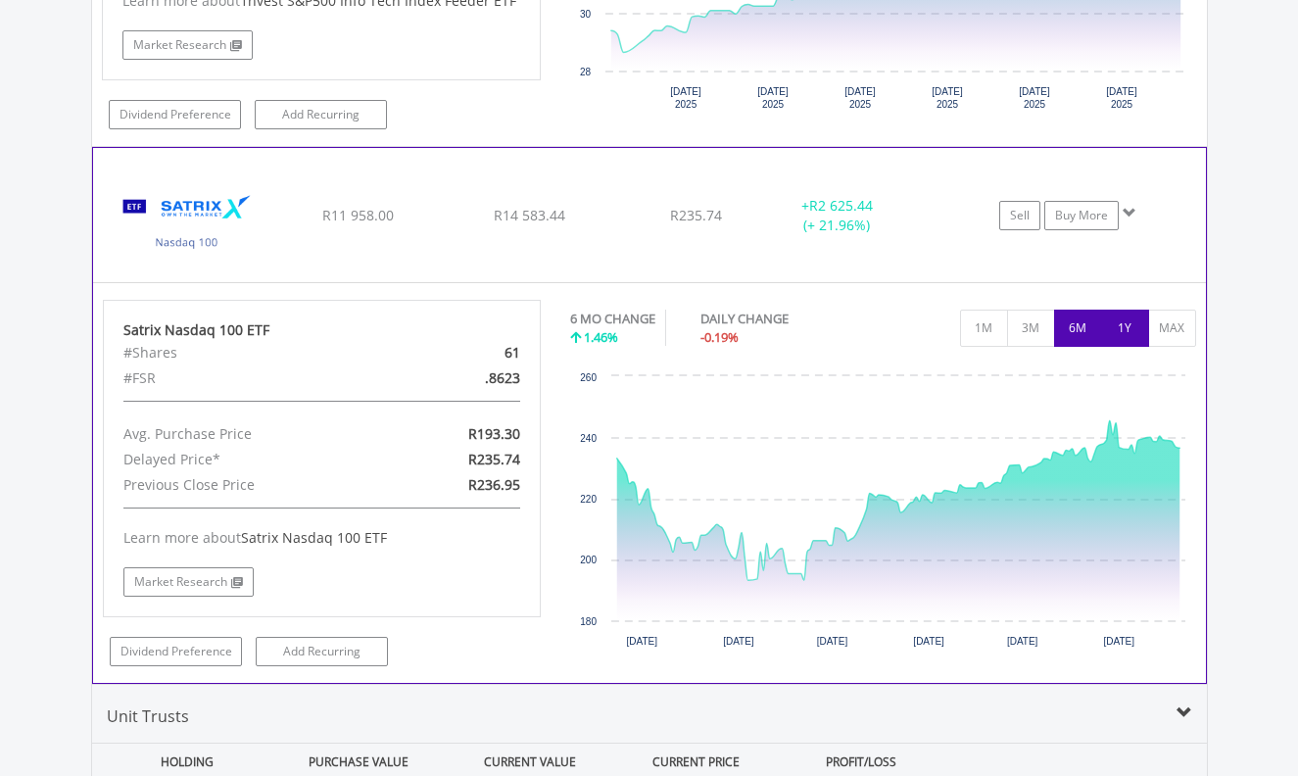
click at [1124, 332] on button "1Y" at bounding box center [1125, 328] width 48 height 37
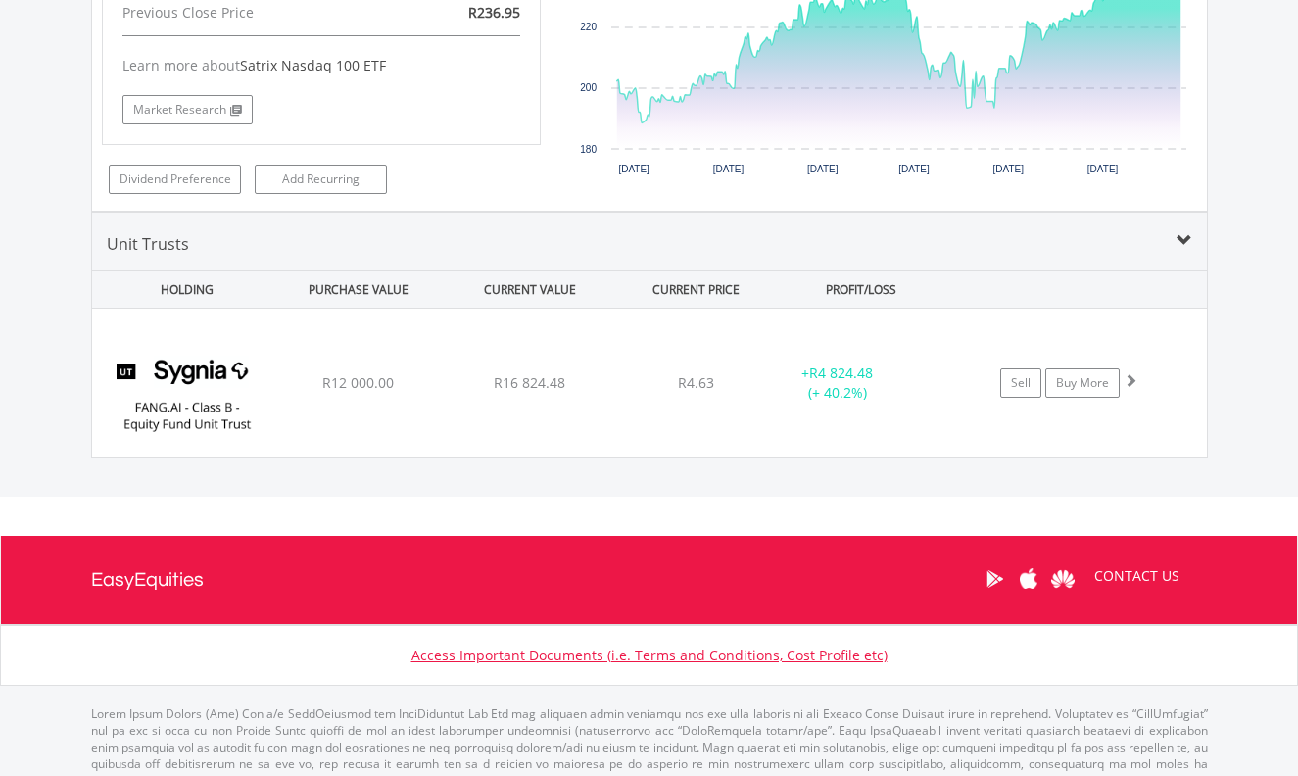
scroll to position [2452, 0]
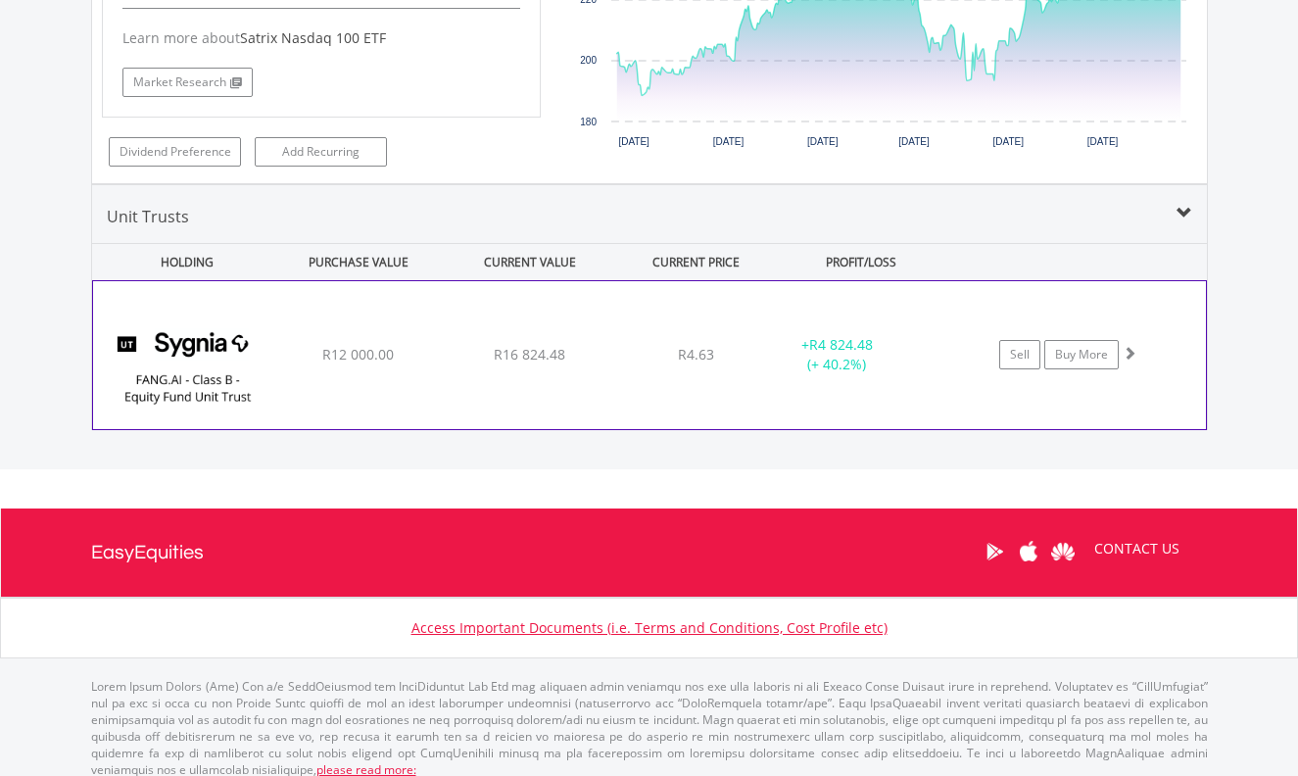
click at [1131, 351] on span at bounding box center [1130, 353] width 14 height 14
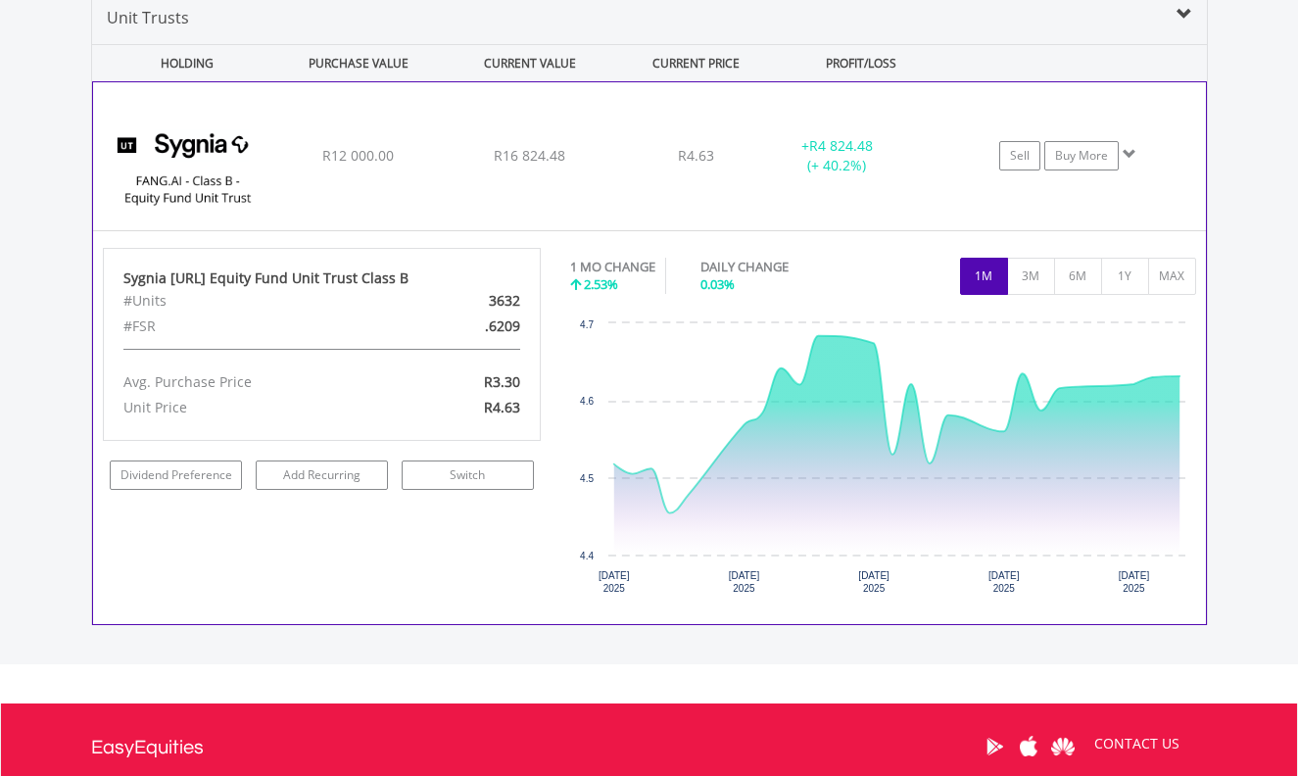
scroll to position [2652, 0]
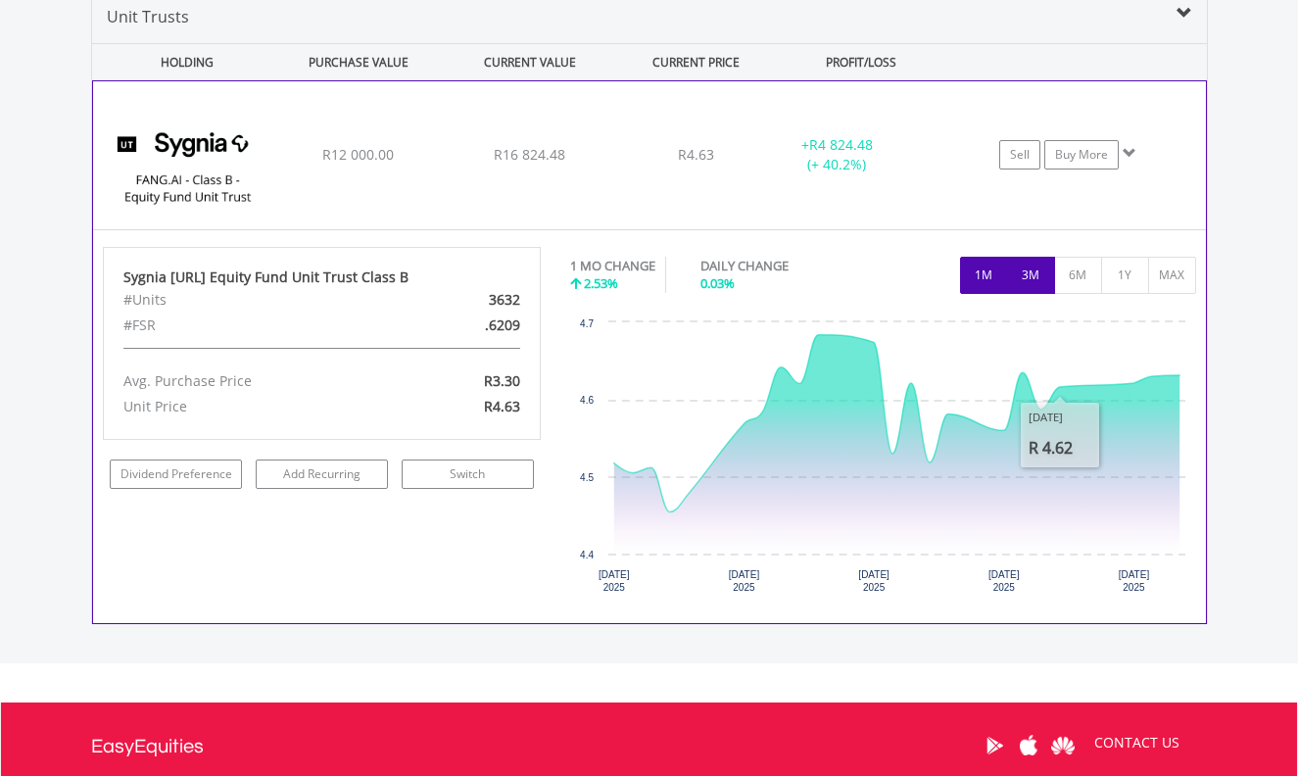
click at [1032, 276] on button "3M" at bounding box center [1031, 275] width 48 height 37
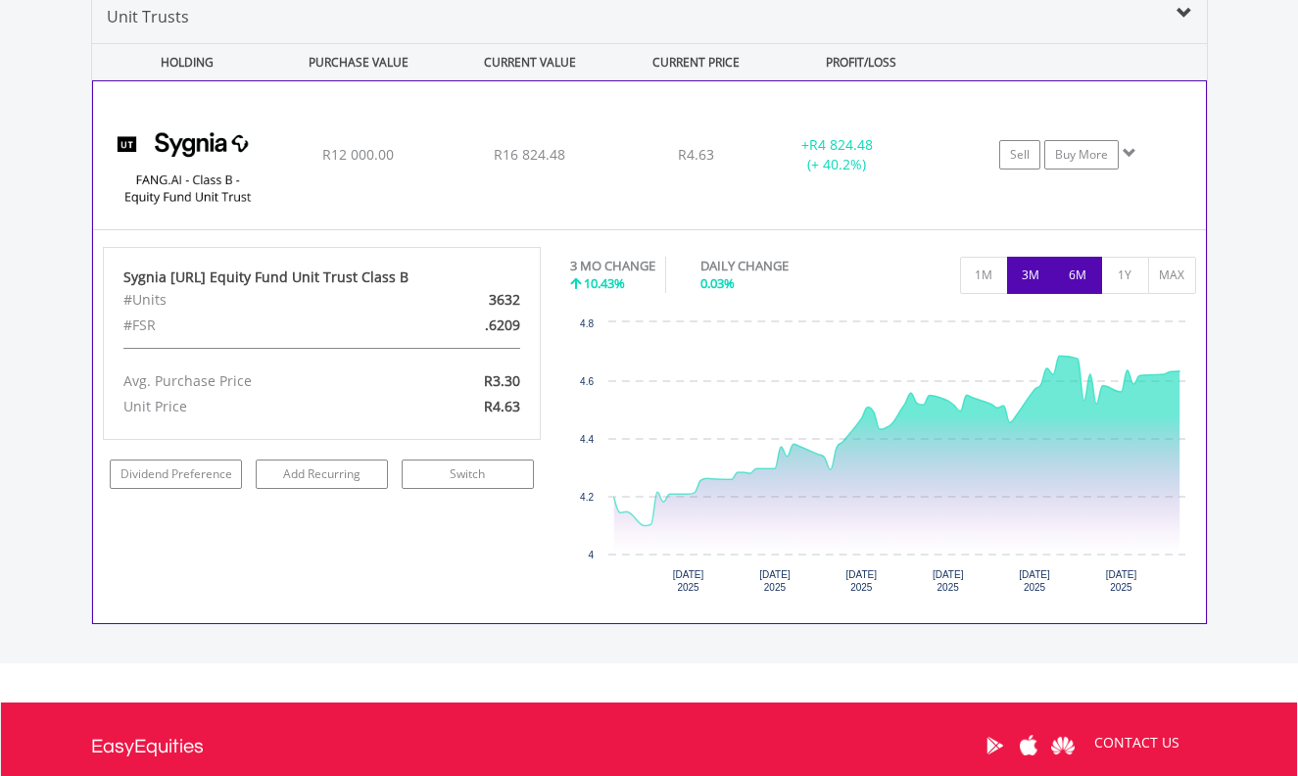
click at [1079, 280] on button "6M" at bounding box center [1078, 275] width 48 height 37
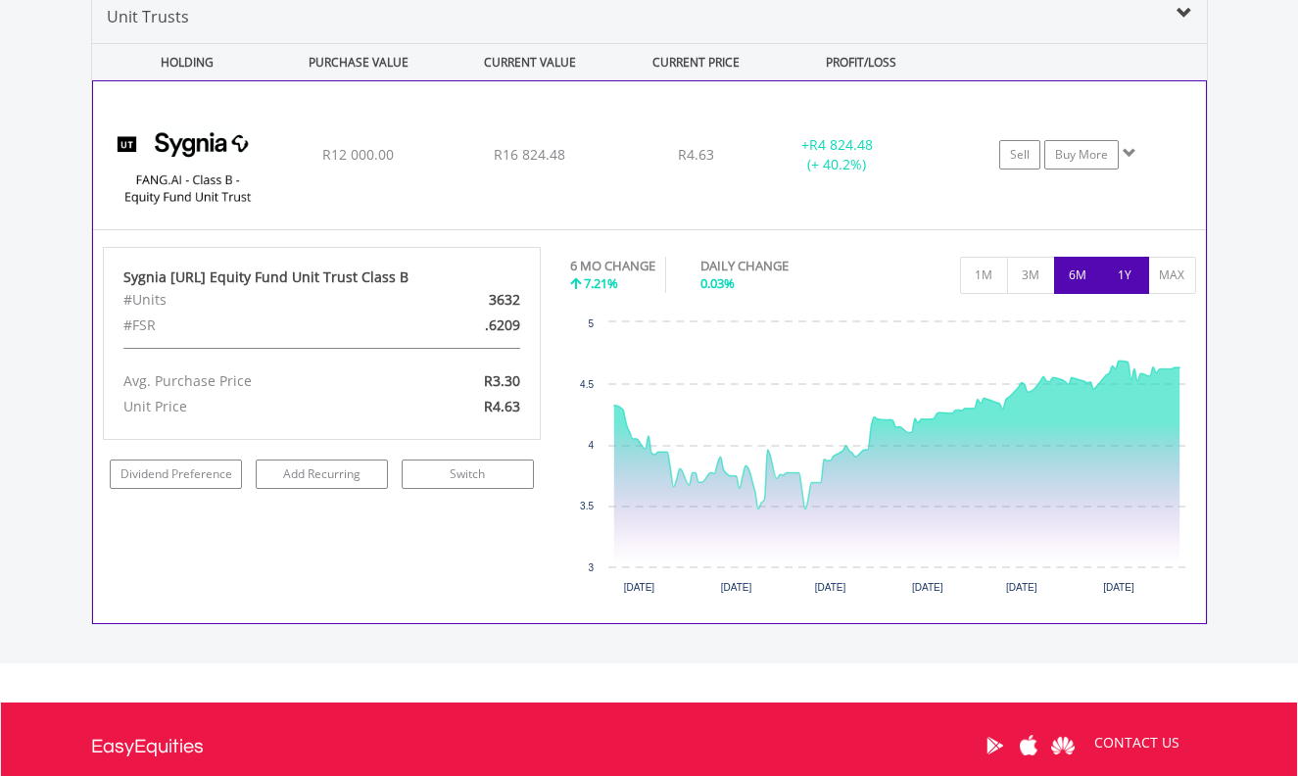
click at [1124, 274] on button "1Y" at bounding box center [1125, 275] width 48 height 37
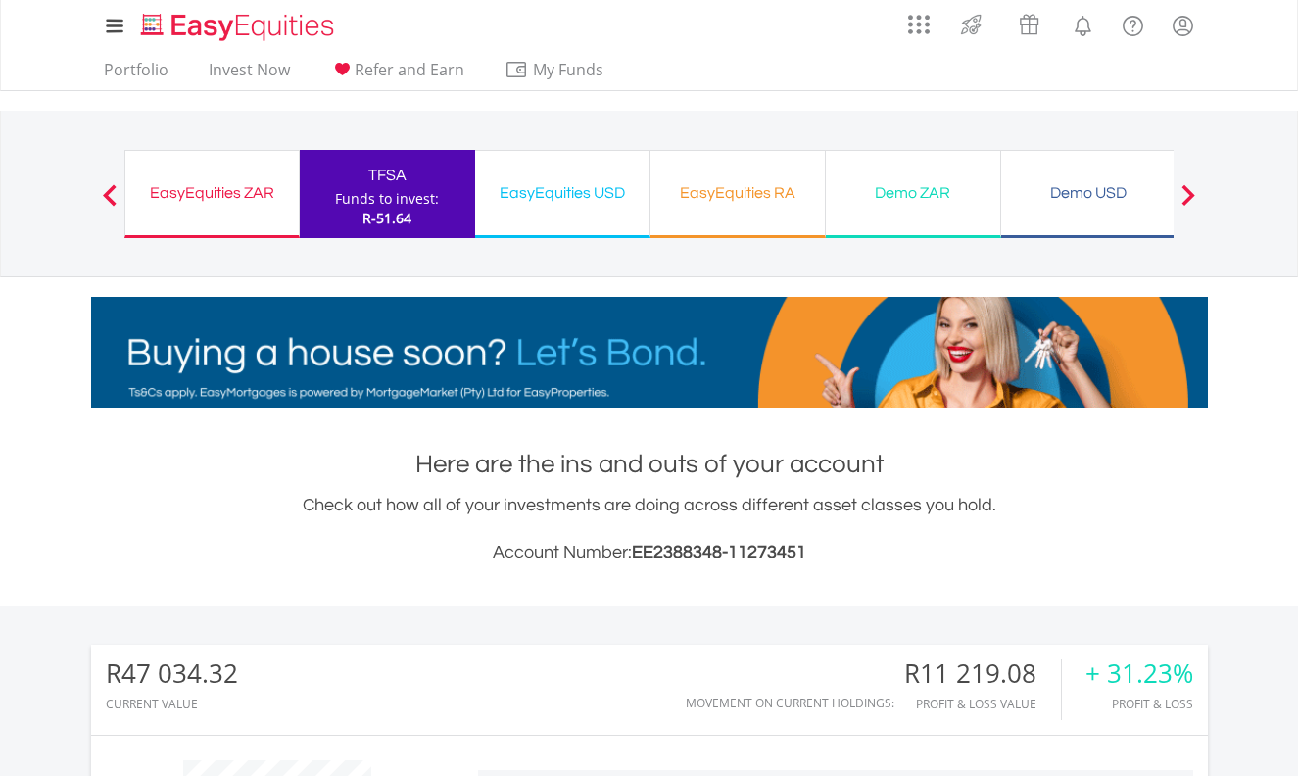
scroll to position [0, 0]
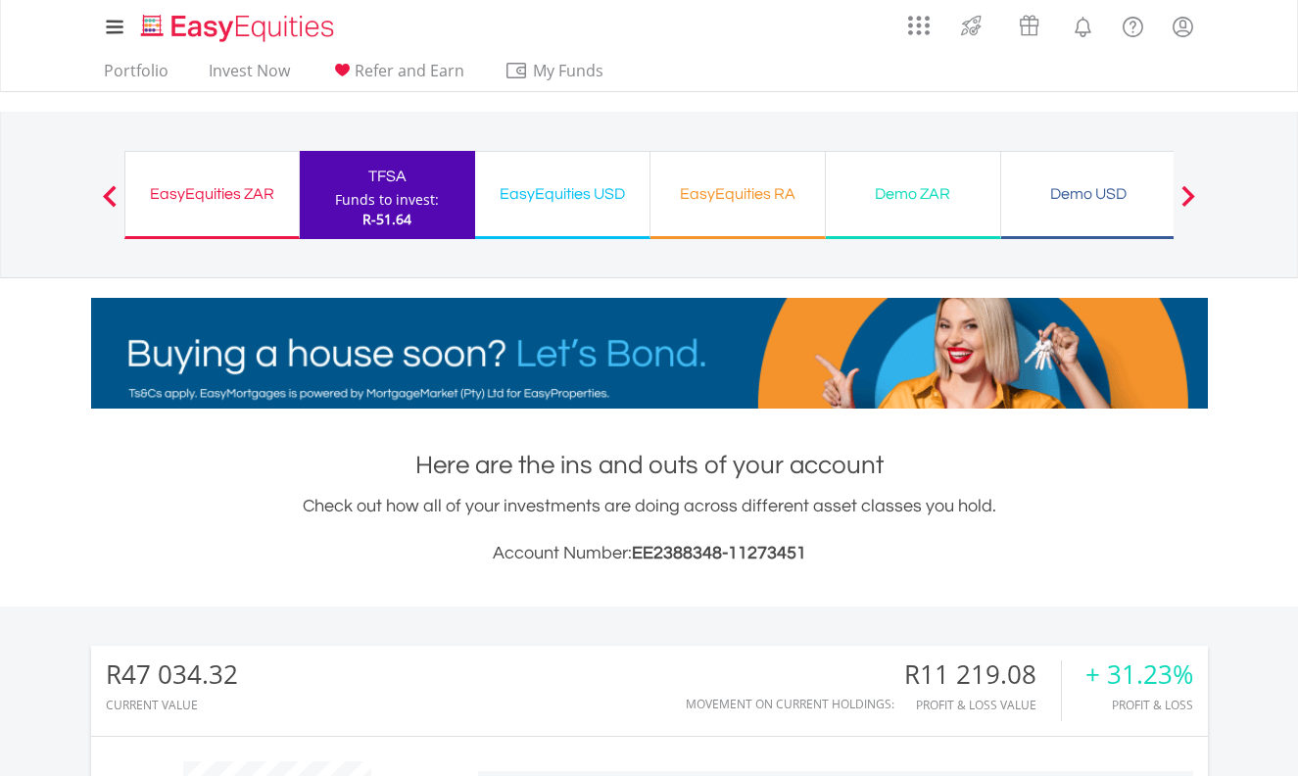
click at [1284, 368] on div "My Investments Invest Now New Listings Sell My Recurring Investments Pending Or…" at bounding box center [649, 204] width 1298 height 409
